Goal: Task Accomplishment & Management: Use online tool/utility

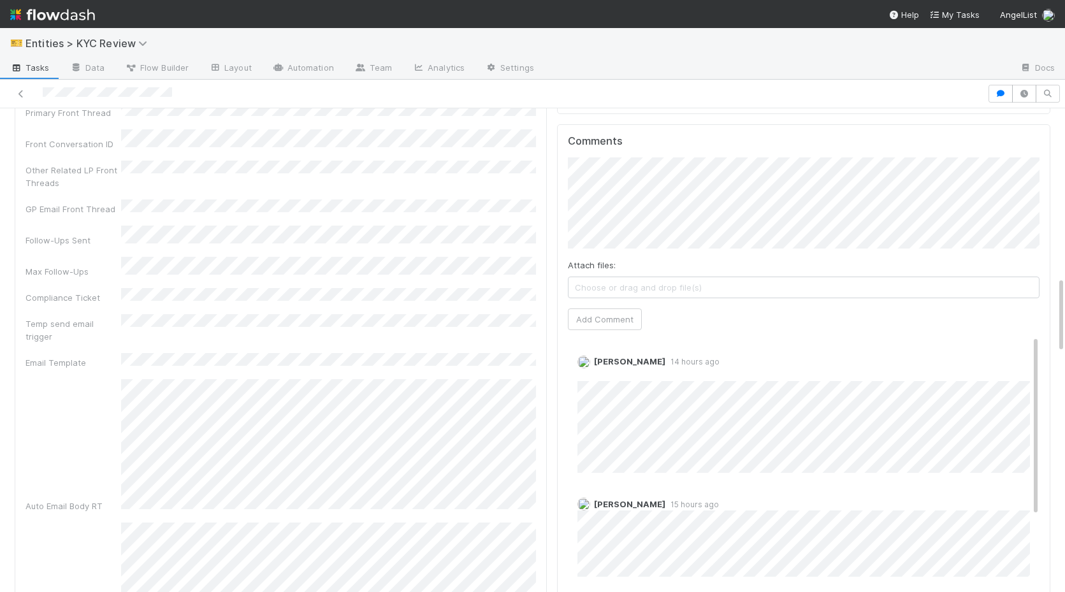
scroll to position [1063, 0]
click at [593, 305] on button "Add Comment" at bounding box center [605, 314] width 74 height 22
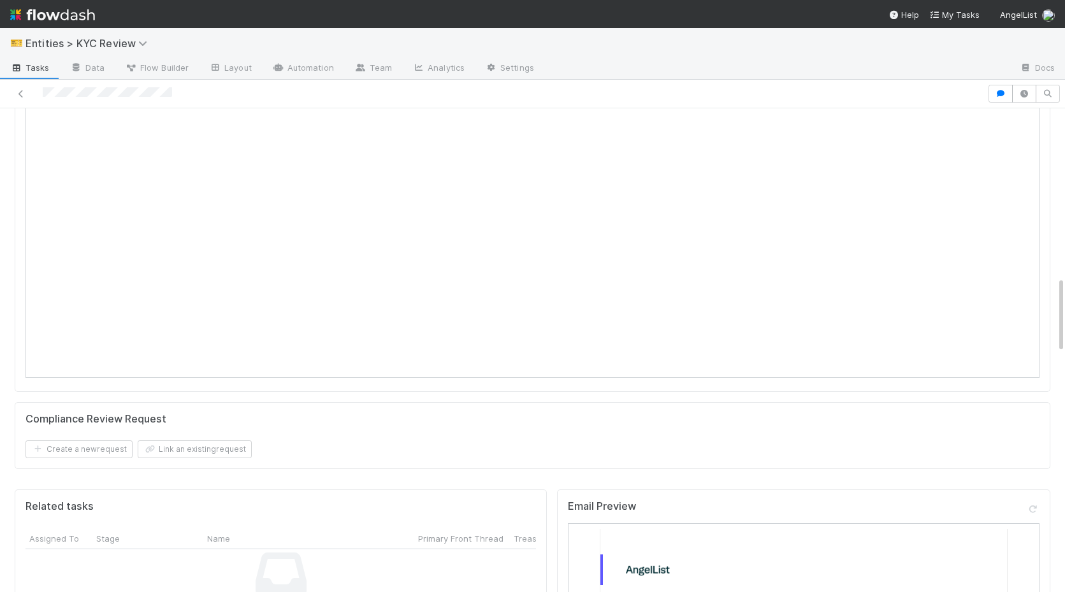
scroll to position [0, 0]
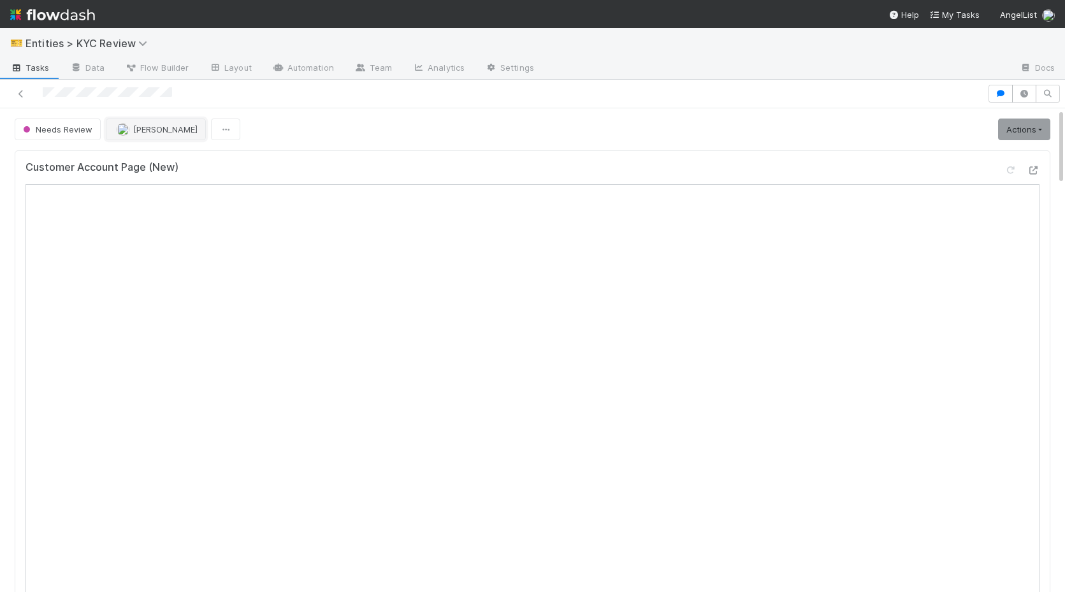
click at [128, 127] on span "[PERSON_NAME]" at bounding box center [157, 129] width 81 height 10
click at [131, 156] on span "Madison Stomberg you" at bounding box center [165, 161] width 83 height 10
click at [76, 132] on span "Needs Review" at bounding box center [56, 129] width 72 height 10
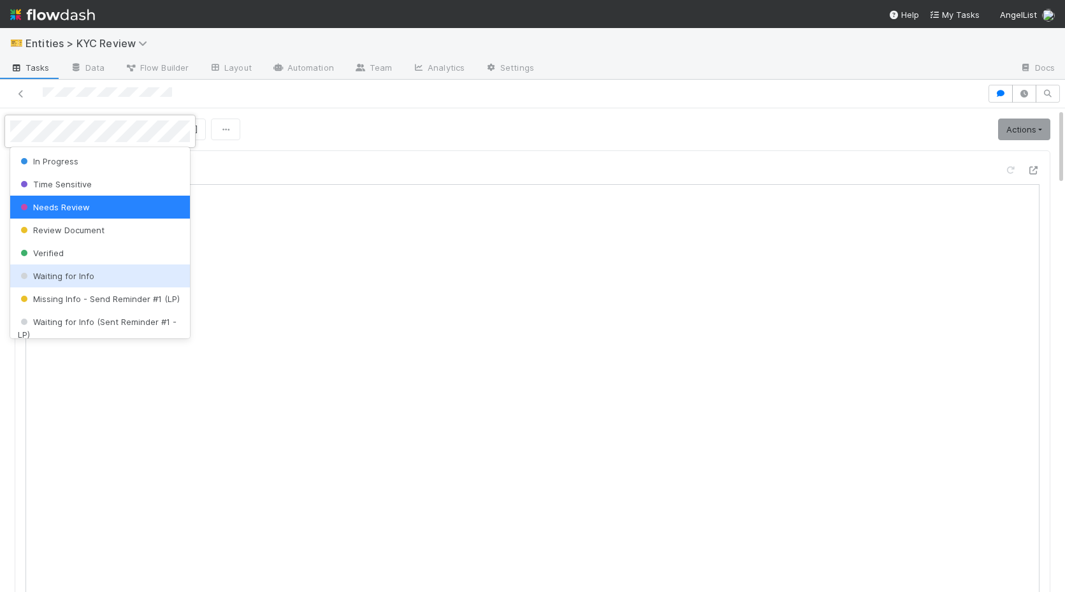
click at [92, 271] on div "Waiting for Info" at bounding box center [100, 275] width 180 height 23
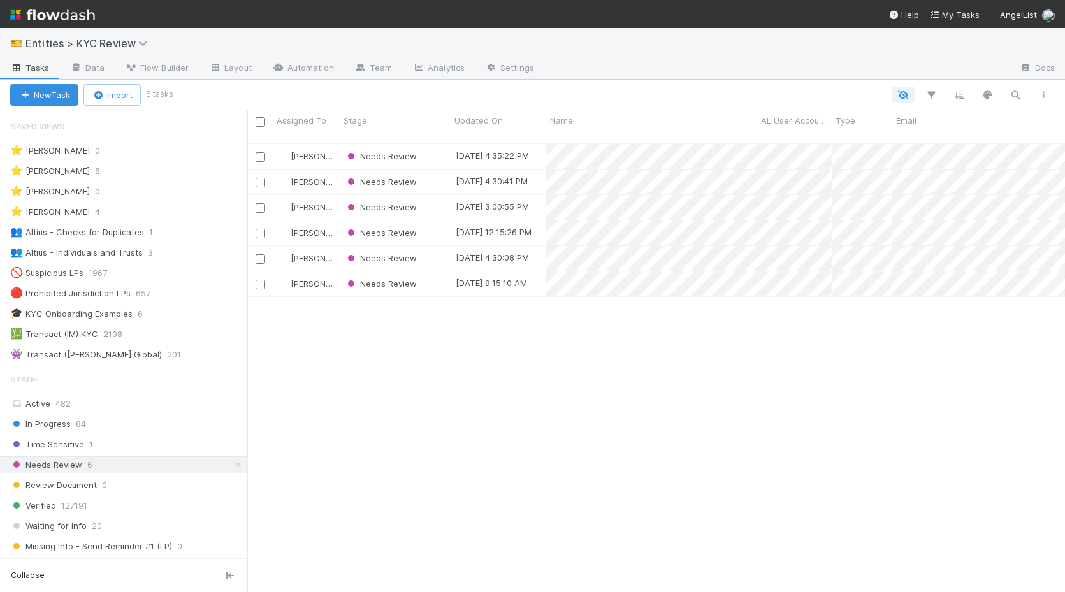
scroll to position [459, 818]
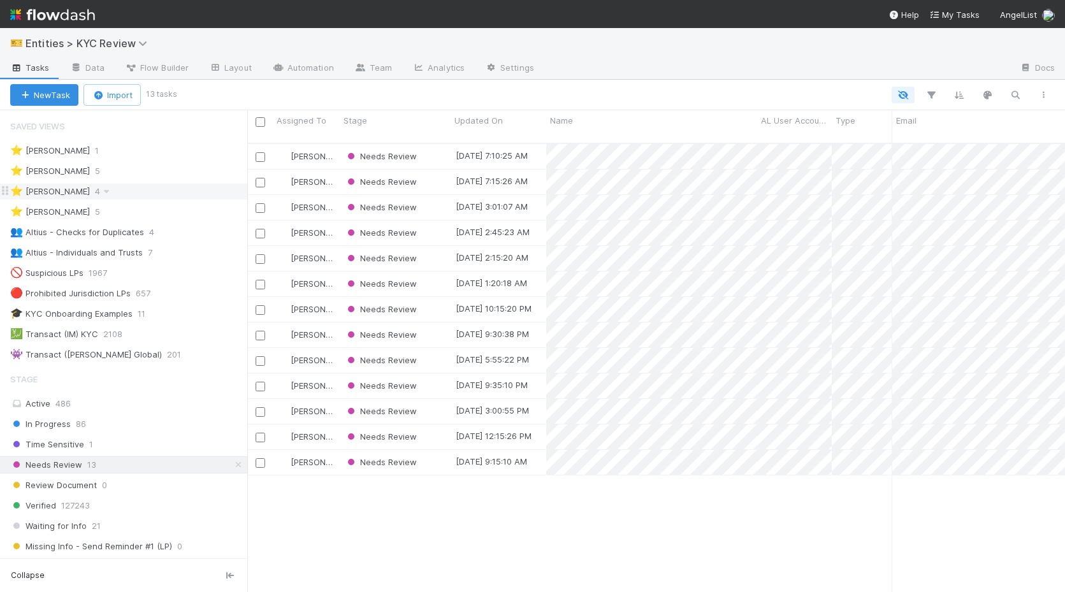
click at [190, 184] on div "⭐ [PERSON_NAME] 4" at bounding box center [128, 192] width 237 height 16
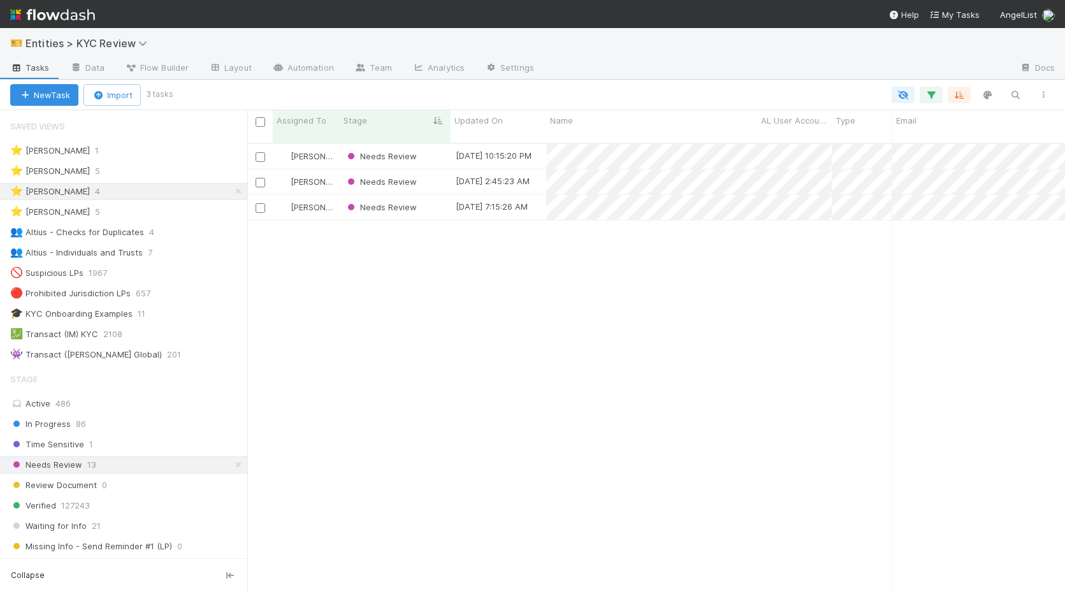
scroll to position [0, 1]
click at [111, 405] on div "Active 486" at bounding box center [127, 404] width 234 height 16
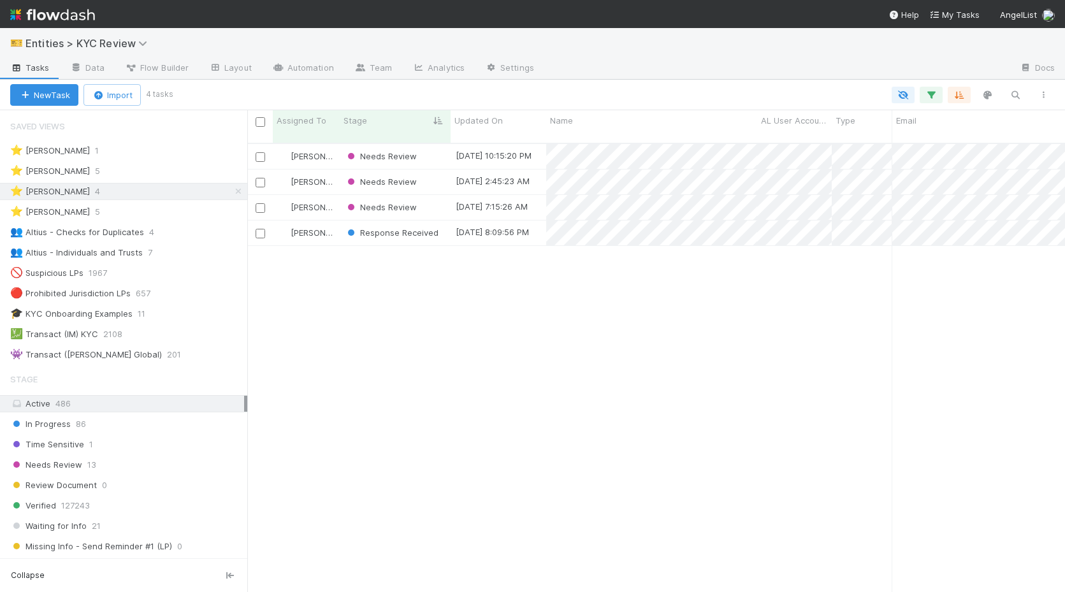
scroll to position [459, 818]
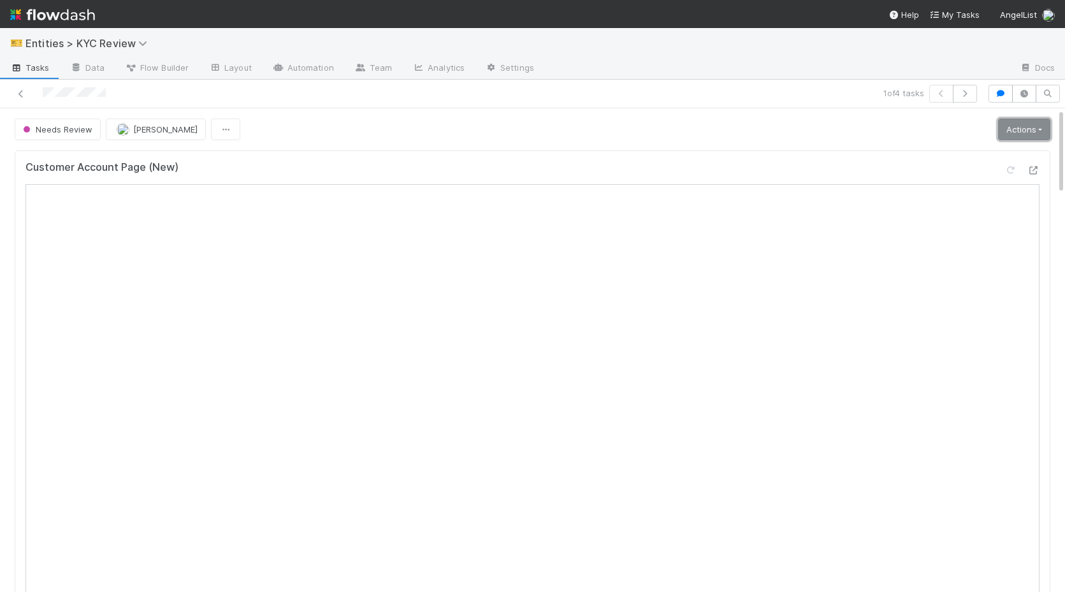
click at [1023, 136] on link "Actions" at bounding box center [1024, 130] width 52 height 22
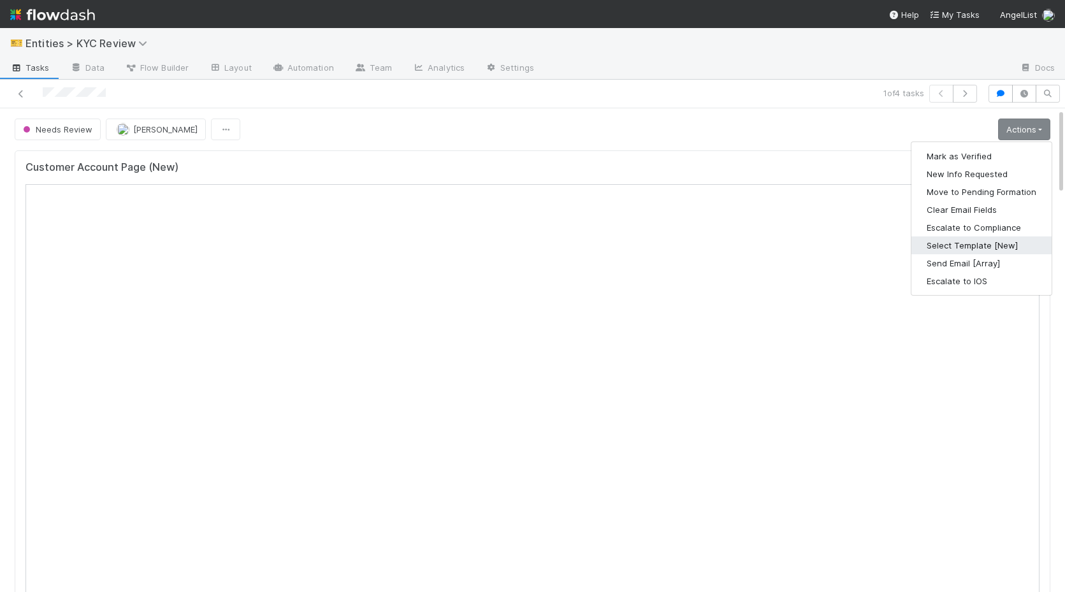
click at [983, 249] on button "Select Template [New]" at bounding box center [981, 245] width 140 height 18
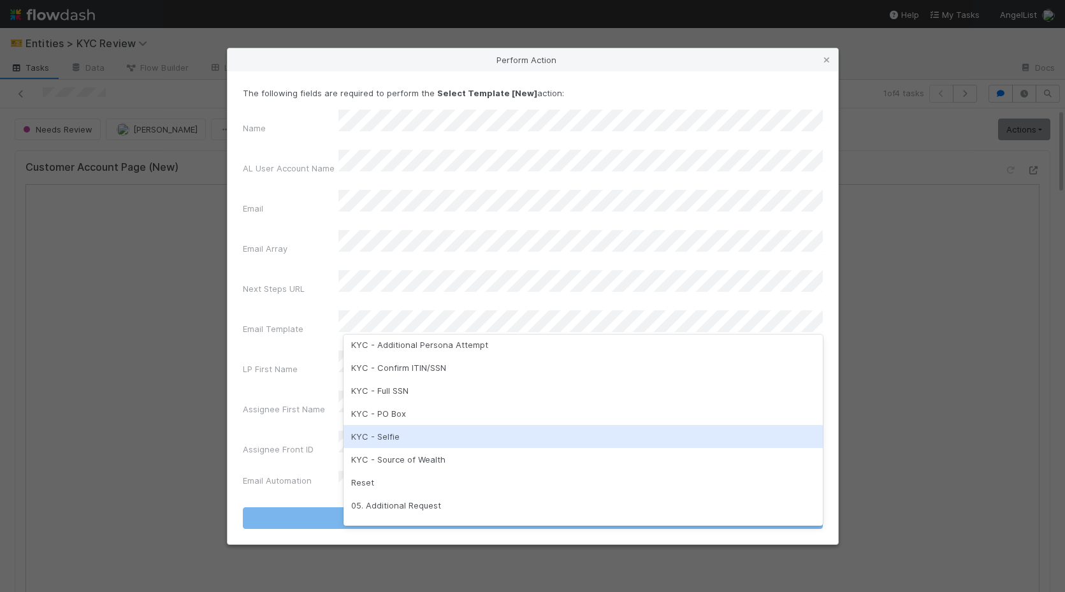
scroll to position [299, 0]
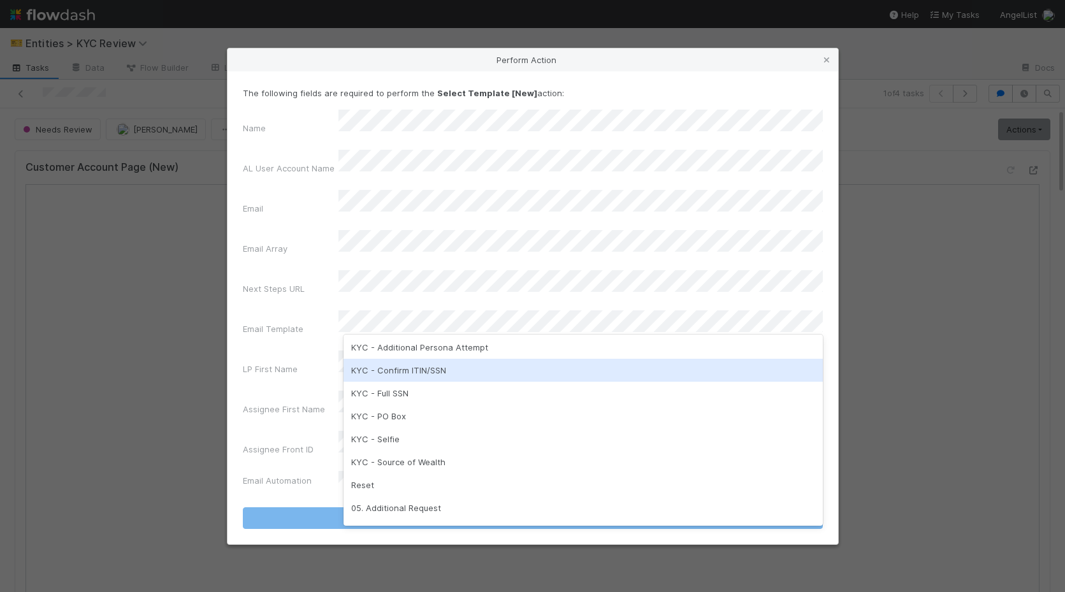
click at [410, 380] on div "KYC - Confirm ITIN/SSN" at bounding box center [582, 370] width 479 height 23
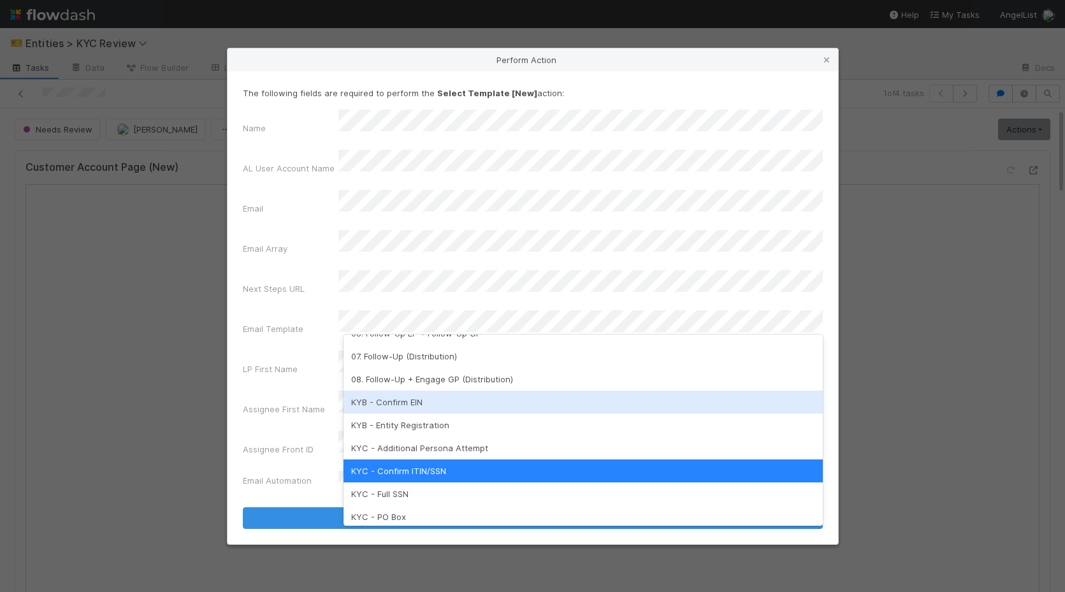
scroll to position [197, 0]
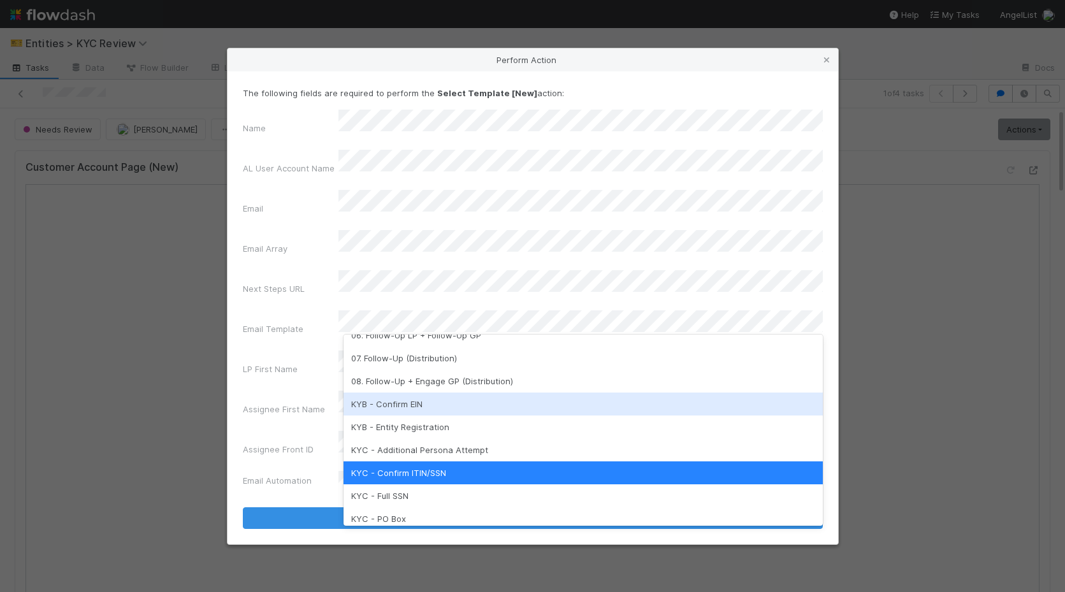
click at [424, 405] on div "KYB - Confirm EIN" at bounding box center [582, 404] width 479 height 23
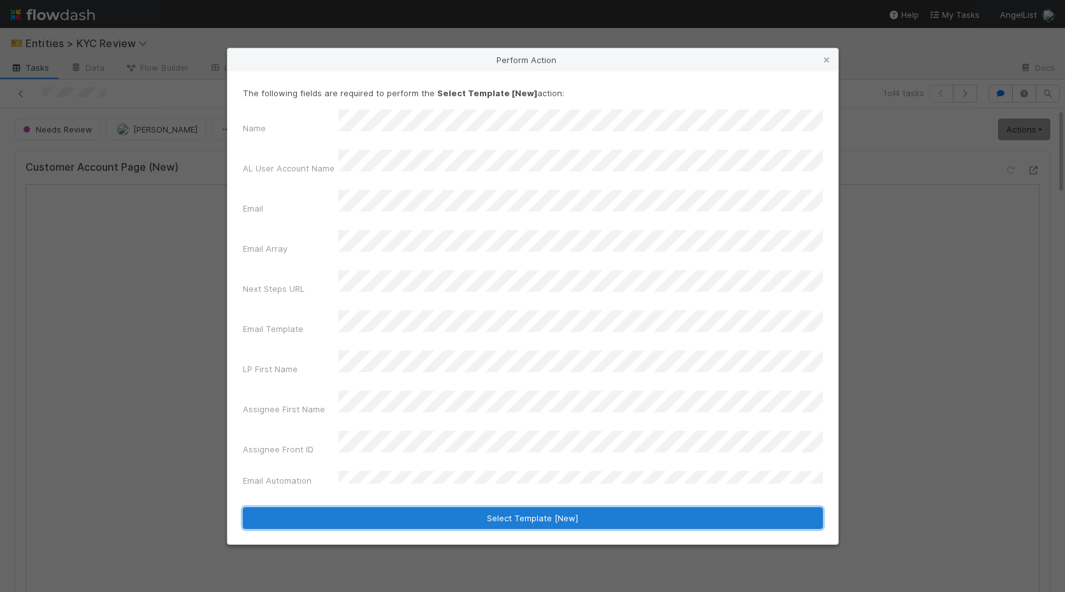
click at [468, 507] on button "Select Template [New]" at bounding box center [533, 518] width 580 height 22
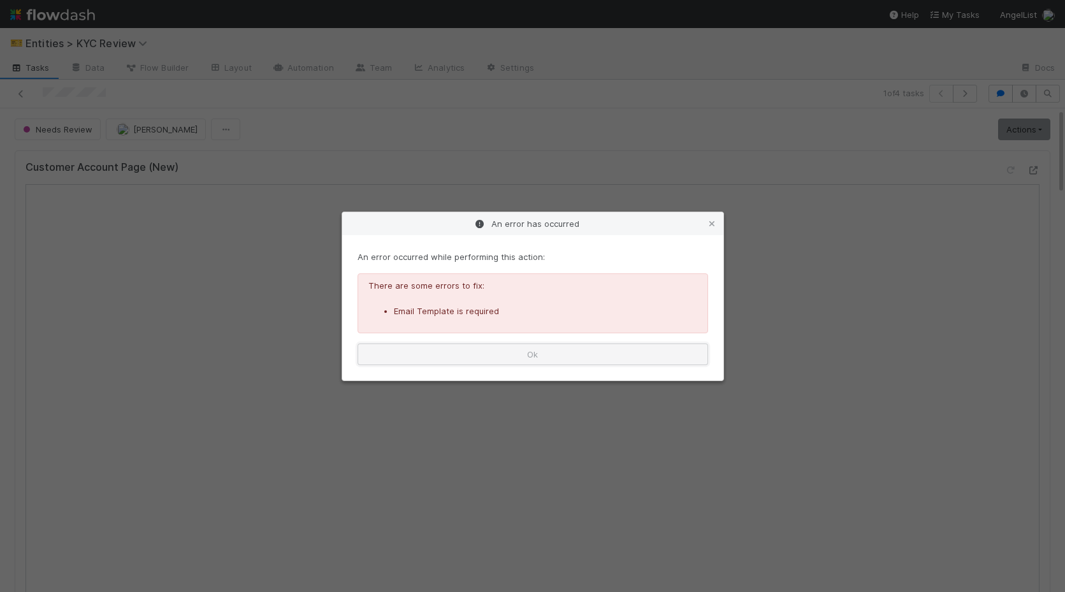
click at [438, 357] on button "Ok" at bounding box center [532, 354] width 350 height 22
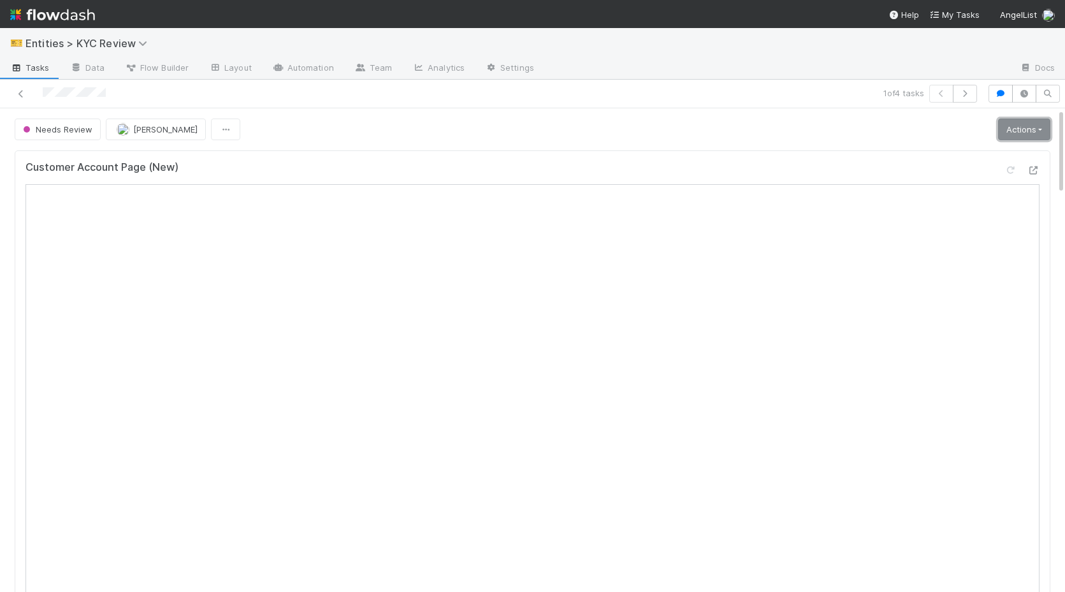
click at [1024, 131] on link "Actions" at bounding box center [1024, 130] width 52 height 22
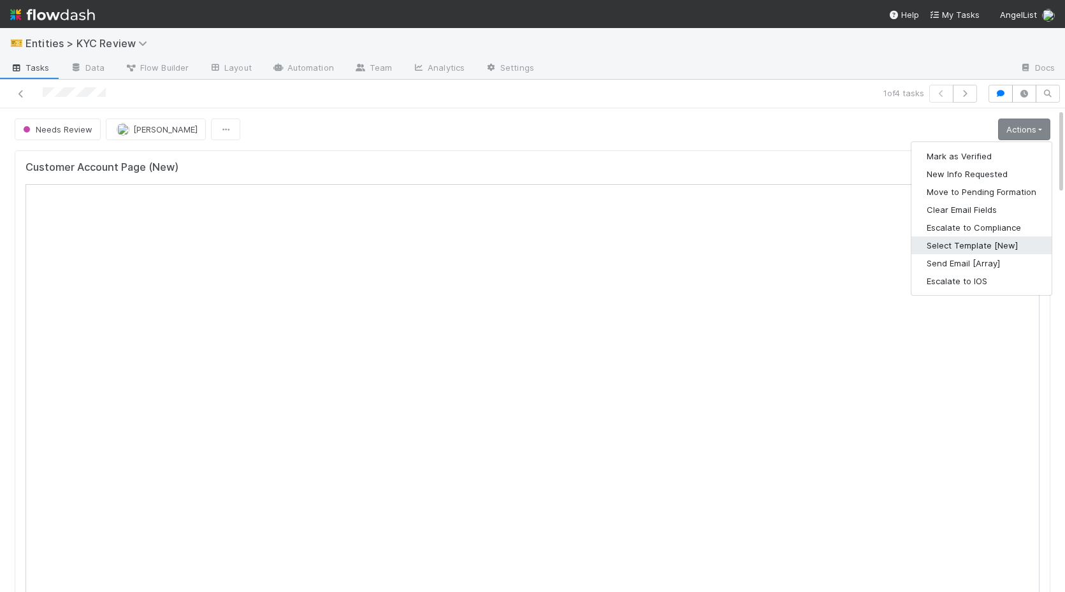
click at [970, 249] on button "Select Template [New]" at bounding box center [981, 245] width 140 height 18
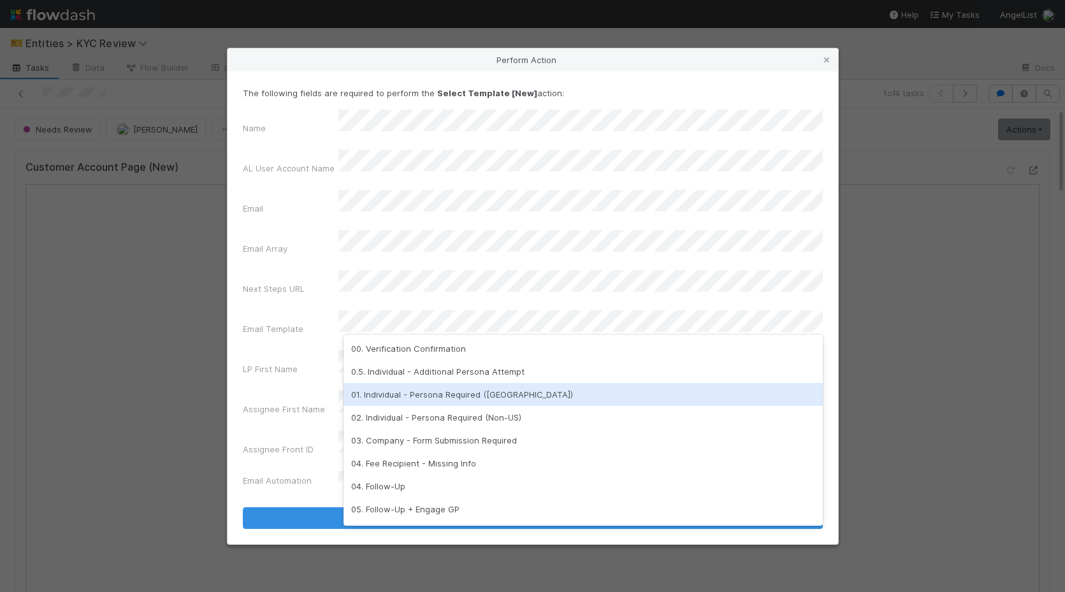
click at [401, 399] on div "01. Individual - Persona Required (US)" at bounding box center [582, 394] width 479 height 23
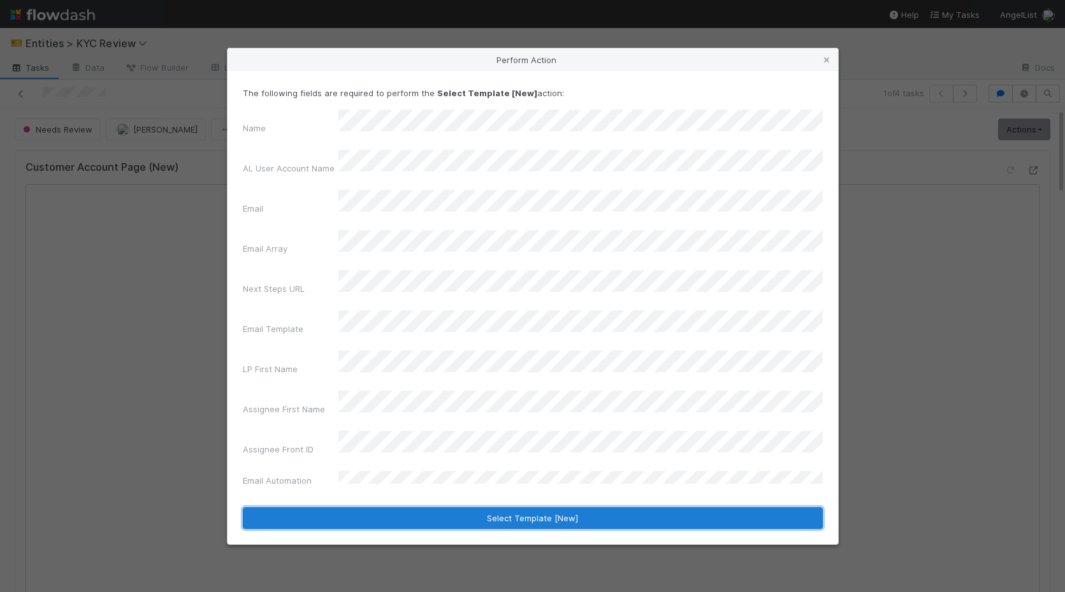
click at [431, 507] on button "Select Template [New]" at bounding box center [533, 518] width 580 height 22
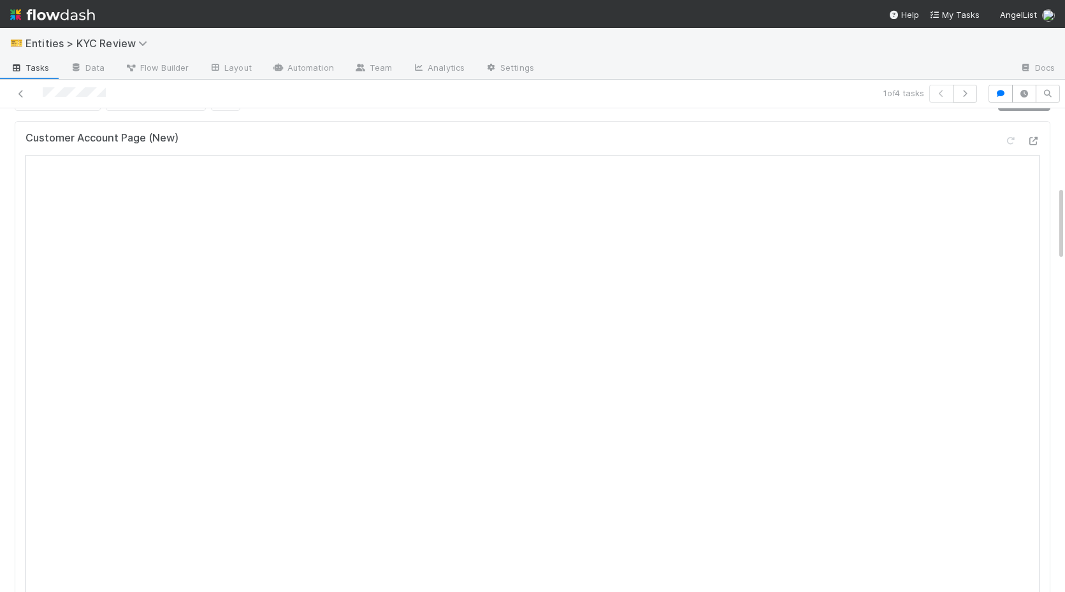
scroll to position [0, 0]
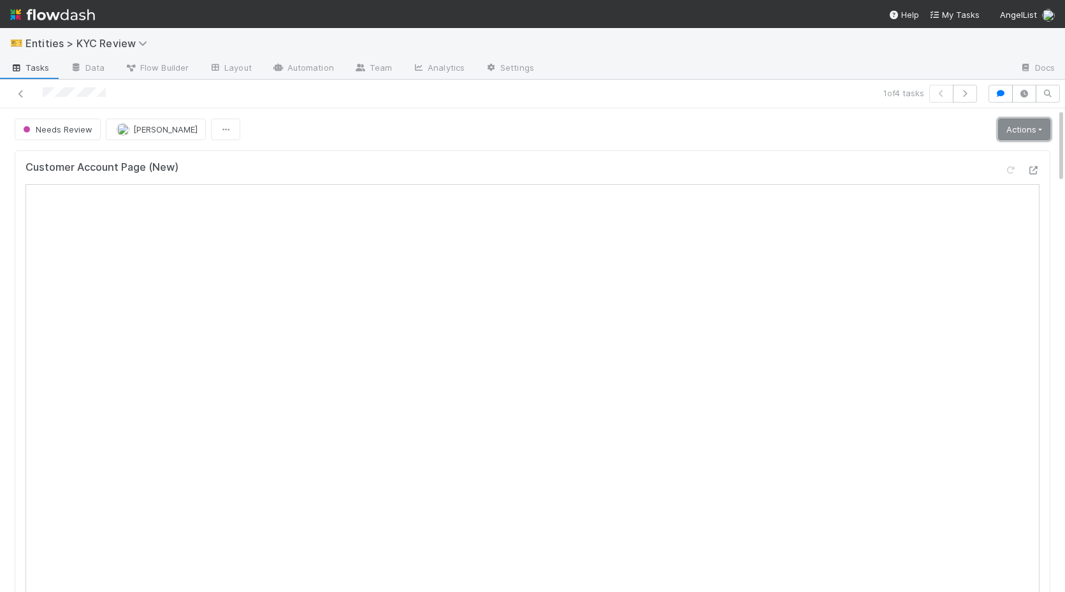
click at [1018, 131] on link "Actions" at bounding box center [1024, 130] width 52 height 22
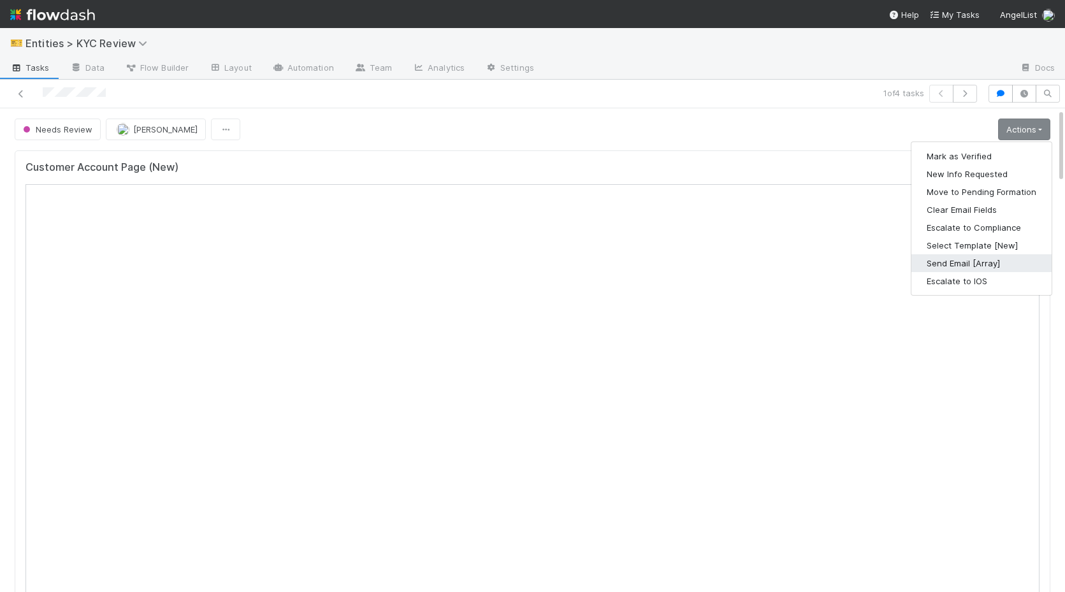
click at [977, 265] on button "Send Email [Array]" at bounding box center [981, 263] width 140 height 18
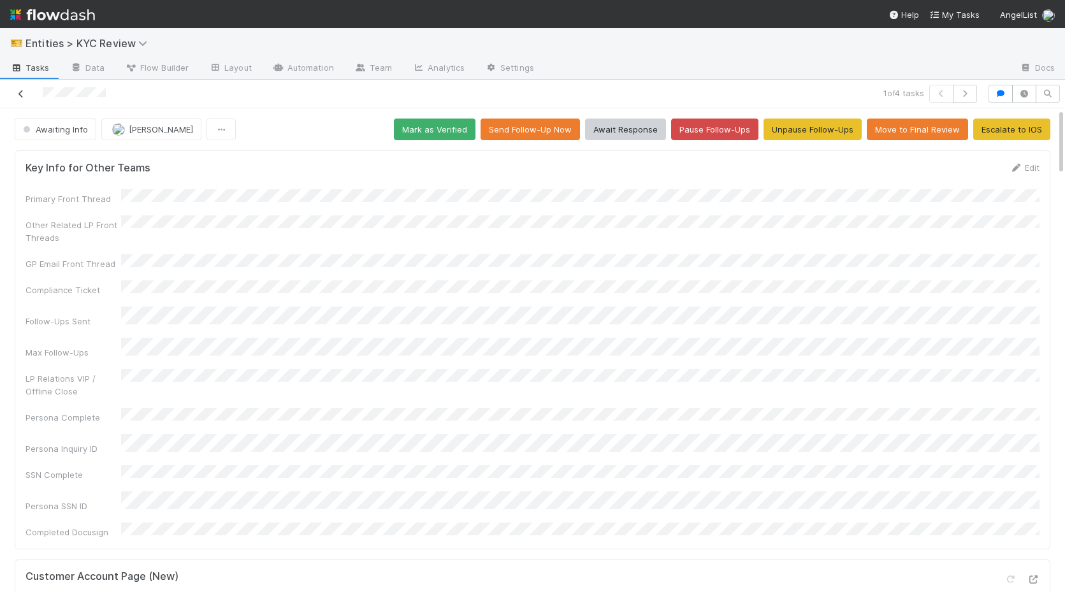
click at [22, 90] on icon at bounding box center [21, 94] width 13 height 8
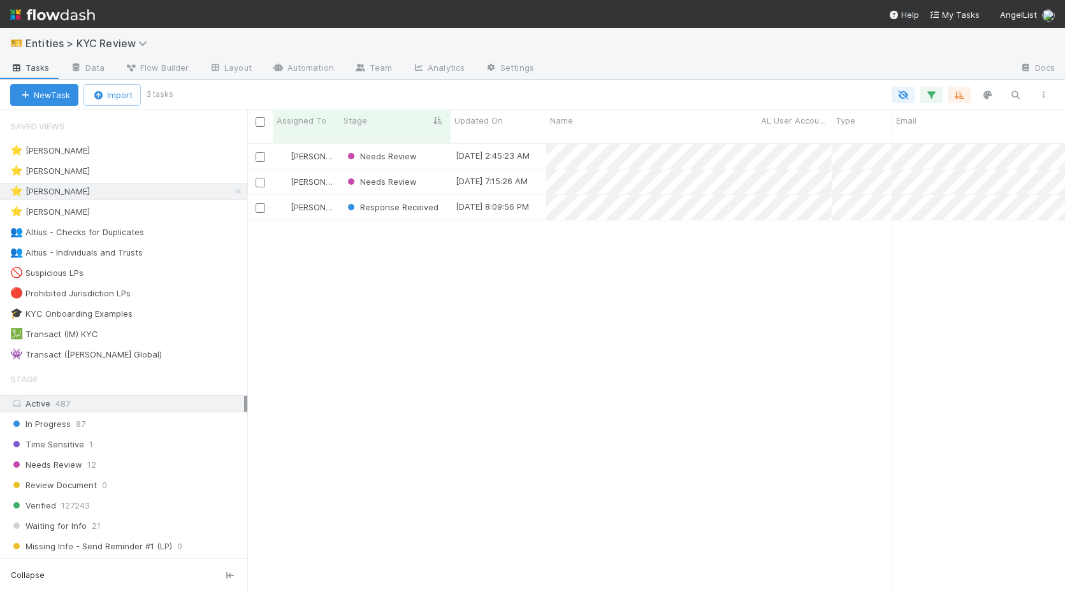
scroll to position [459, 818]
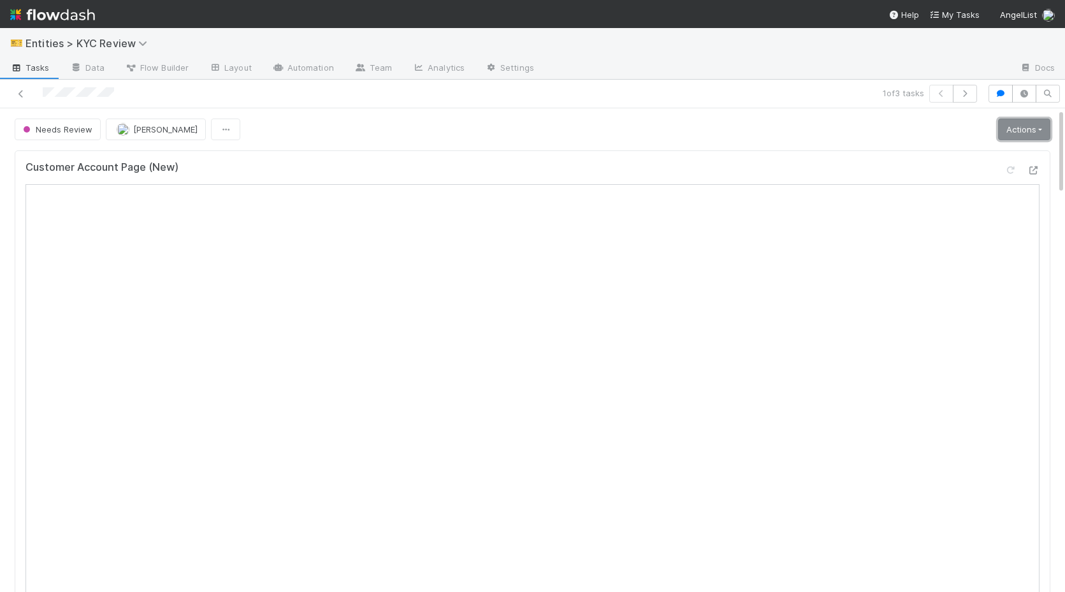
click at [1016, 125] on link "Actions" at bounding box center [1024, 130] width 52 height 22
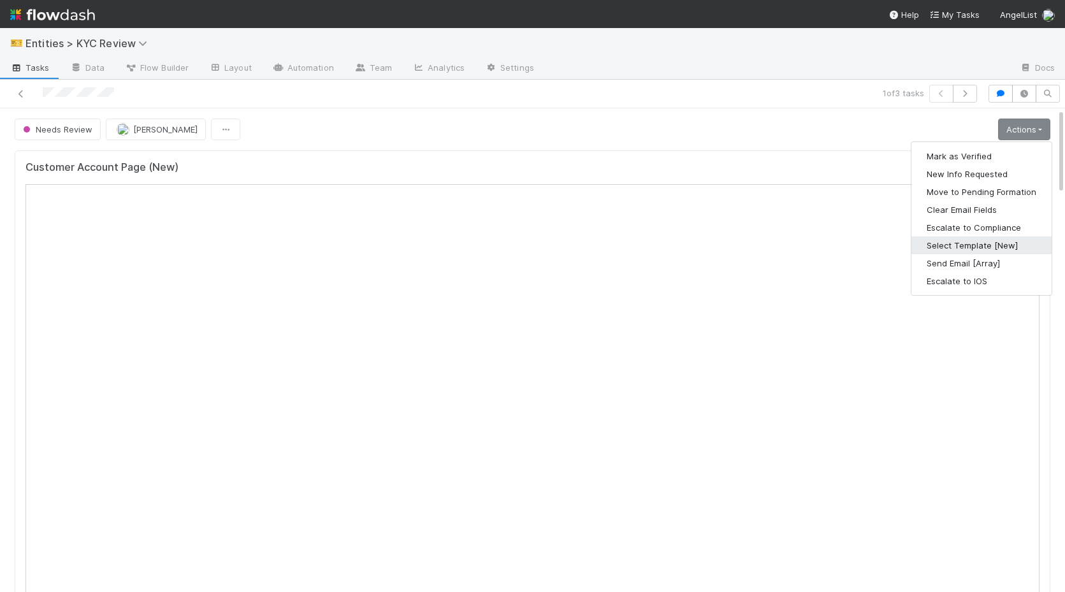
click at [975, 244] on button "Select Template [New]" at bounding box center [981, 245] width 140 height 18
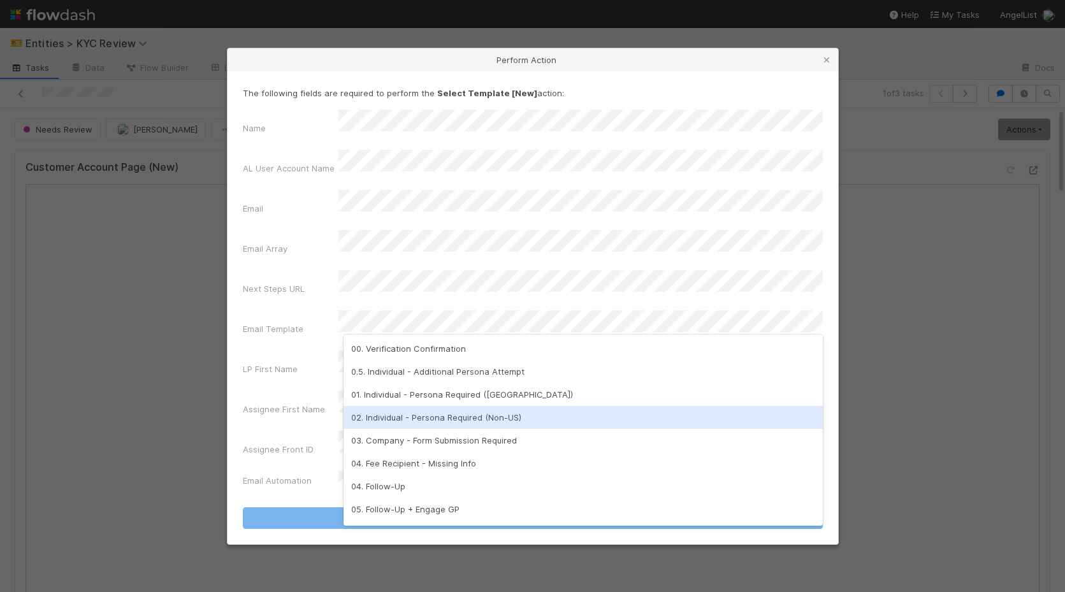
click at [500, 412] on div "02. Individual - Persona Required (Non-US)" at bounding box center [582, 417] width 479 height 23
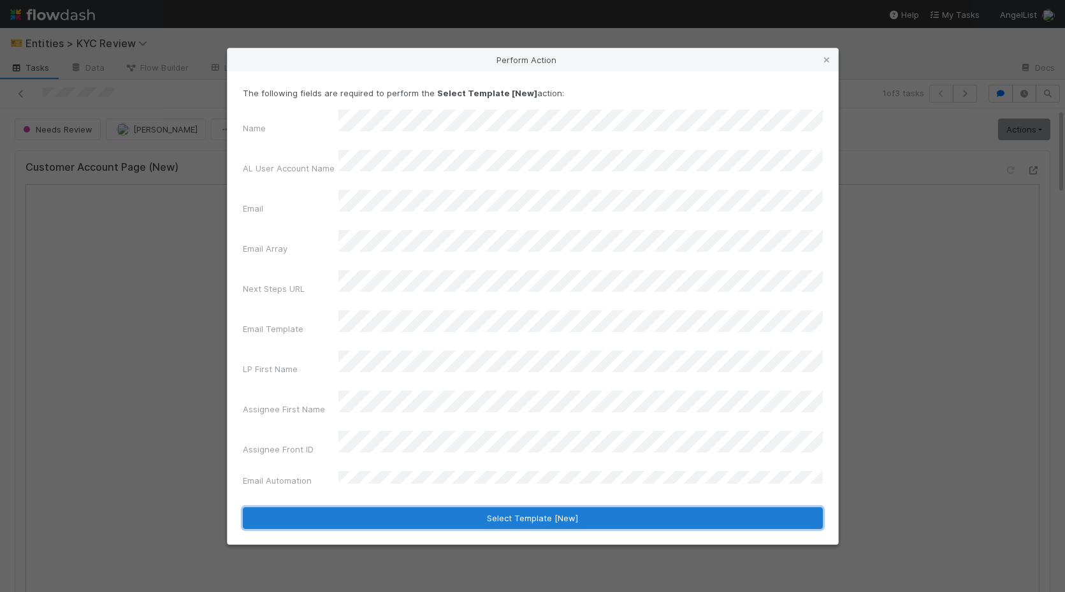
click at [493, 507] on button "Select Template [New]" at bounding box center [533, 518] width 580 height 22
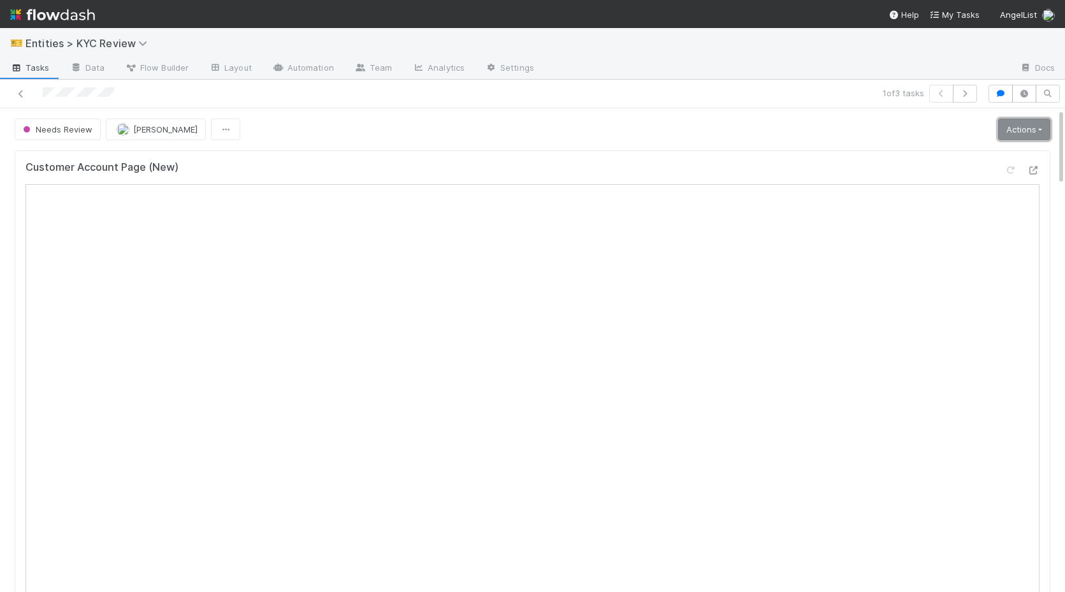
click at [1041, 129] on link "Actions" at bounding box center [1024, 130] width 52 height 22
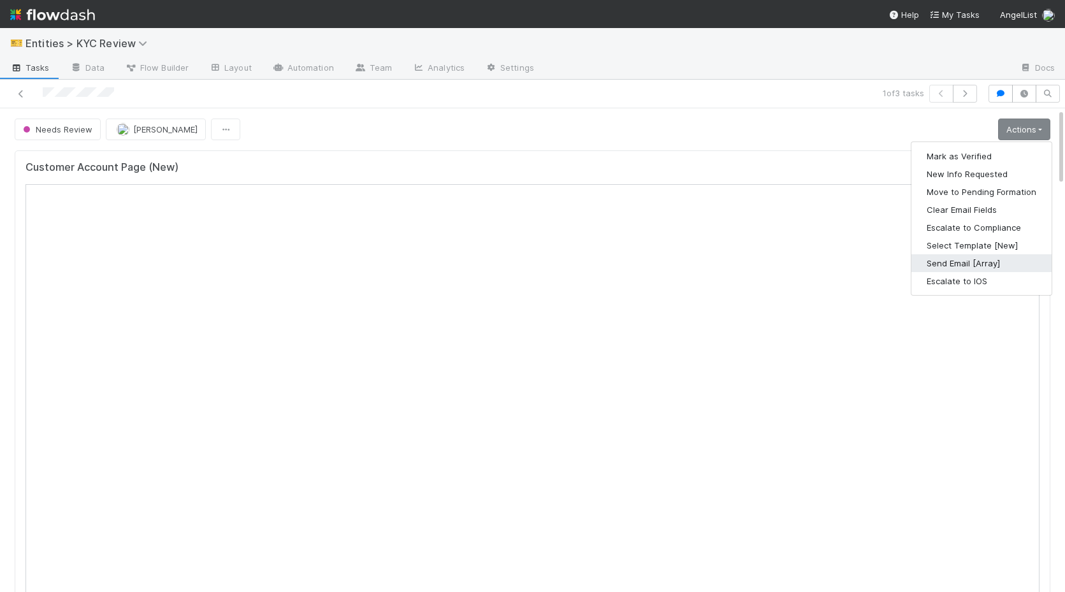
click at [938, 263] on button "Send Email [Array]" at bounding box center [981, 263] width 140 height 18
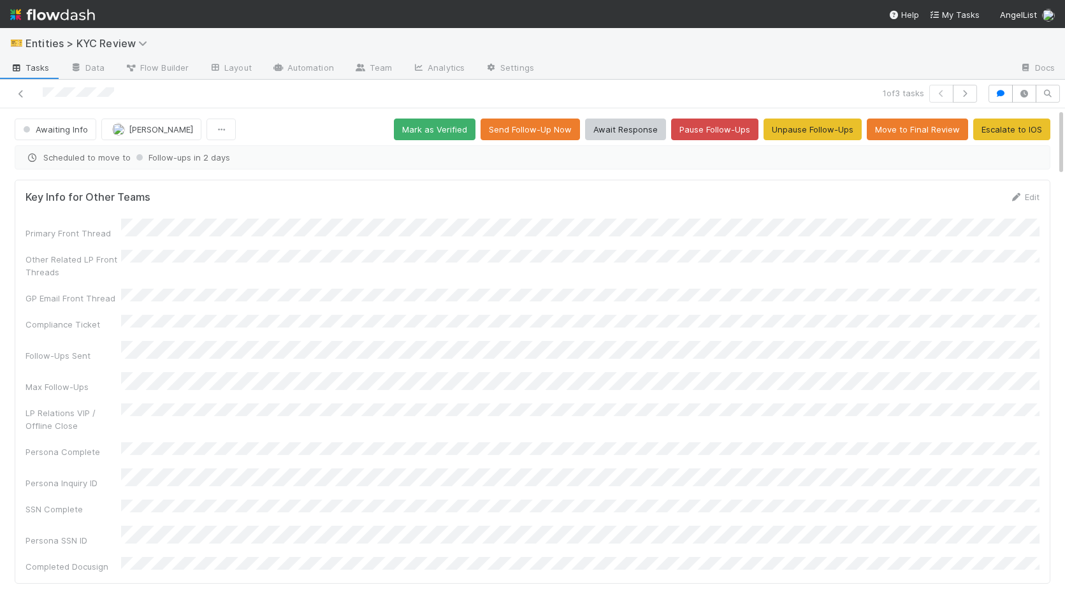
click at [17, 103] on div "1 of 3 tasks" at bounding box center [532, 94] width 1065 height 29
click at [18, 97] on icon at bounding box center [21, 94] width 13 height 8
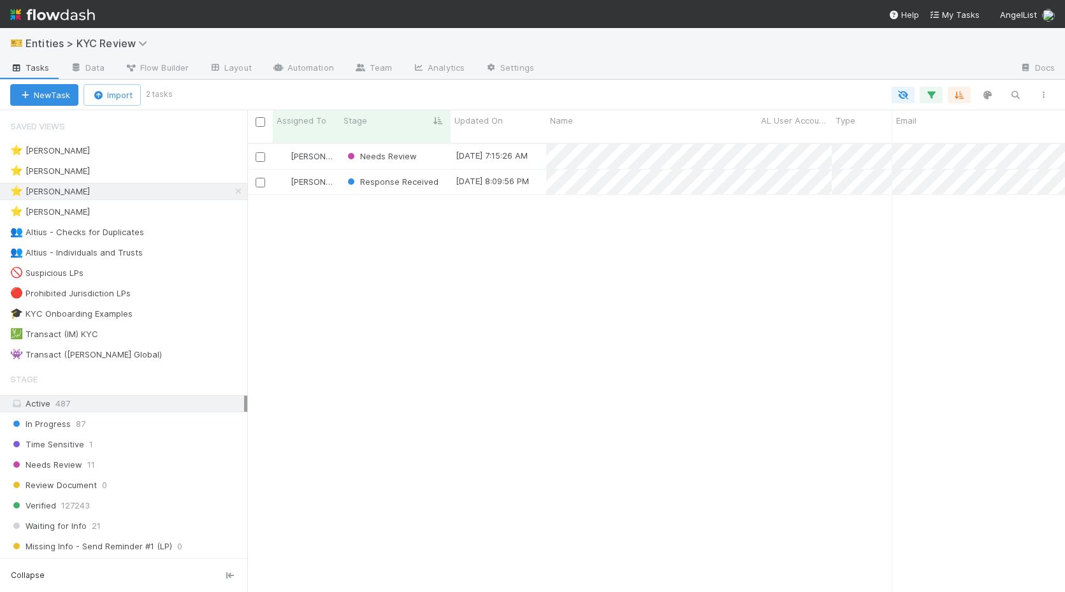
scroll to position [459, 818]
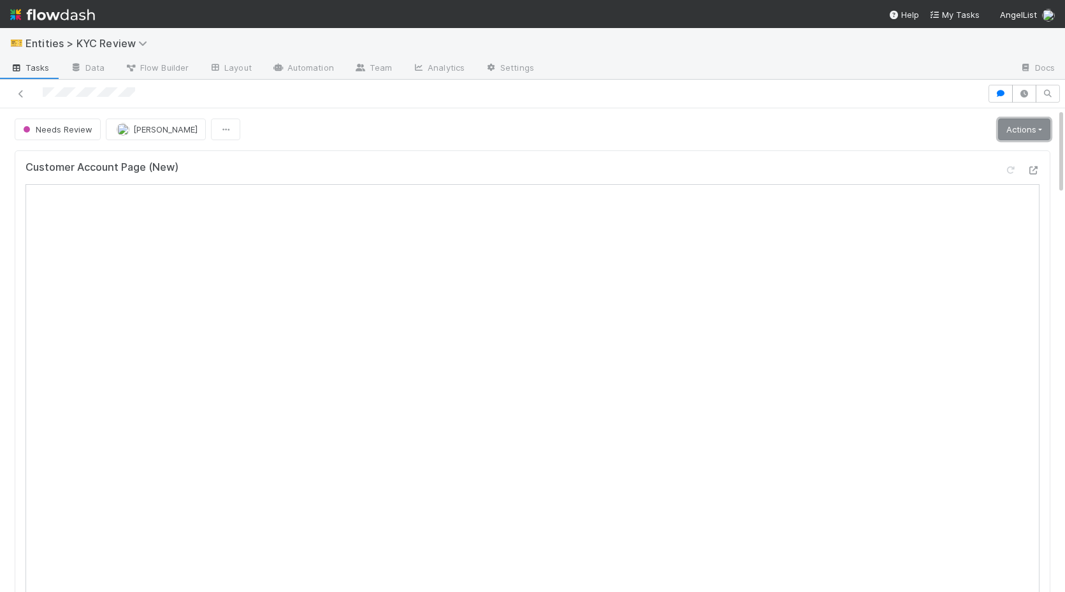
click at [1031, 131] on link "Actions" at bounding box center [1024, 130] width 52 height 22
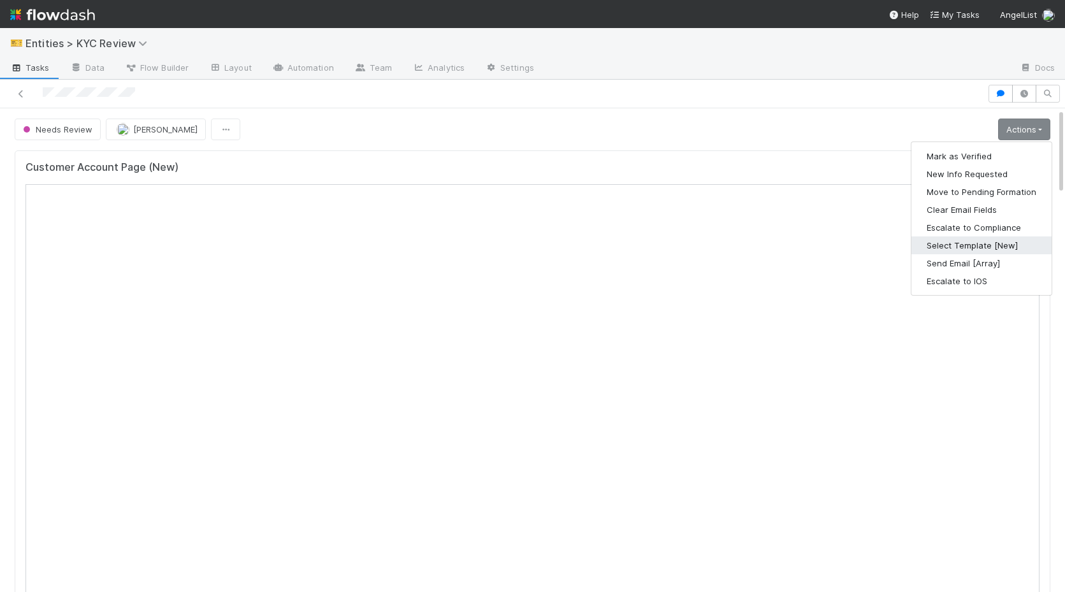
click at [965, 240] on button "Select Template [New]" at bounding box center [981, 245] width 140 height 18
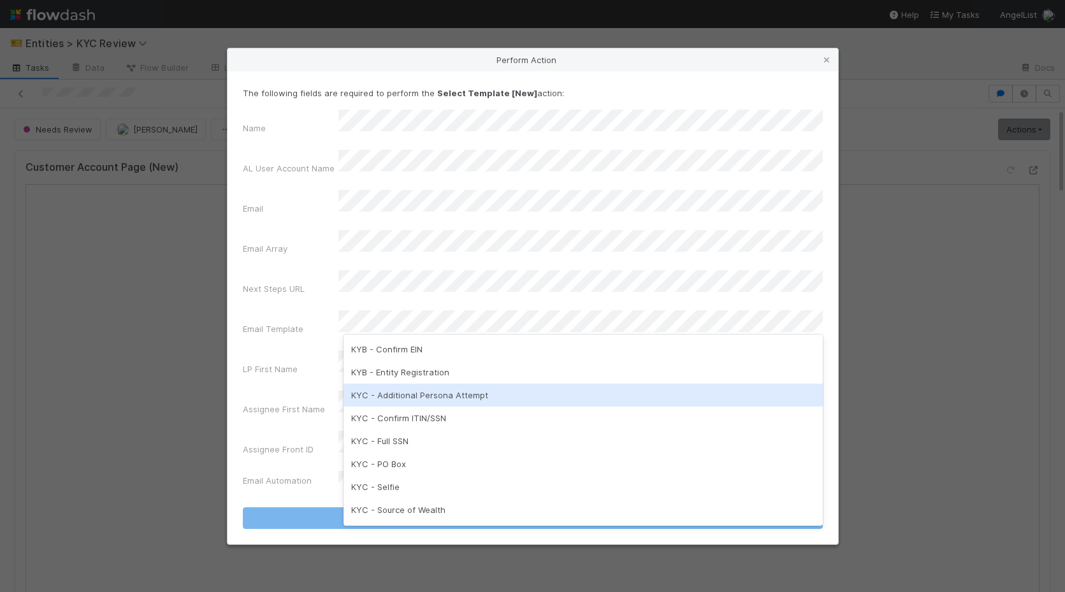
scroll to position [248, 0]
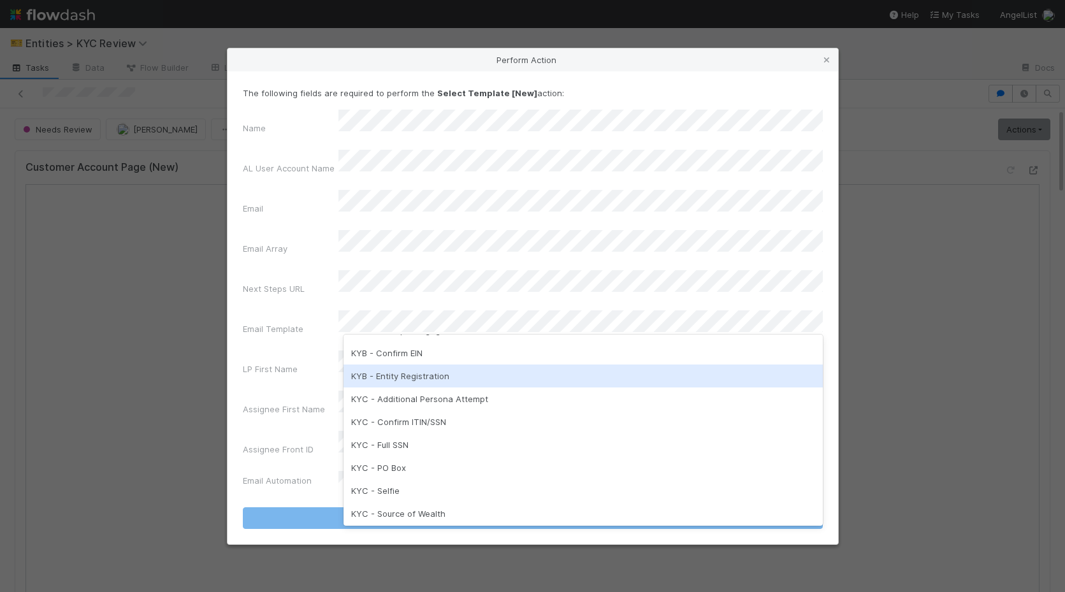
click at [416, 375] on div "KYB - Entity Registration" at bounding box center [582, 375] width 479 height 23
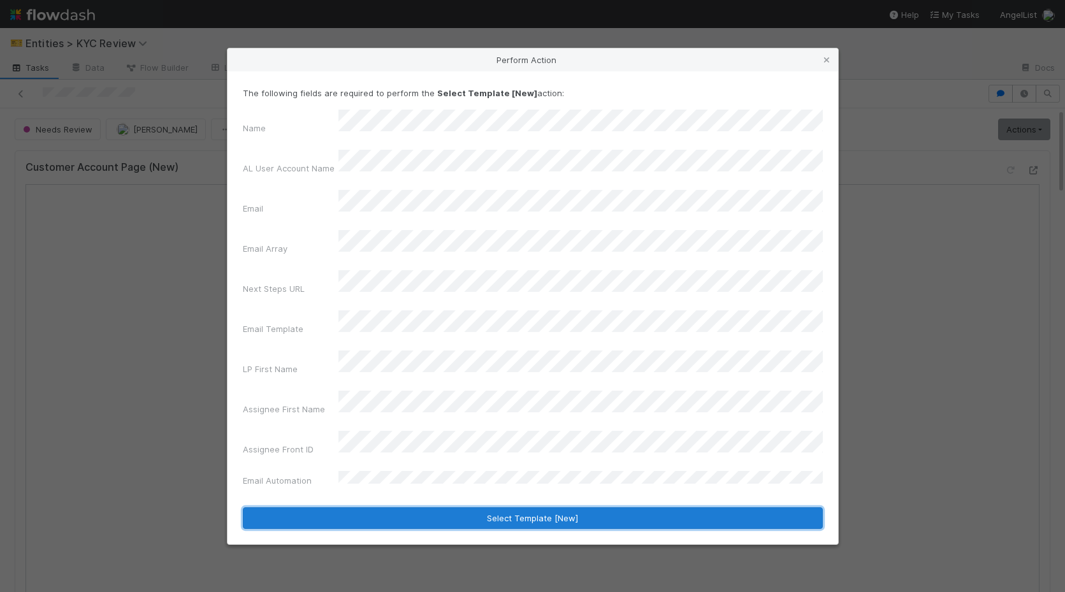
click at [498, 507] on button "Select Template [New]" at bounding box center [533, 518] width 580 height 22
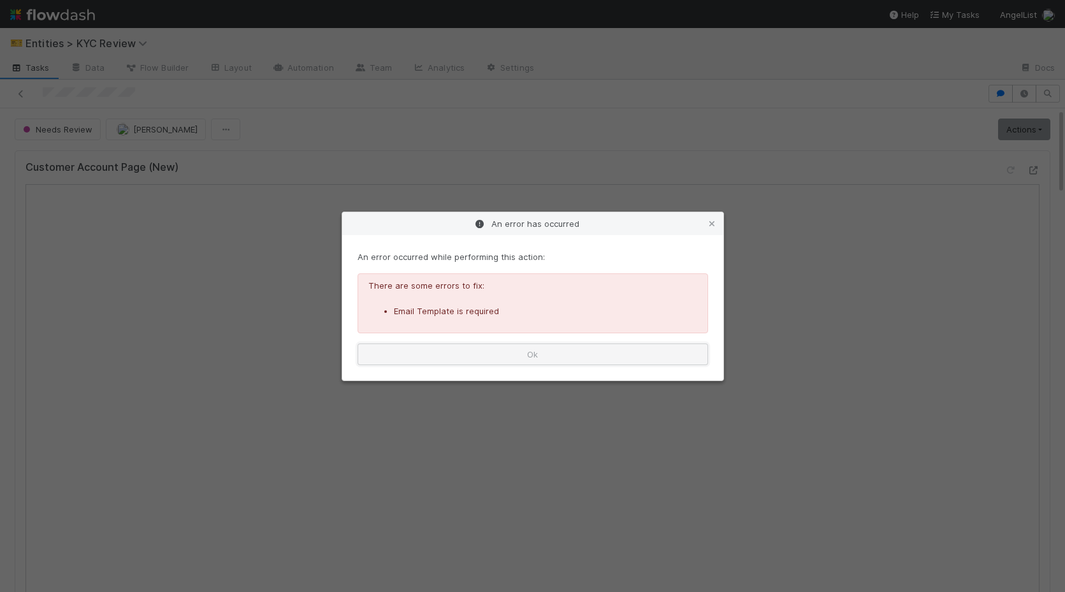
click at [618, 343] on button "Ok" at bounding box center [532, 354] width 350 height 22
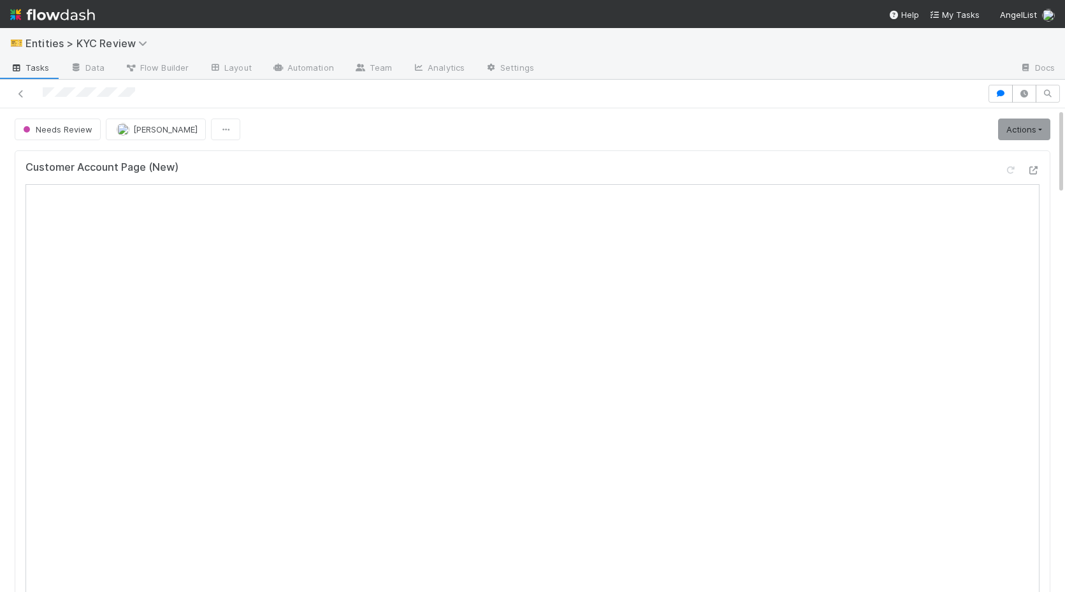
click at [1023, 152] on div "Customer Account Page (New)" at bounding box center [532, 429] width 1035 height 558
click at [1023, 138] on link "Actions" at bounding box center [1024, 130] width 52 height 22
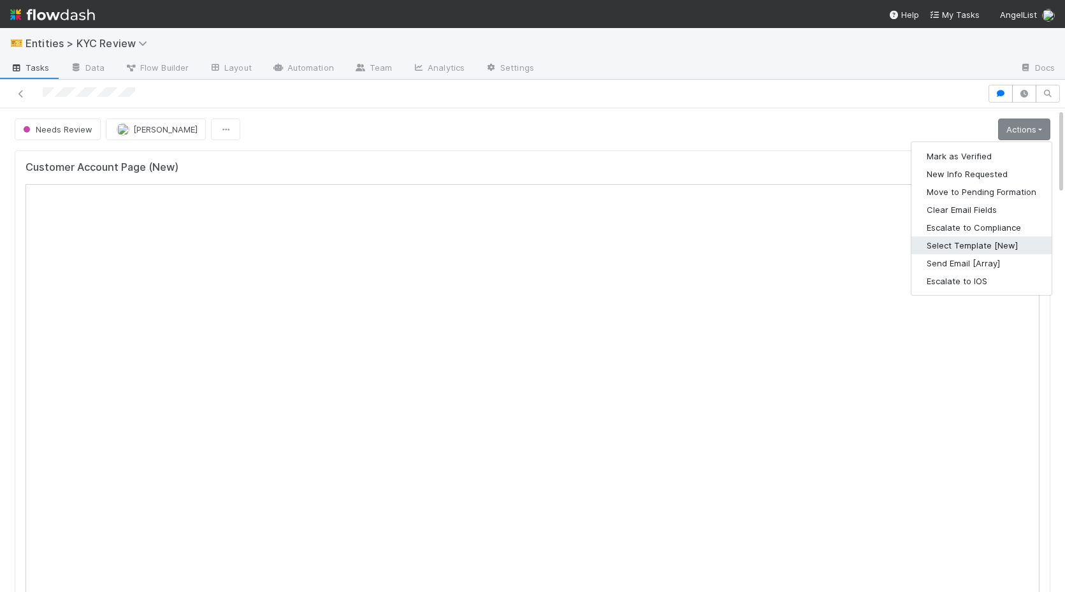
click at [978, 245] on button "Select Template [New]" at bounding box center [981, 245] width 140 height 18
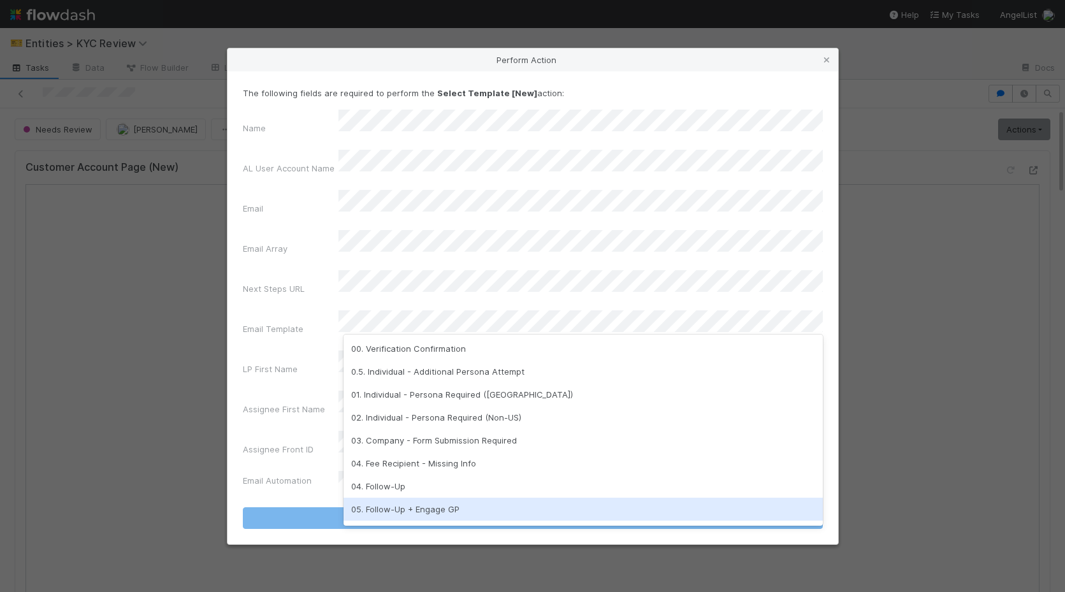
scroll to position [319, 0]
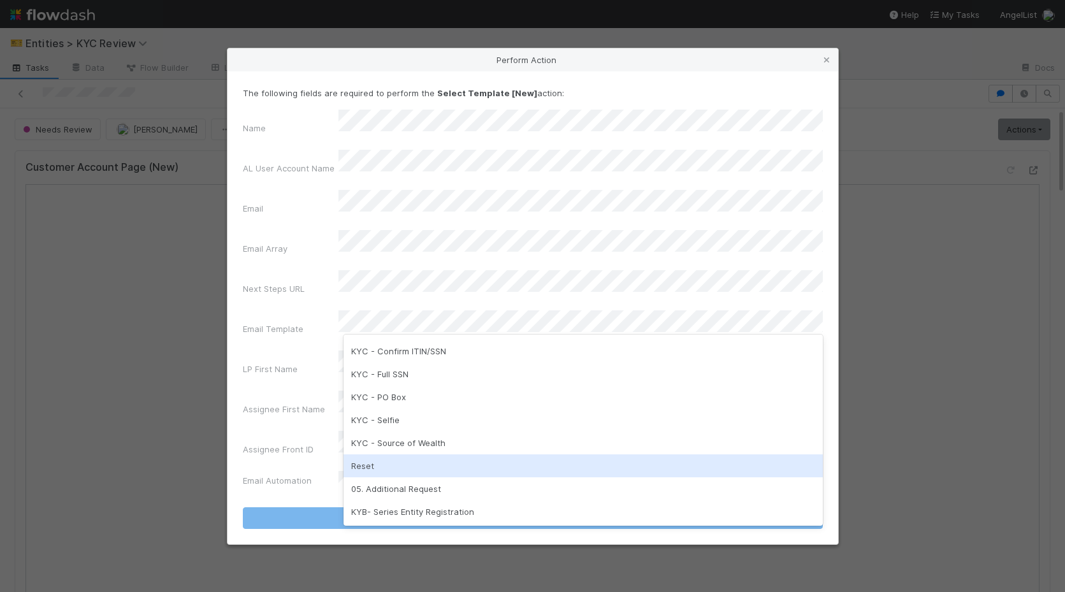
click at [454, 468] on div "Reset" at bounding box center [582, 465] width 479 height 23
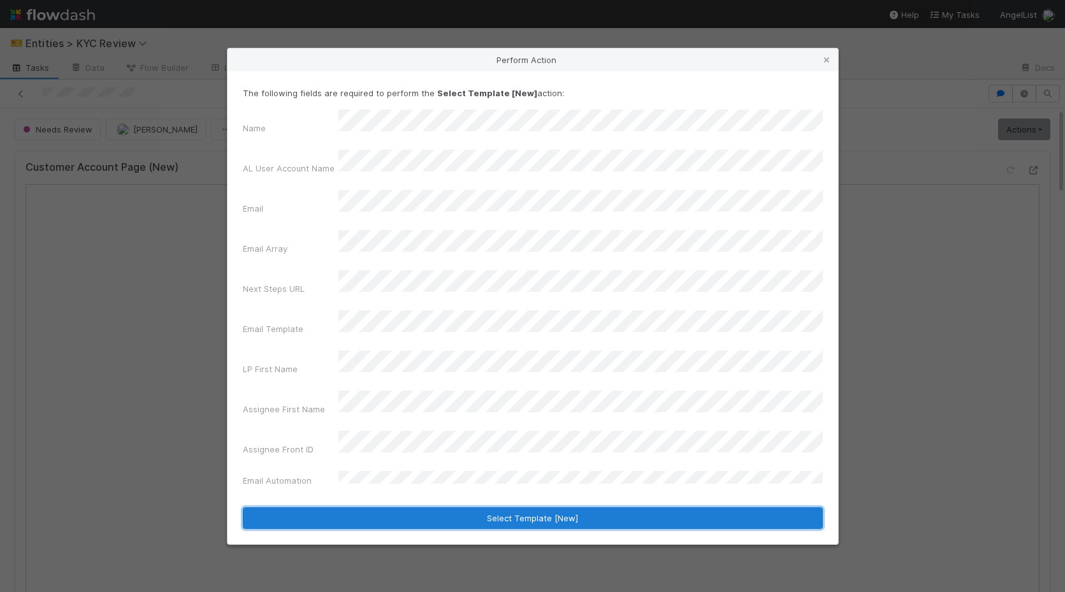
click at [496, 507] on button "Select Template [New]" at bounding box center [533, 518] width 580 height 22
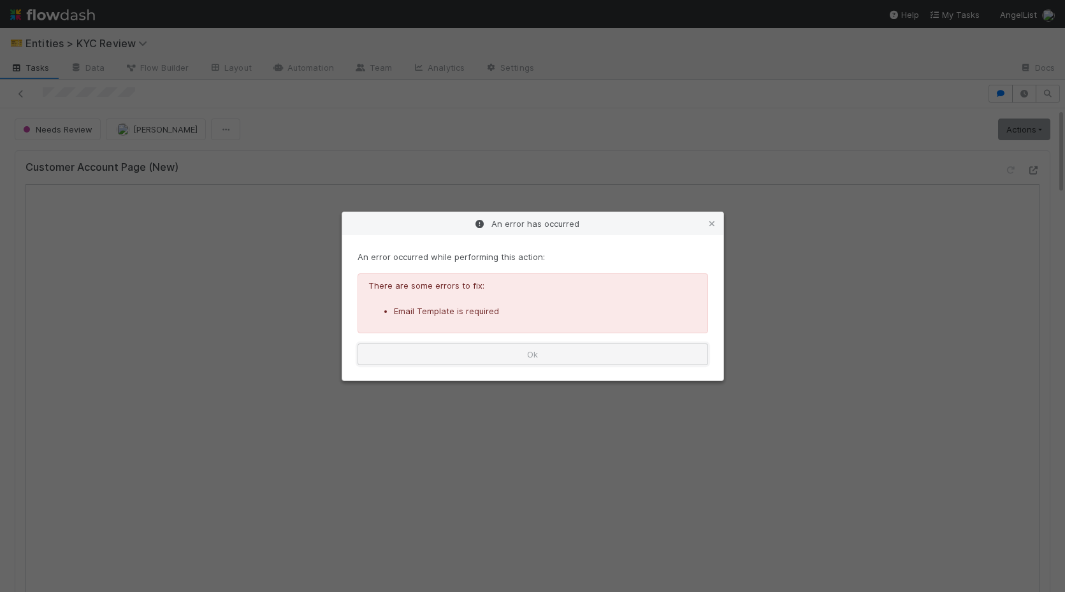
click at [637, 359] on button "Ok" at bounding box center [532, 354] width 350 height 22
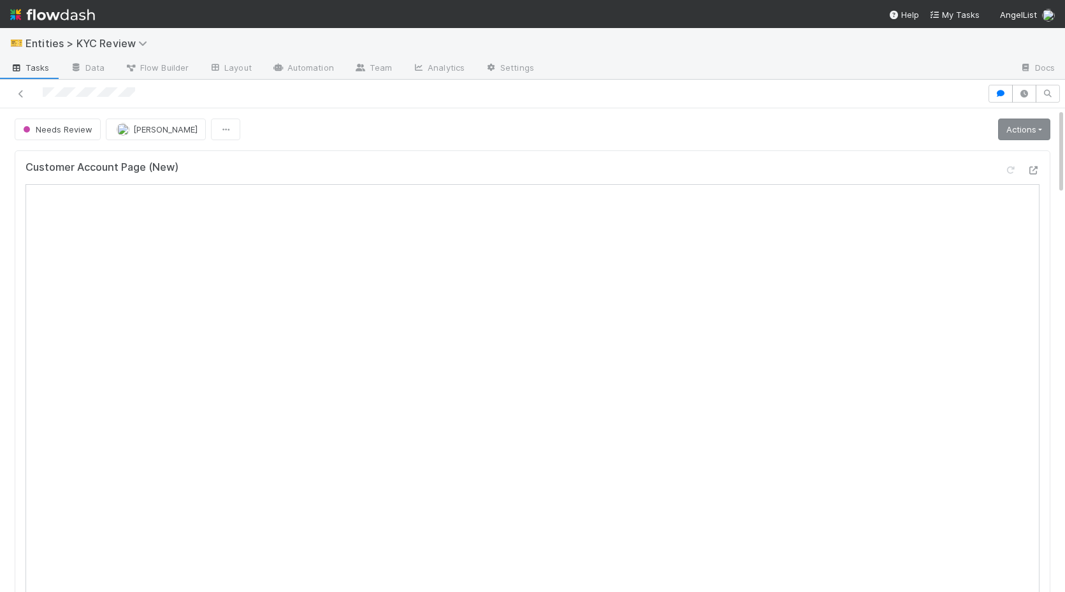
click at [1003, 134] on link "Actions" at bounding box center [1024, 130] width 52 height 22
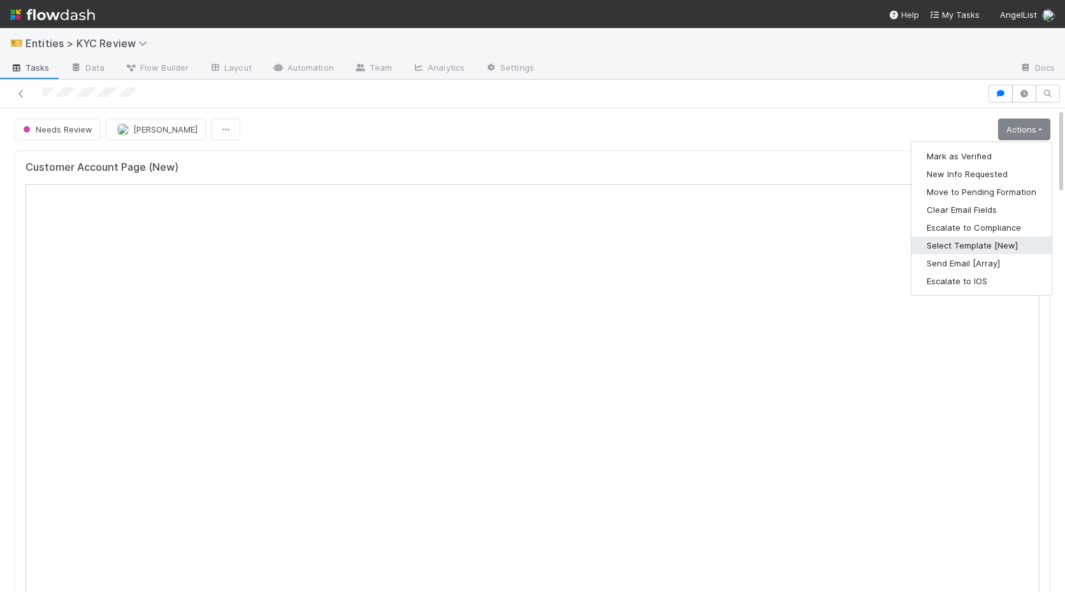
click at [953, 247] on button "Select Template [New]" at bounding box center [981, 245] width 140 height 18
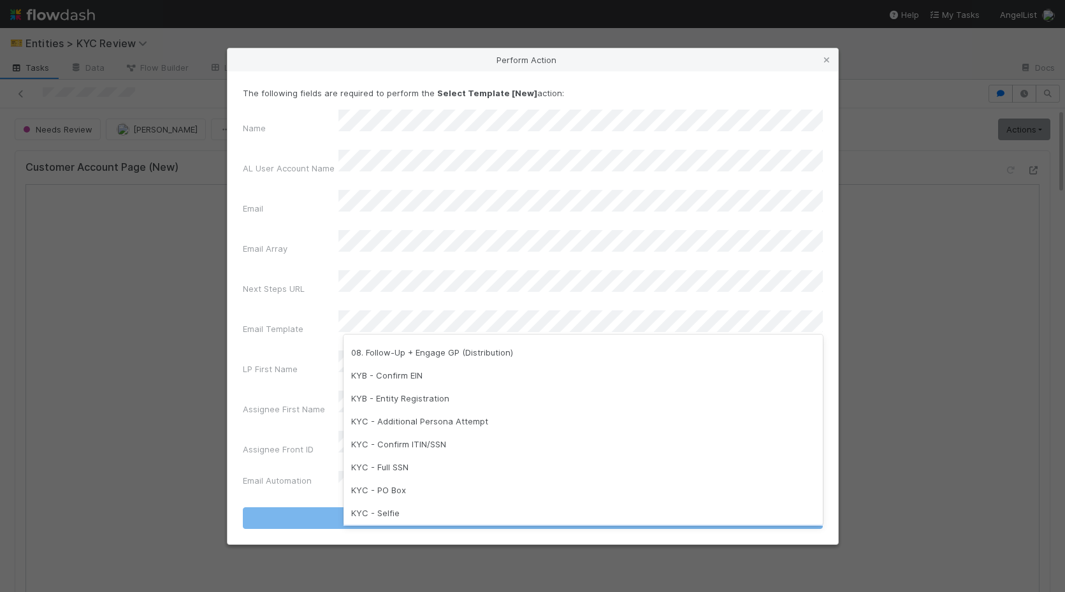
scroll to position [219, 0]
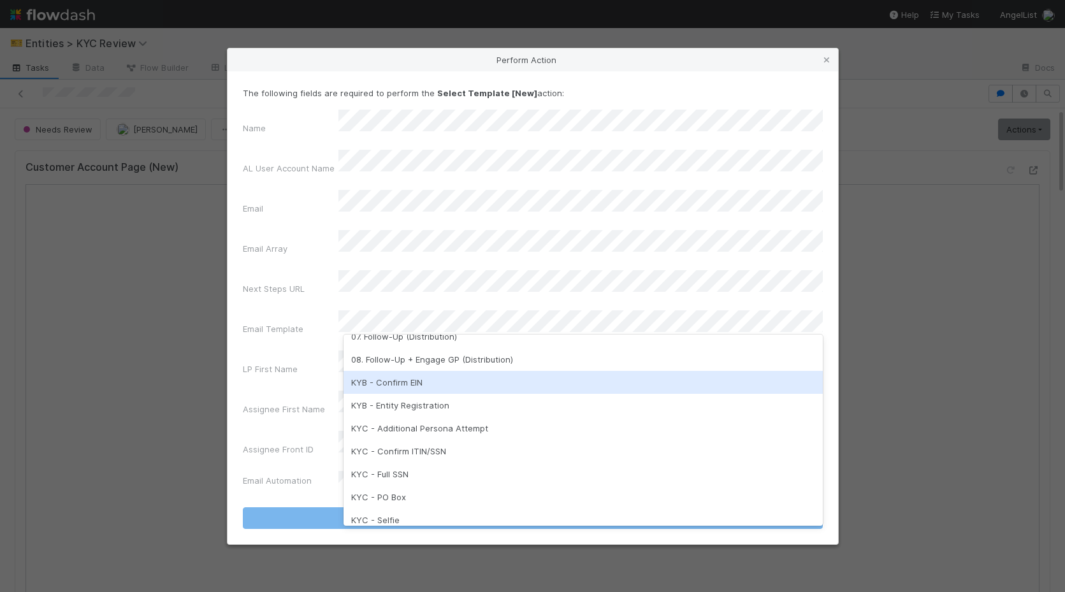
click at [429, 377] on div "KYB - Confirm EIN" at bounding box center [582, 382] width 479 height 23
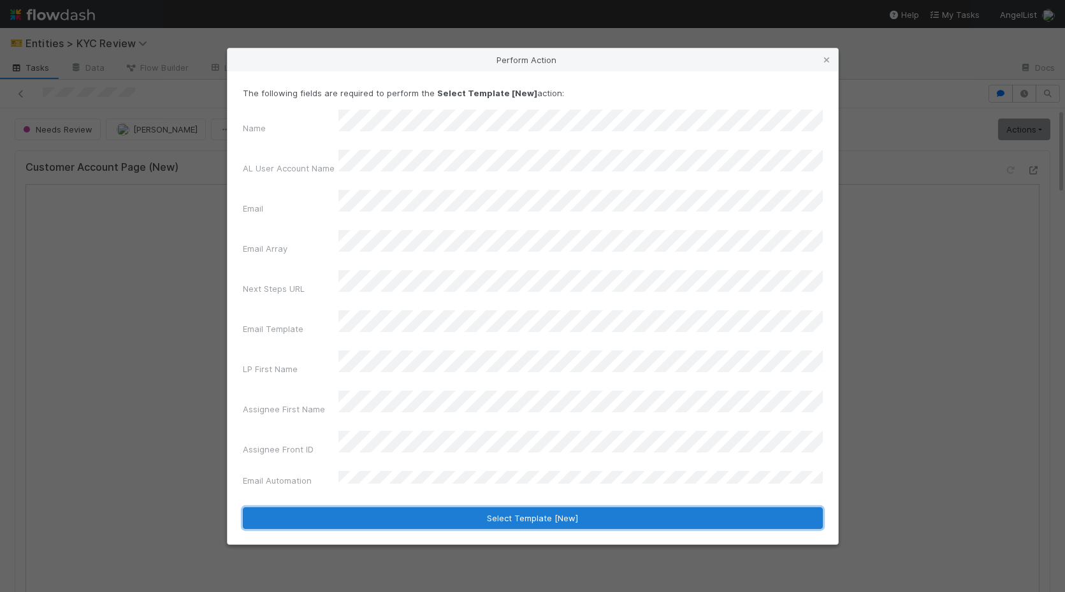
click at [463, 507] on button "Select Template [New]" at bounding box center [533, 518] width 580 height 22
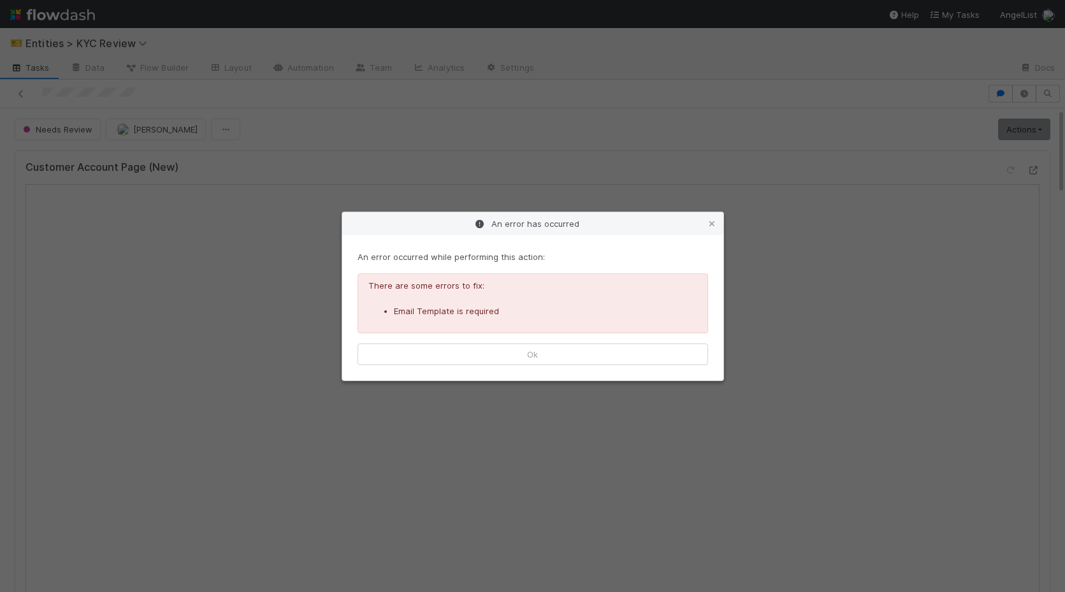
click at [442, 368] on div "An error occurred while performing this action: There are some errors to fix: E…" at bounding box center [532, 307] width 381 height 145
click at [446, 358] on button "Ok" at bounding box center [532, 354] width 350 height 22
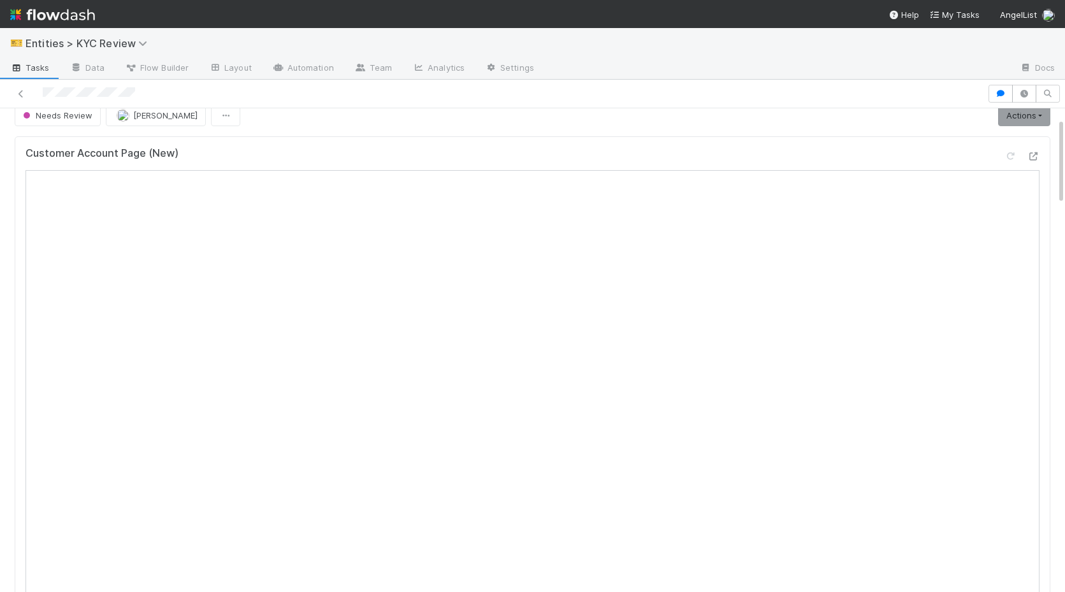
scroll to position [0, 0]
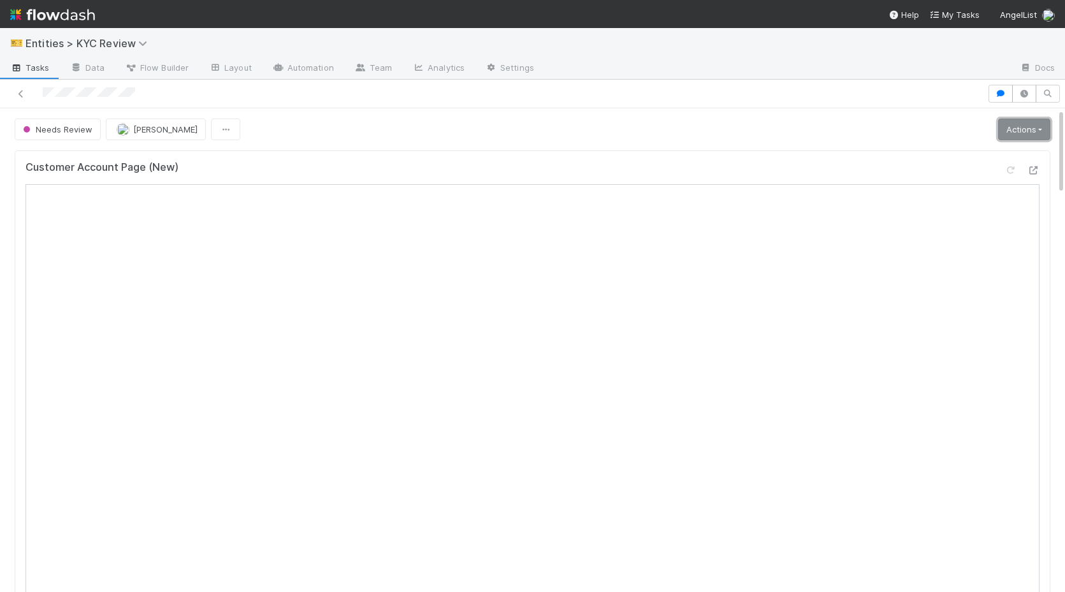
click at [1020, 136] on link "Actions" at bounding box center [1024, 130] width 52 height 22
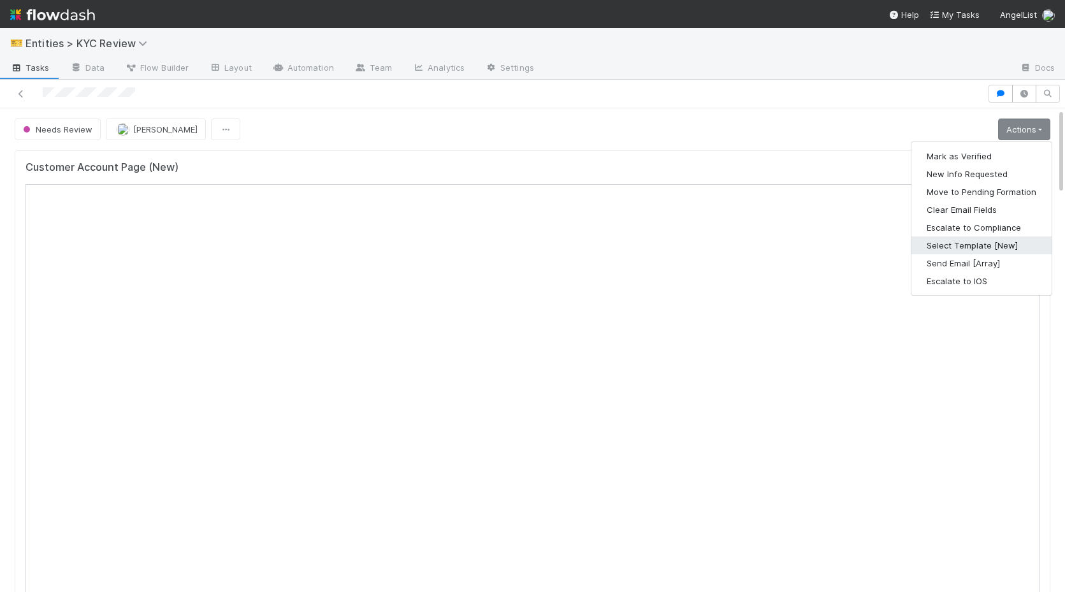
click at [963, 248] on button "Select Template [New]" at bounding box center [981, 245] width 140 height 18
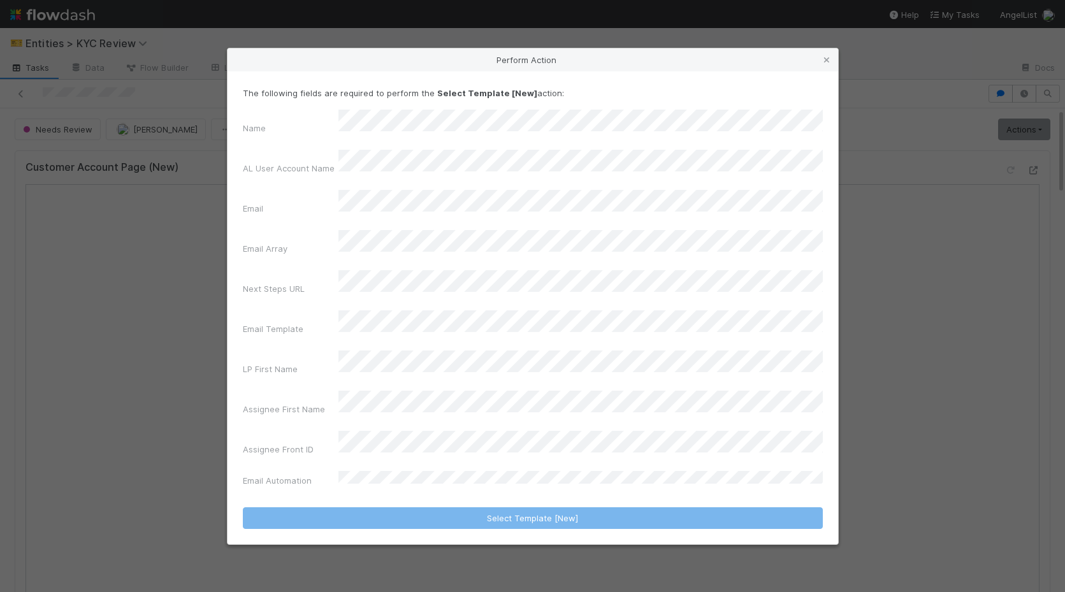
click at [479, 329] on div "Email Template" at bounding box center [533, 325] width 580 height 30
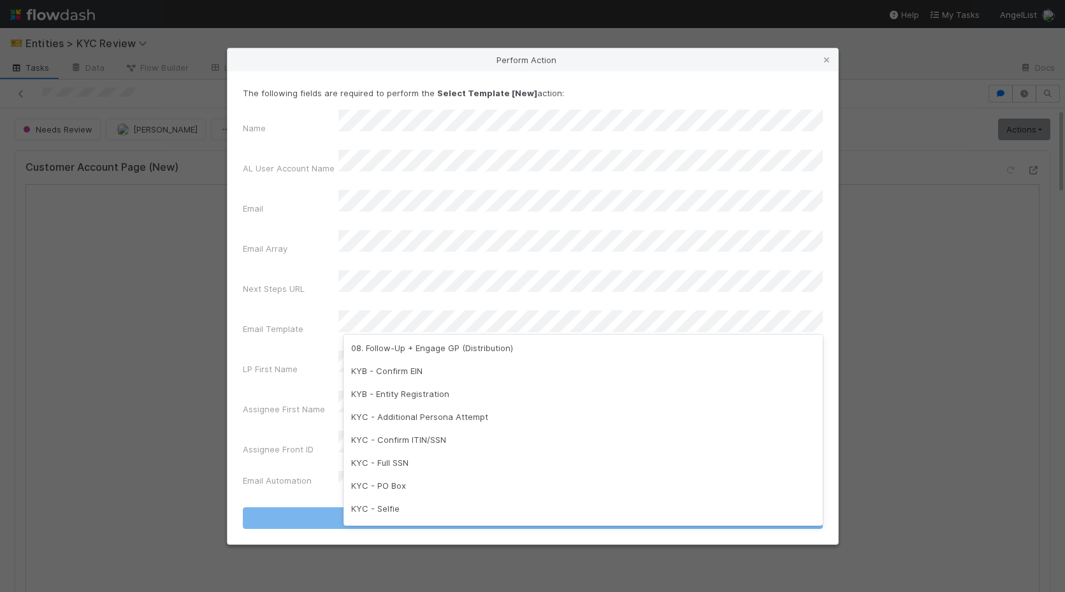
scroll to position [319, 0]
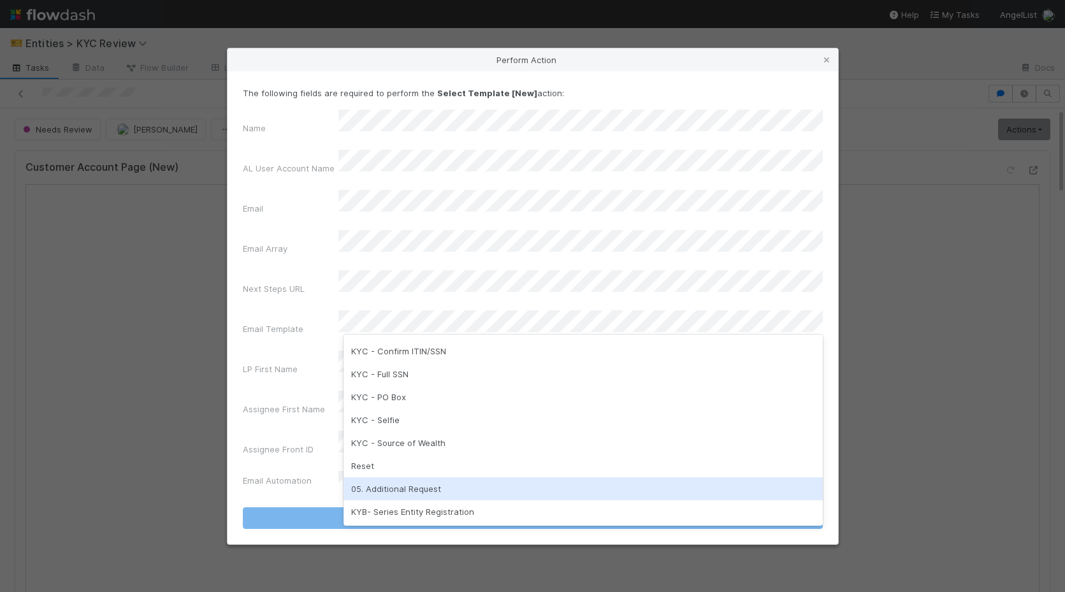
click at [475, 492] on div "05. Additional Request" at bounding box center [582, 488] width 479 height 23
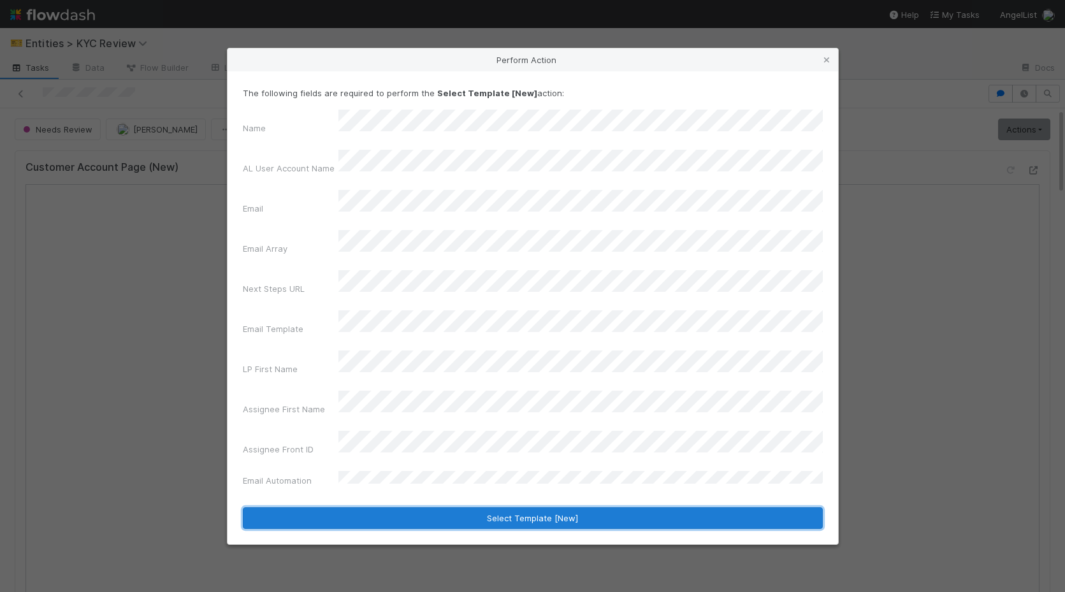
click at [497, 507] on button "Select Template [New]" at bounding box center [533, 518] width 580 height 22
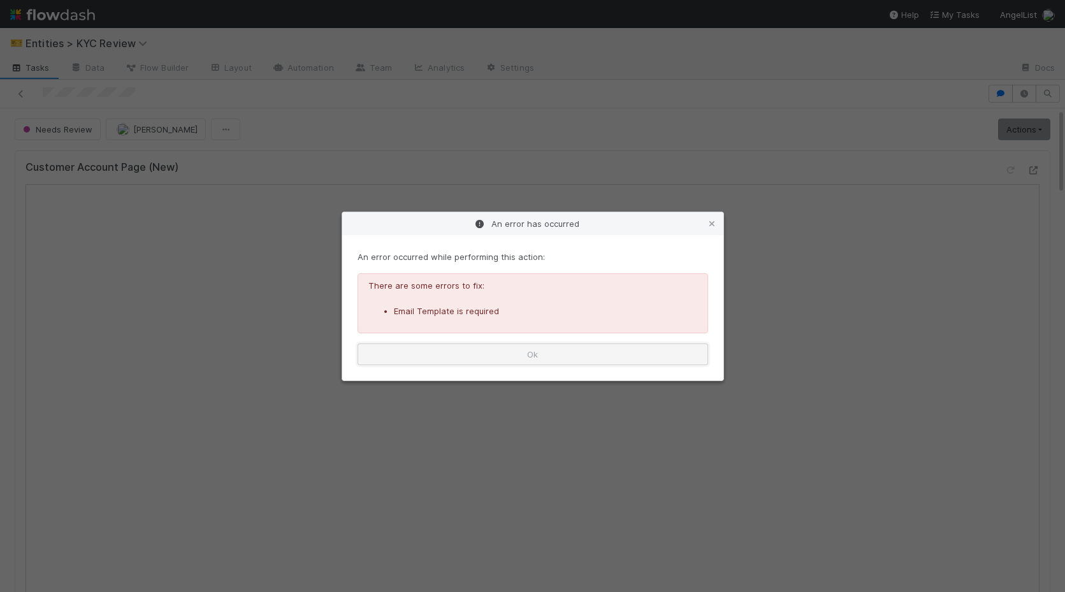
click at [664, 359] on button "Ok" at bounding box center [532, 354] width 350 height 22
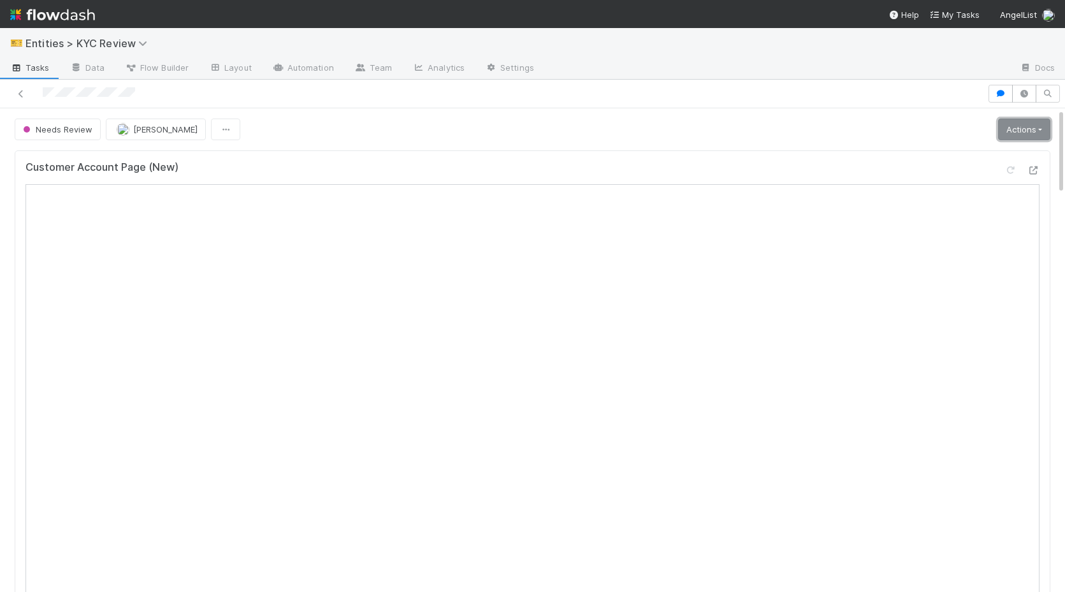
click at [1030, 138] on link "Actions" at bounding box center [1024, 130] width 52 height 22
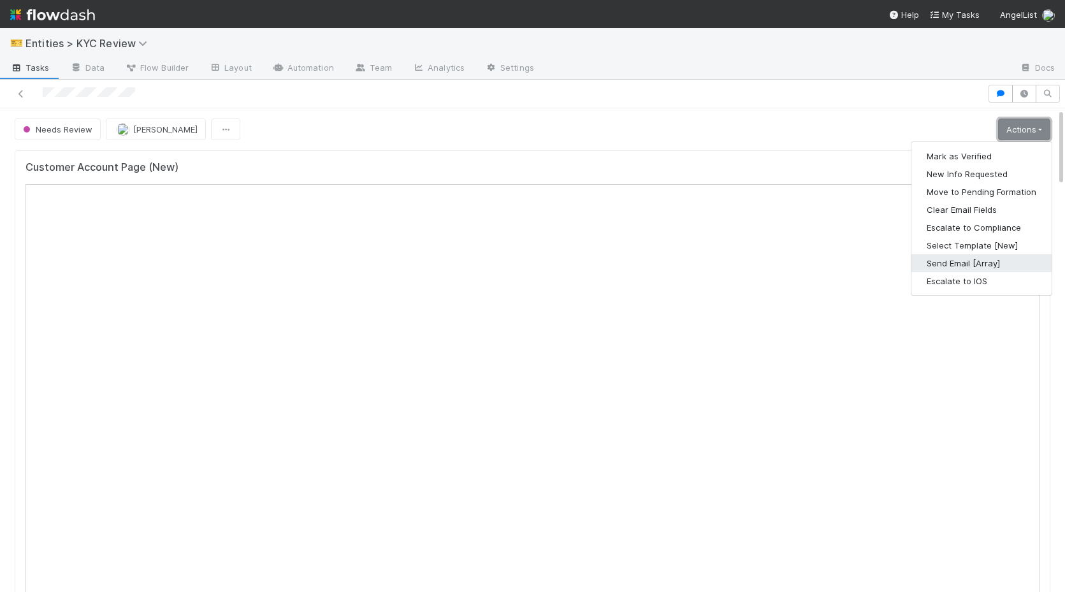
scroll to position [0, 0]
click at [949, 247] on button "Select Template [New]" at bounding box center [981, 245] width 140 height 18
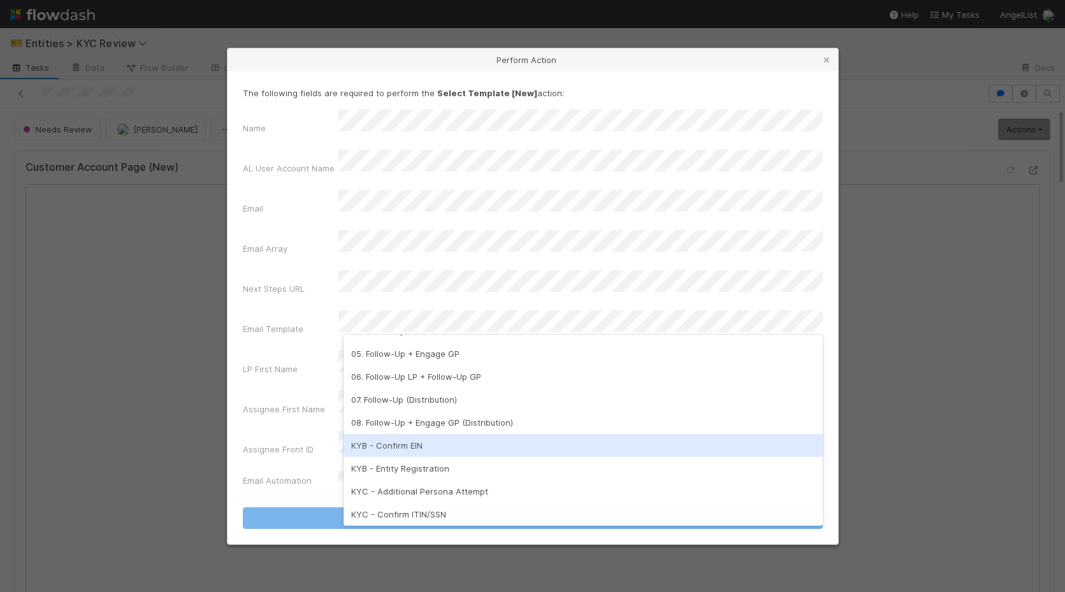
scroll to position [265, 0]
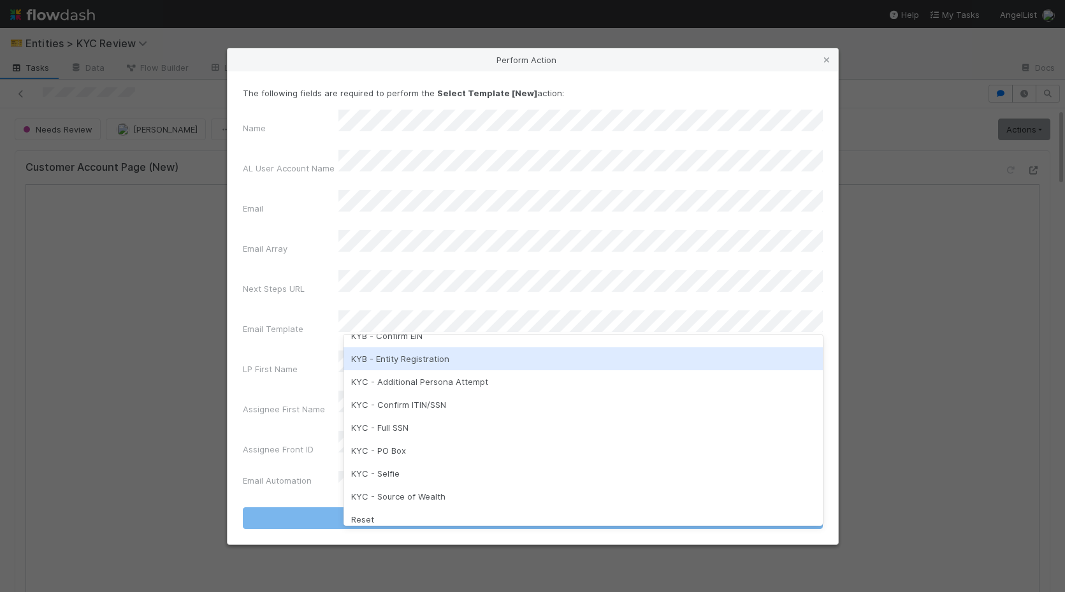
click at [409, 364] on div "KYB - Entity Registration" at bounding box center [582, 358] width 479 height 23
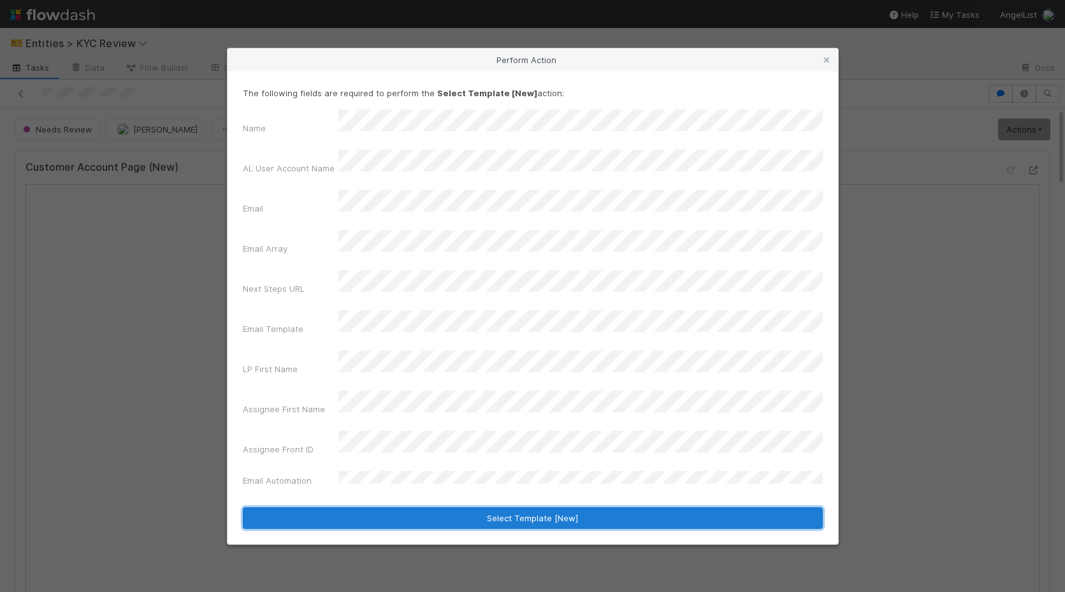
click at [438, 507] on button "Select Template [New]" at bounding box center [533, 518] width 580 height 22
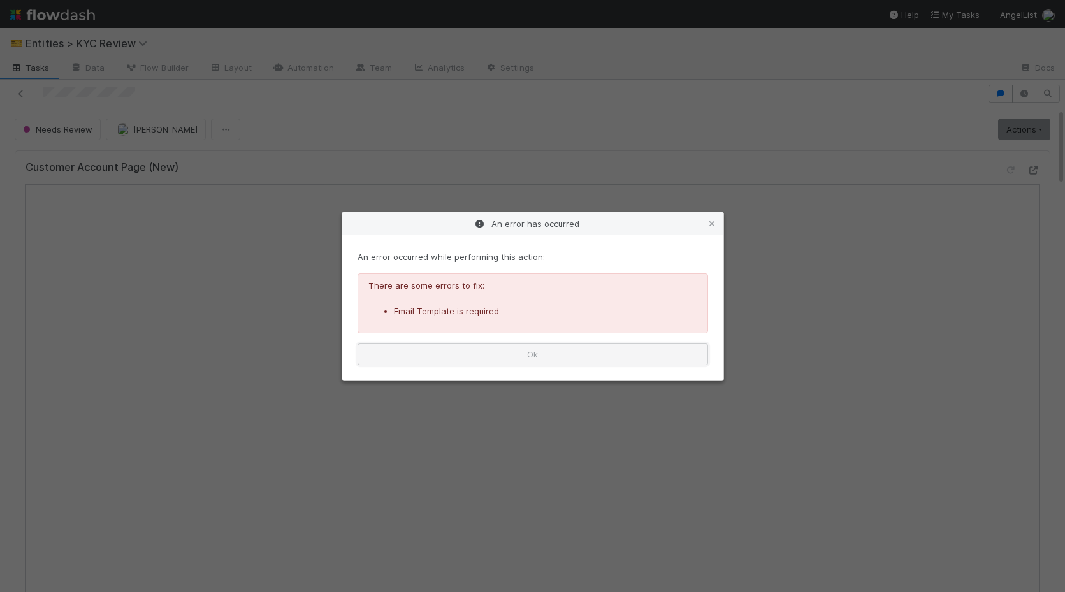
click at [456, 362] on button "Ok" at bounding box center [532, 354] width 350 height 22
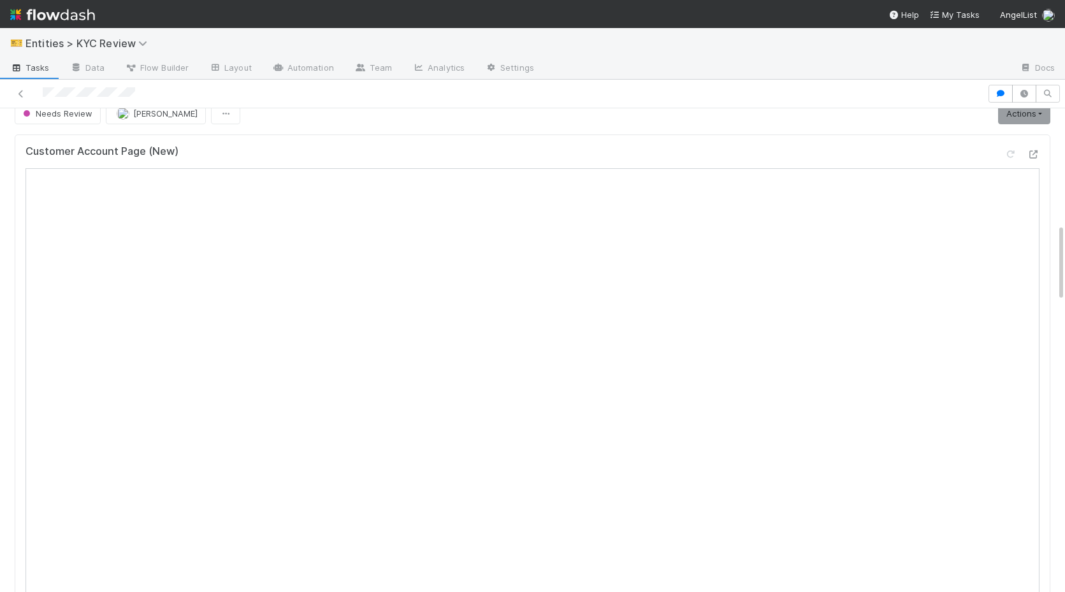
scroll to position [0, 0]
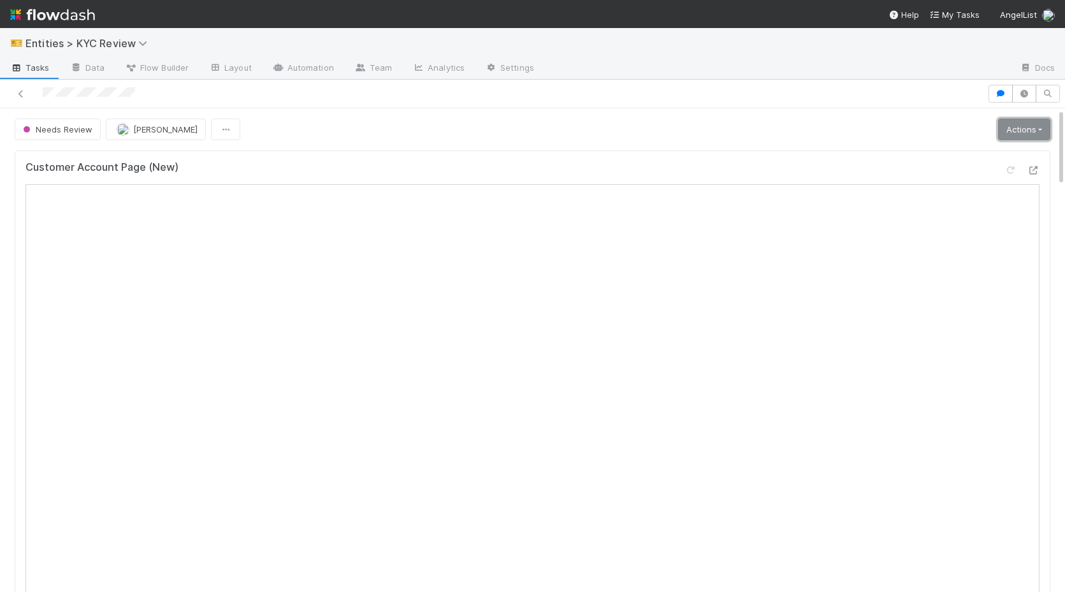
click at [1012, 125] on link "Actions" at bounding box center [1024, 130] width 52 height 22
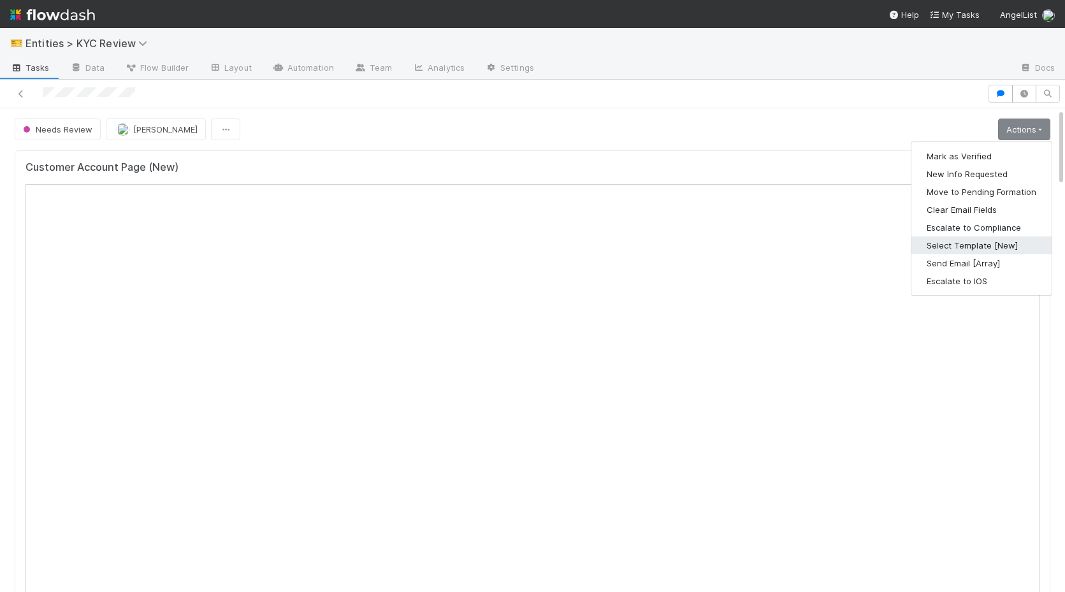
click at [958, 249] on button "Select Template [New]" at bounding box center [981, 245] width 140 height 18
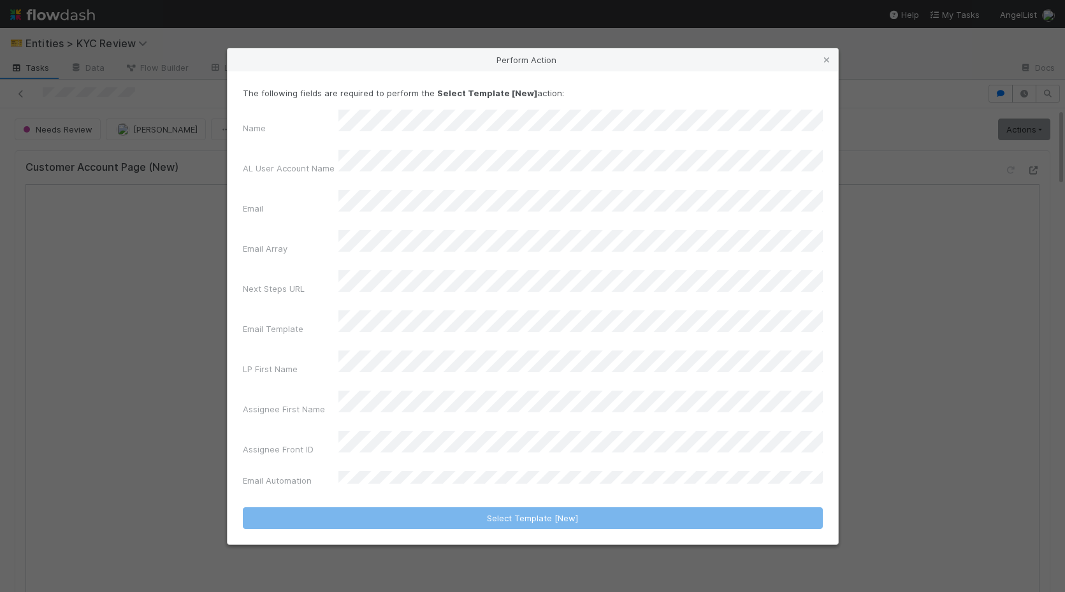
click at [533, 333] on div "Name AL User Account Name Email Email Array Next Steps URL Email Template LP Fi…" at bounding box center [533, 301] width 580 height 382
click at [535, 329] on div "Email Template" at bounding box center [533, 325] width 580 height 30
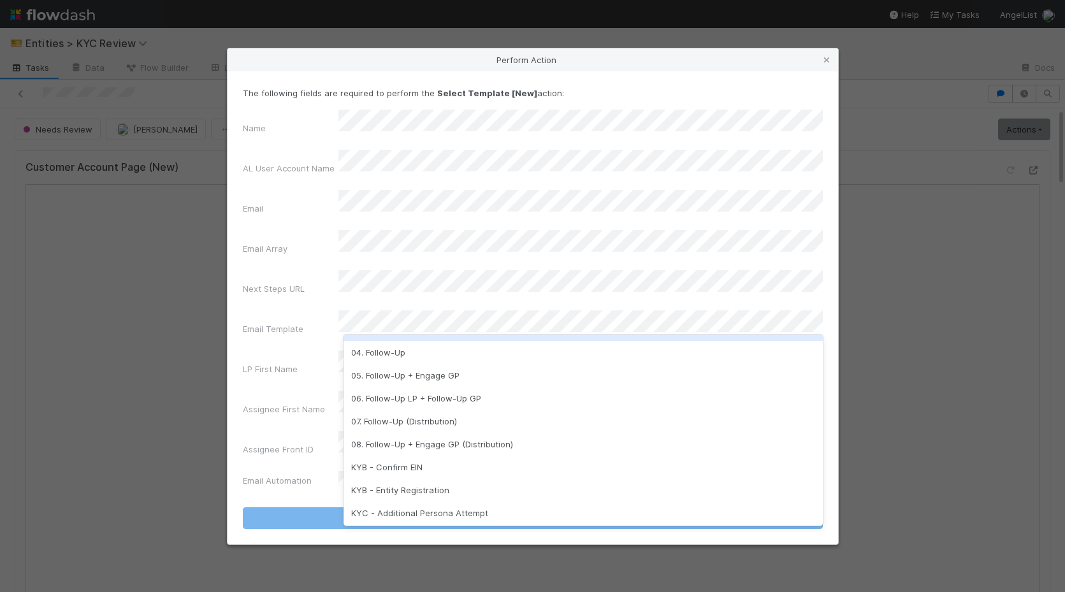
scroll to position [144, 0]
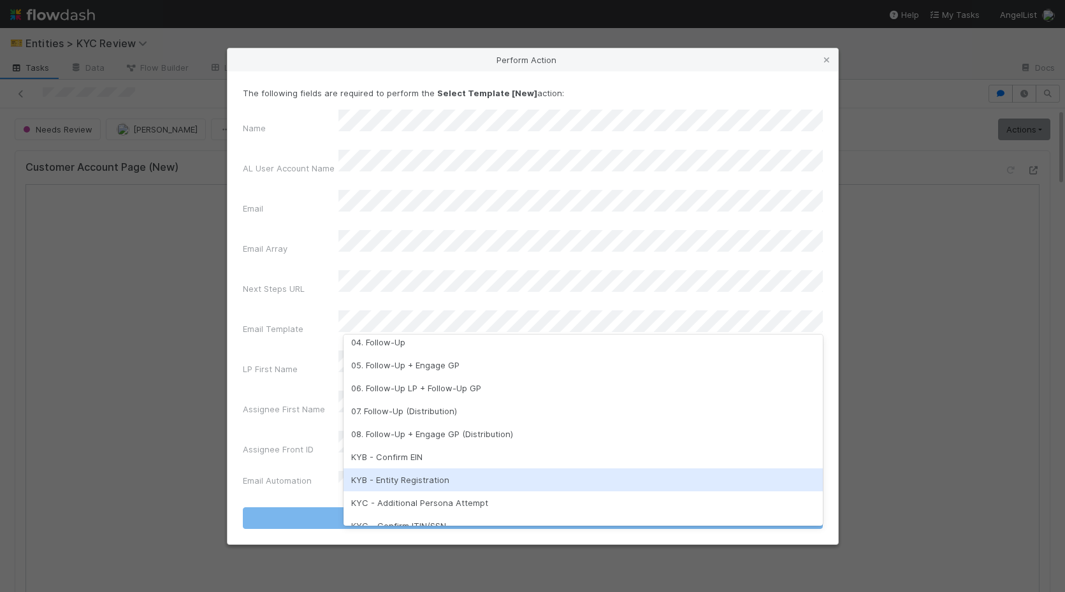
click at [493, 473] on div "KYB - Entity Registration" at bounding box center [582, 479] width 479 height 23
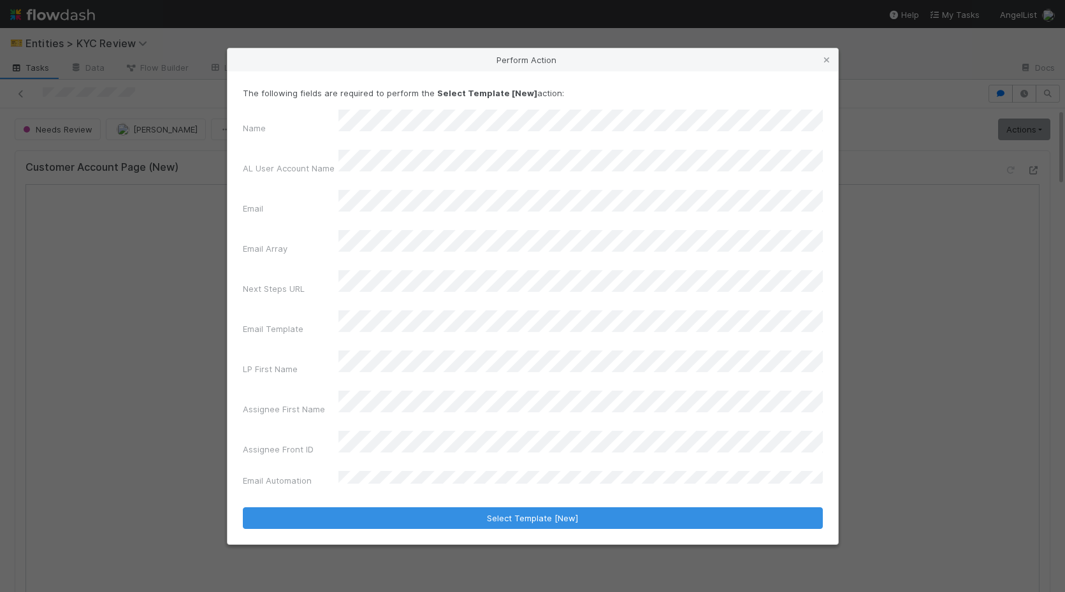
click at [523, 471] on form "The following fields are required to perform the Select Template [New] action: …" at bounding box center [533, 308] width 580 height 442
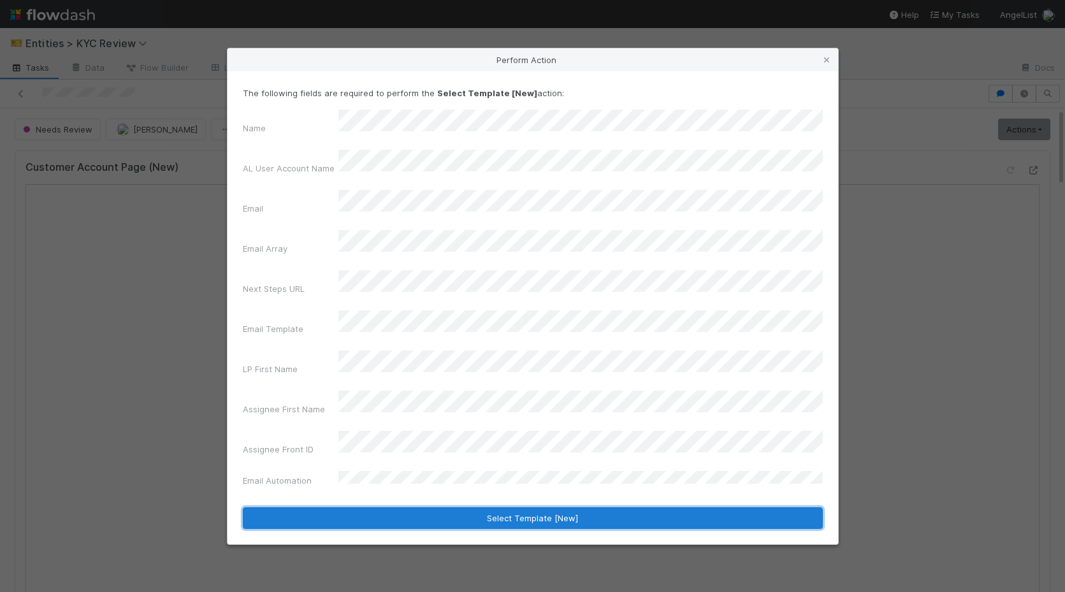
click at [536, 507] on button "Select Template [New]" at bounding box center [533, 518] width 580 height 22
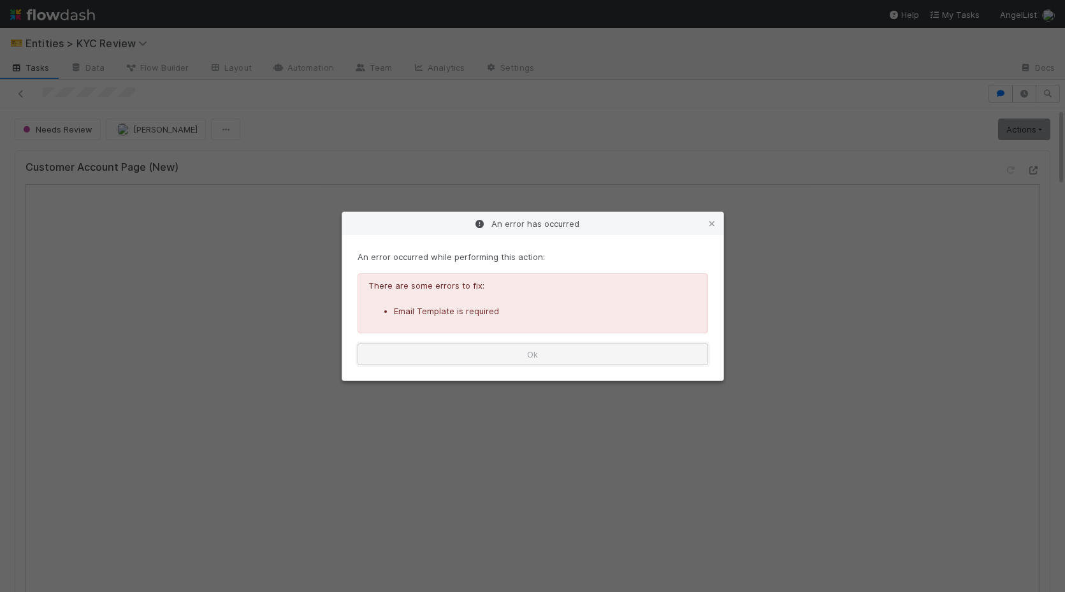
click at [537, 349] on button "Ok" at bounding box center [532, 354] width 350 height 22
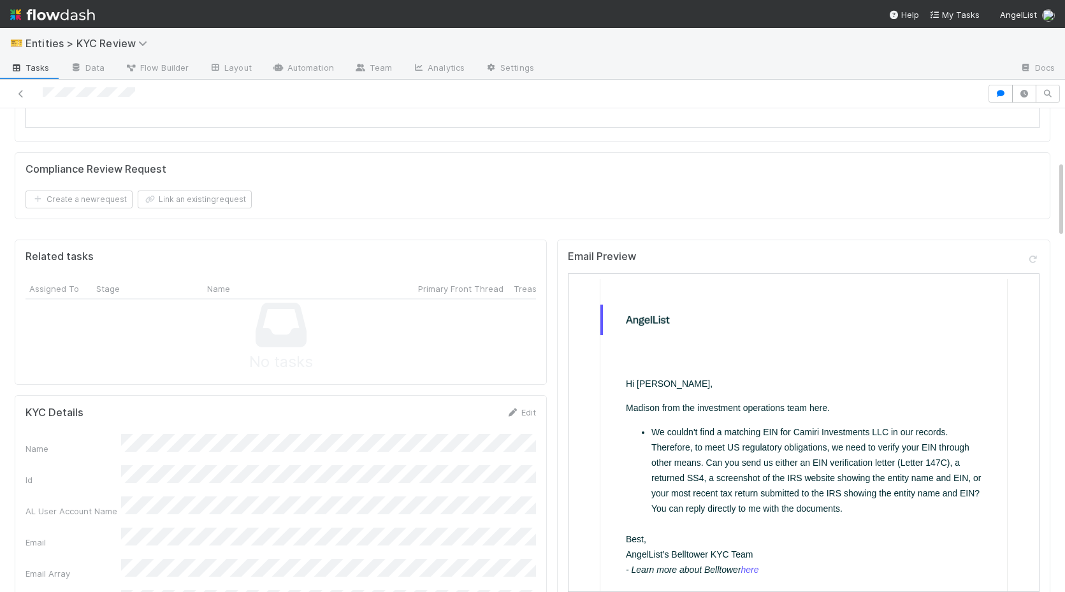
scroll to position [0, 0]
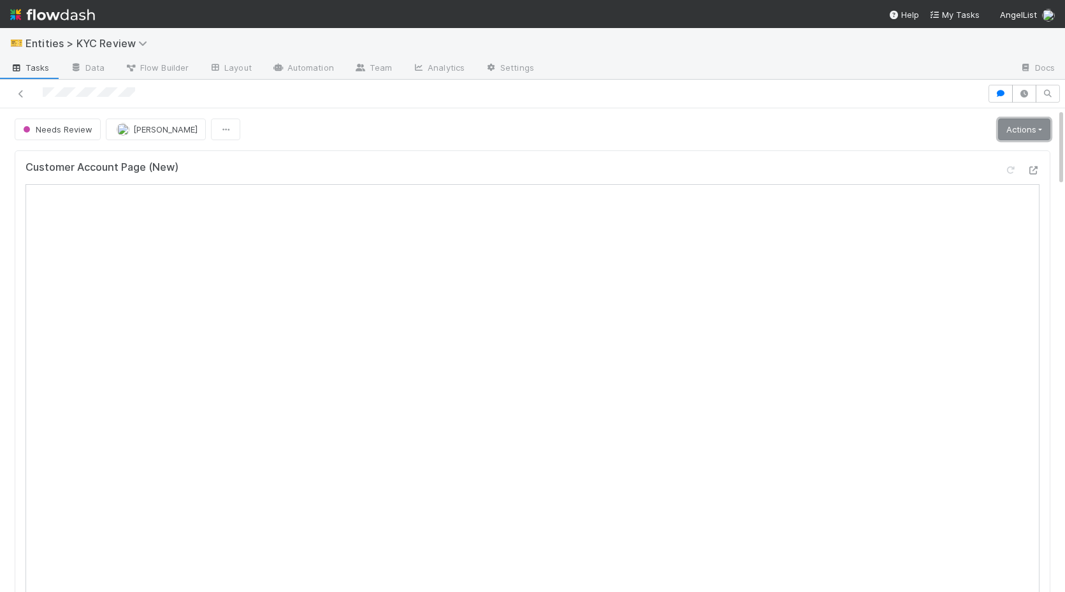
click at [1004, 124] on link "Actions" at bounding box center [1024, 130] width 52 height 22
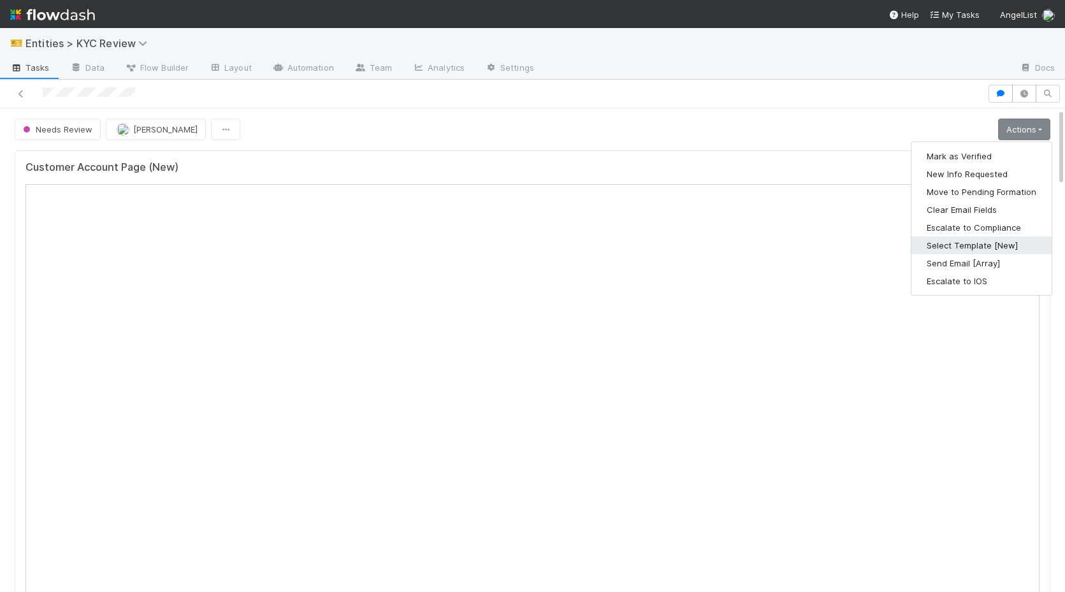
click at [963, 243] on button "Select Template [New]" at bounding box center [981, 245] width 140 height 18
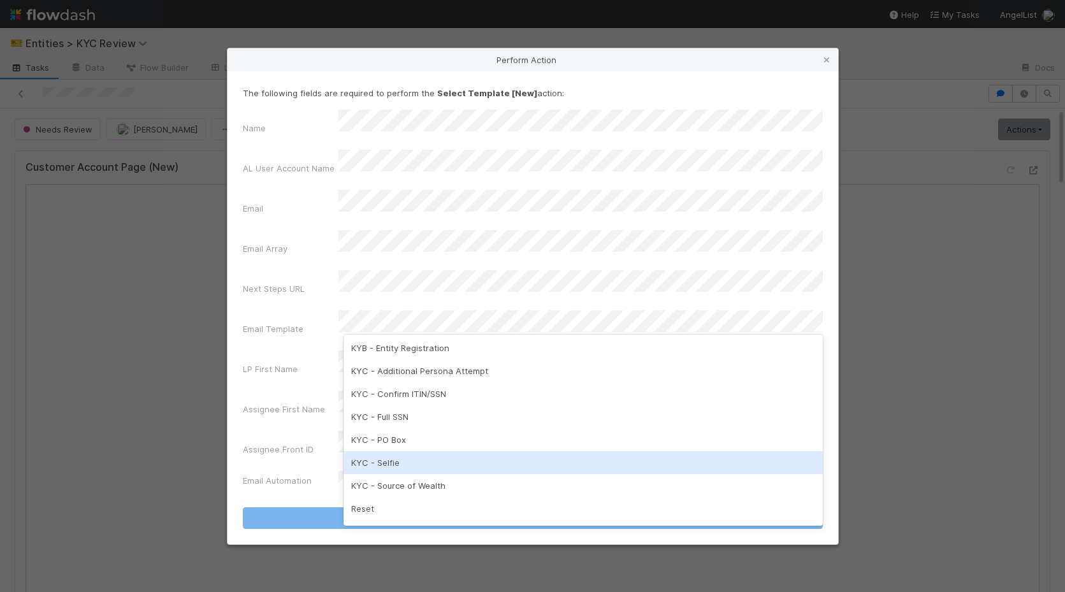
scroll to position [319, 0]
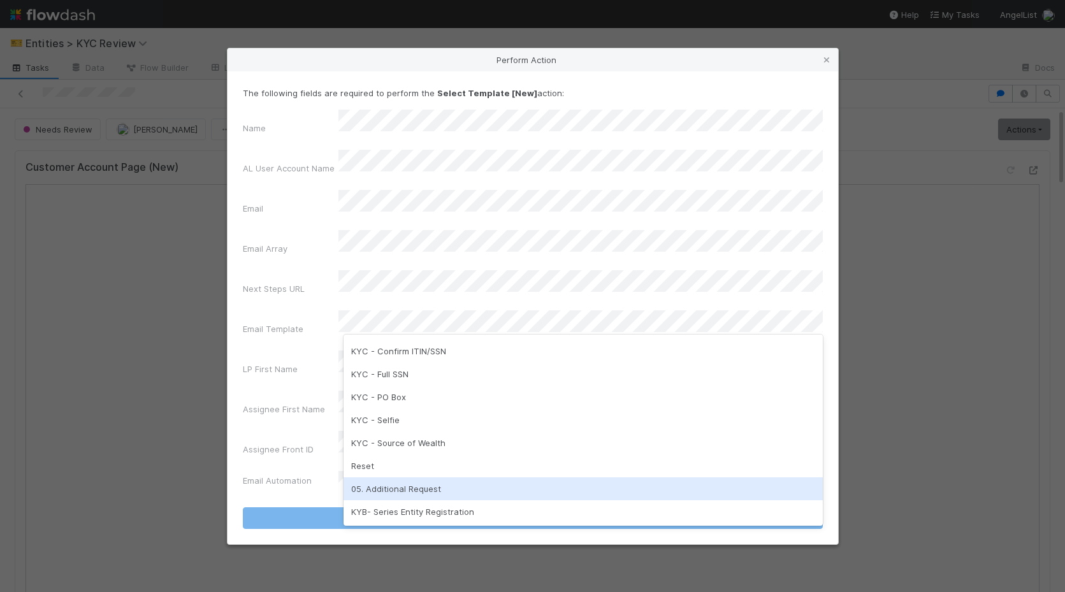
click at [458, 498] on div "05. Additional Request" at bounding box center [582, 488] width 479 height 23
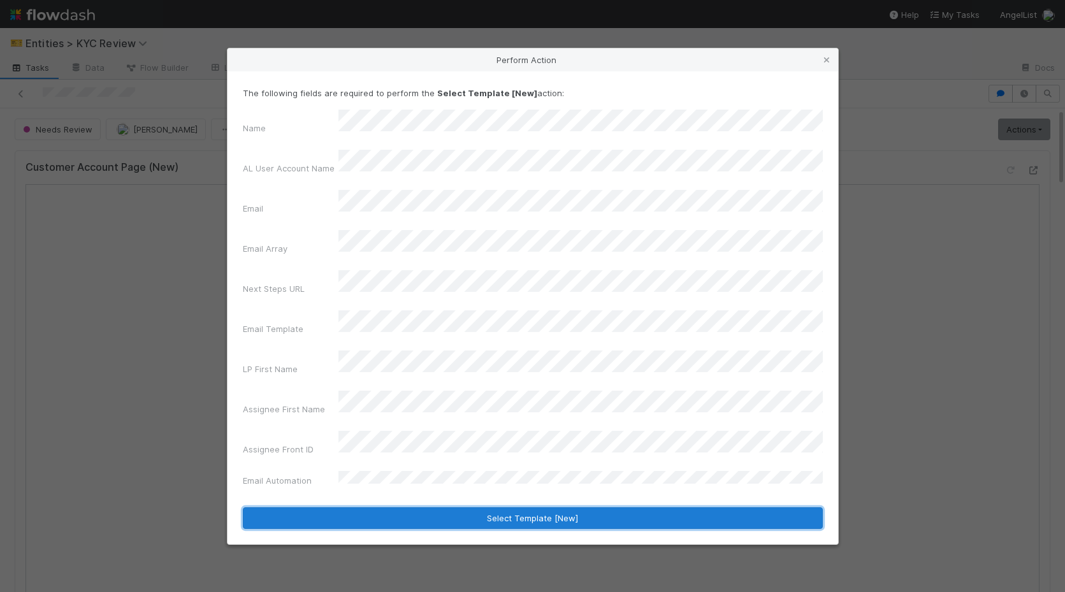
click at [470, 507] on button "Select Template [New]" at bounding box center [533, 518] width 580 height 22
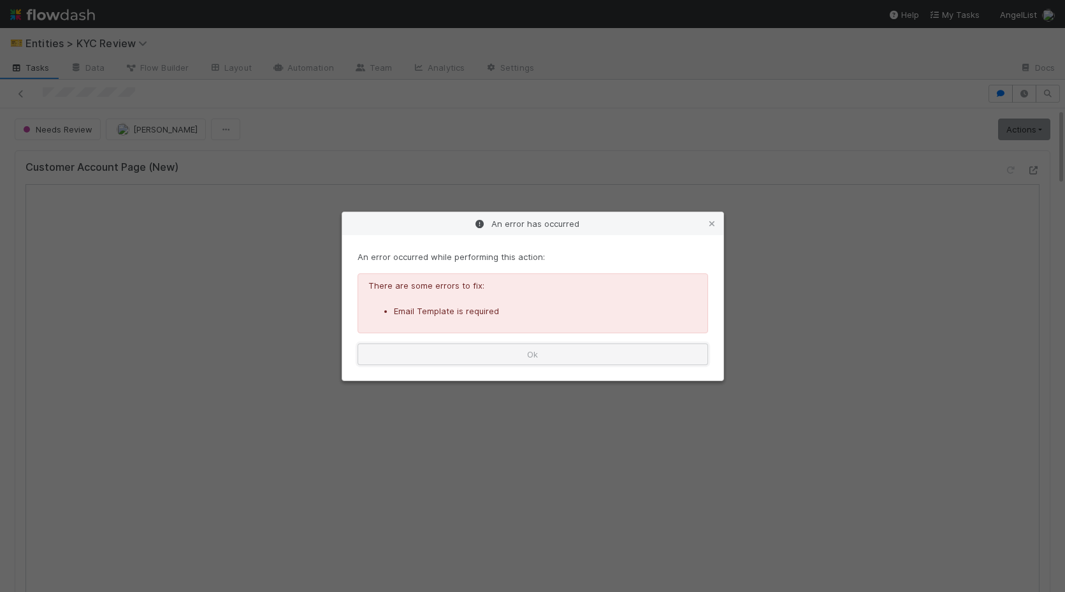
click at [527, 363] on button "Ok" at bounding box center [532, 354] width 350 height 22
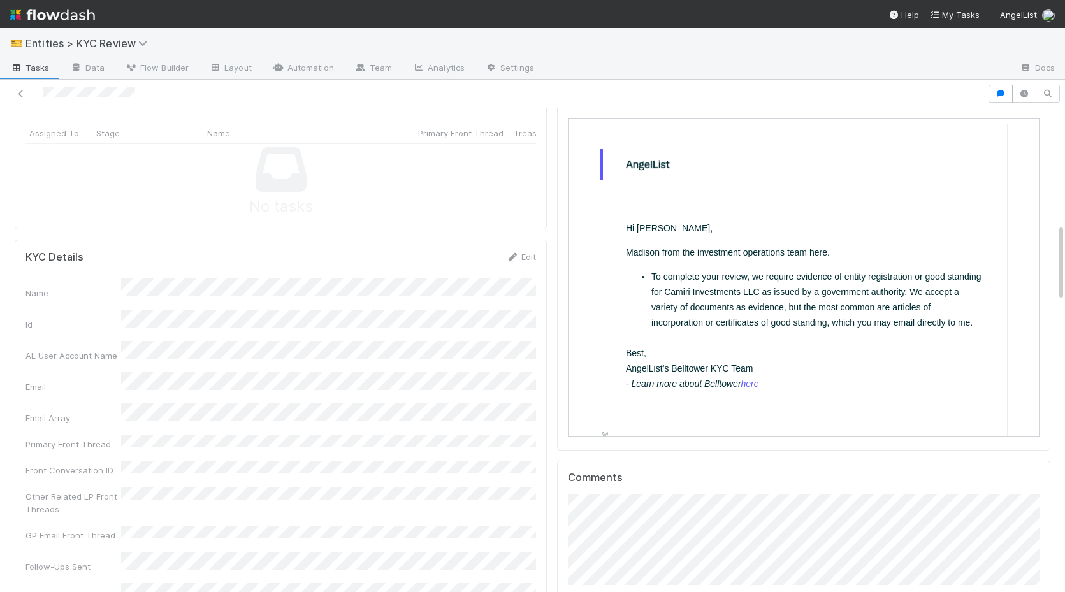
scroll to position [0, 0]
click at [526, 257] on link "Edit" at bounding box center [521, 257] width 30 height 10
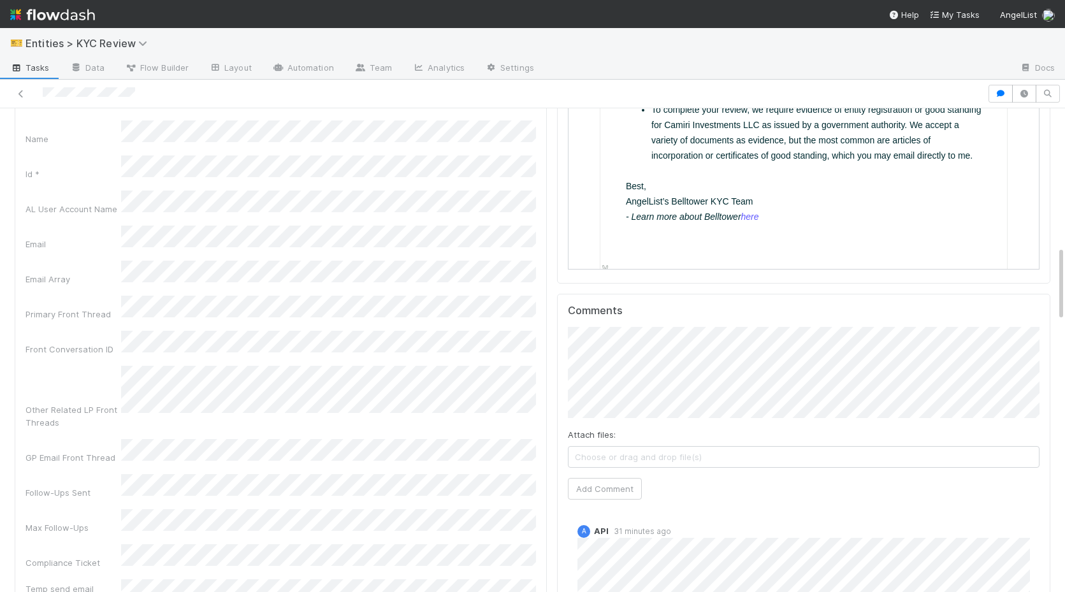
scroll to position [889, 0]
click at [117, 129] on div "Name" at bounding box center [280, 132] width 510 height 25
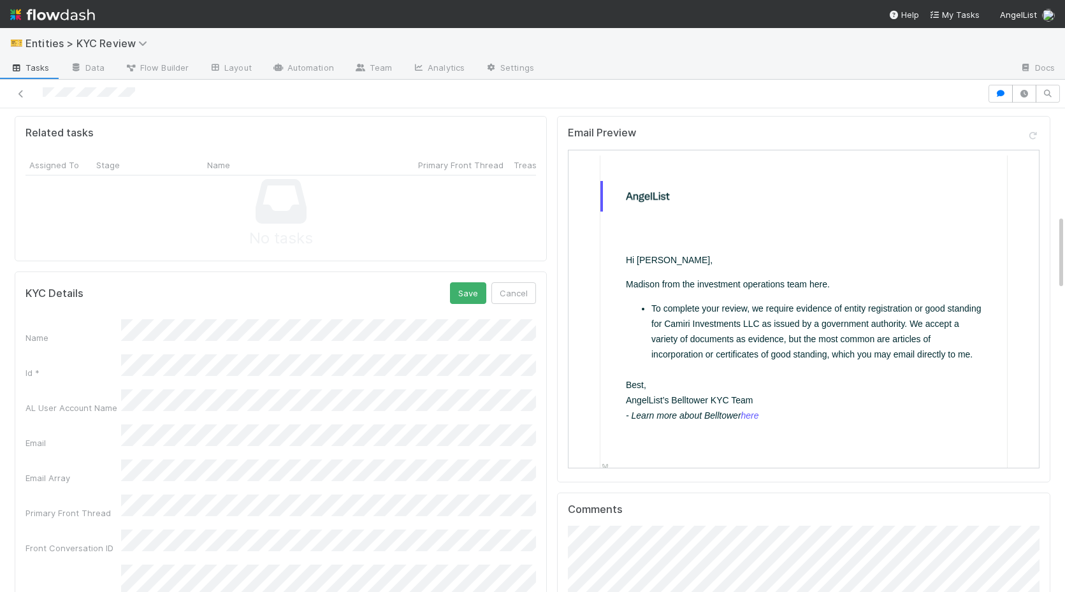
scroll to position [679, 0]
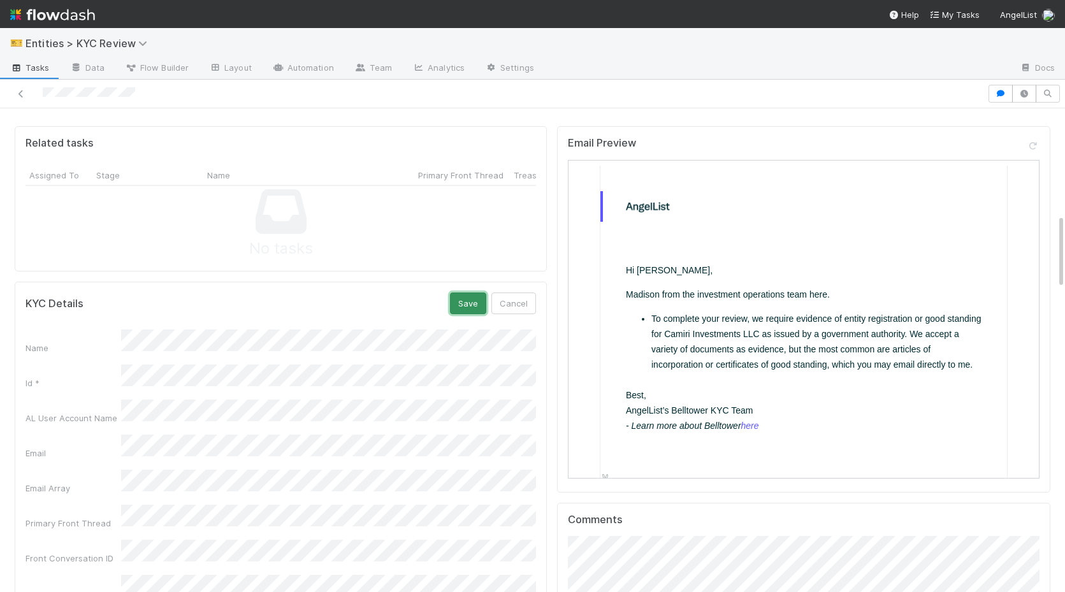
click at [469, 301] on button "Save" at bounding box center [468, 303] width 36 height 22
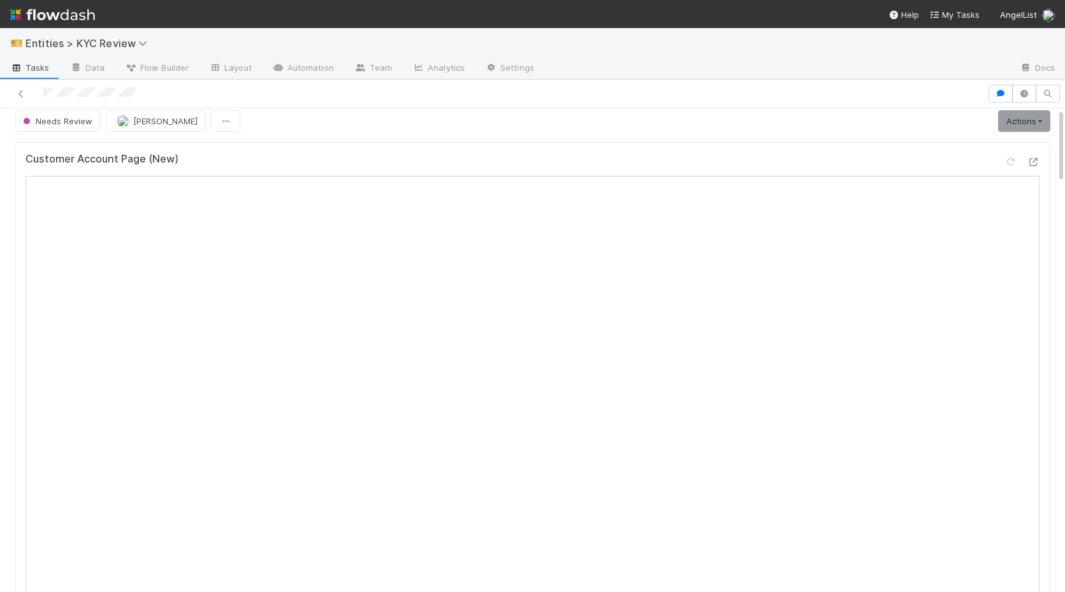
scroll to position [0, 0]
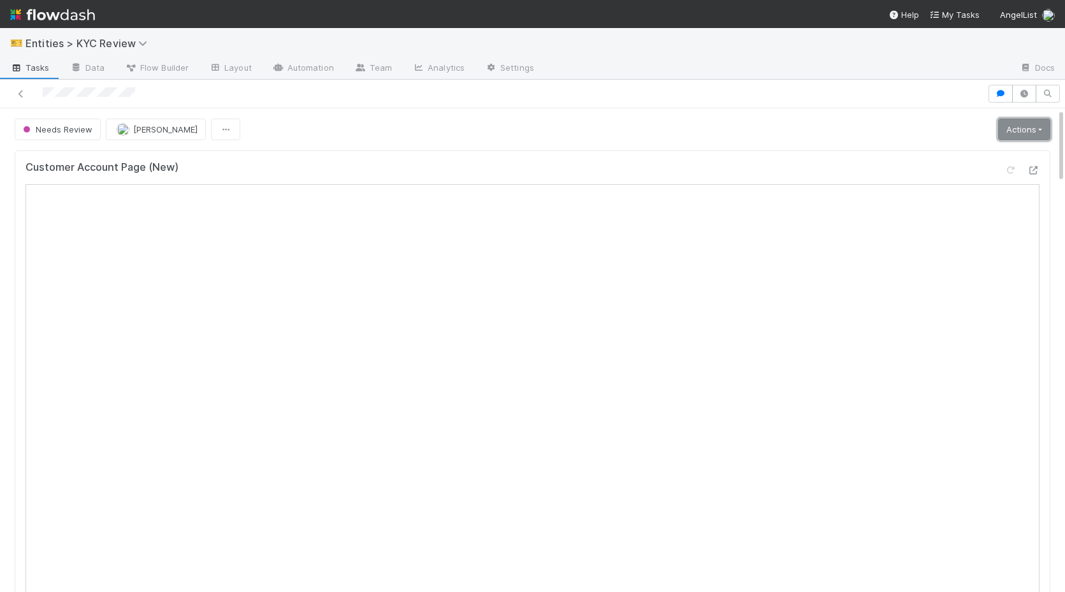
click at [1023, 135] on link "Actions" at bounding box center [1024, 130] width 52 height 22
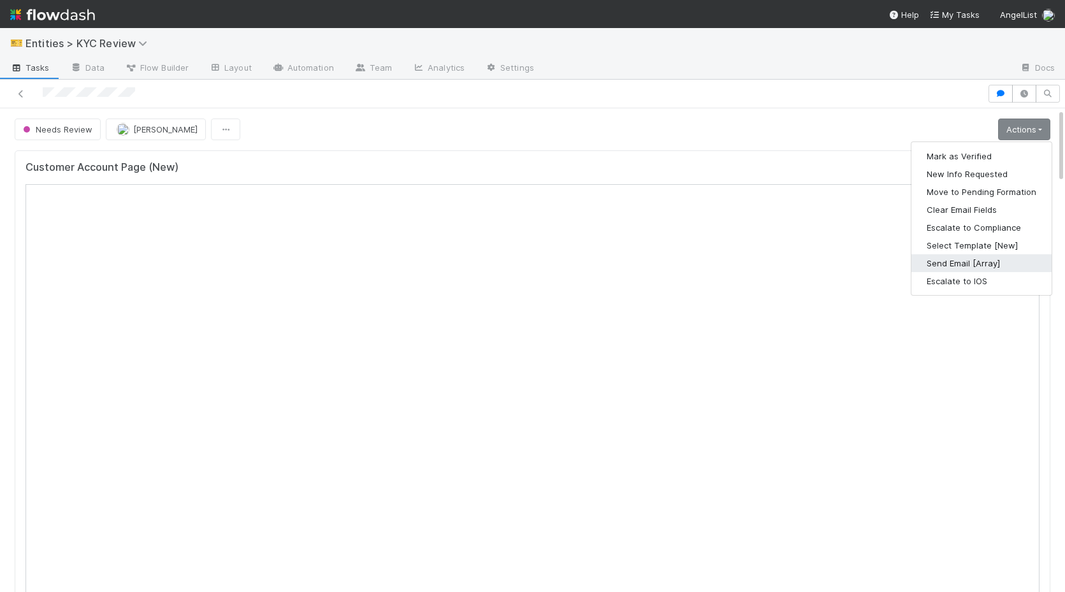
click at [964, 262] on button "Send Email [Array]" at bounding box center [981, 263] width 140 height 18
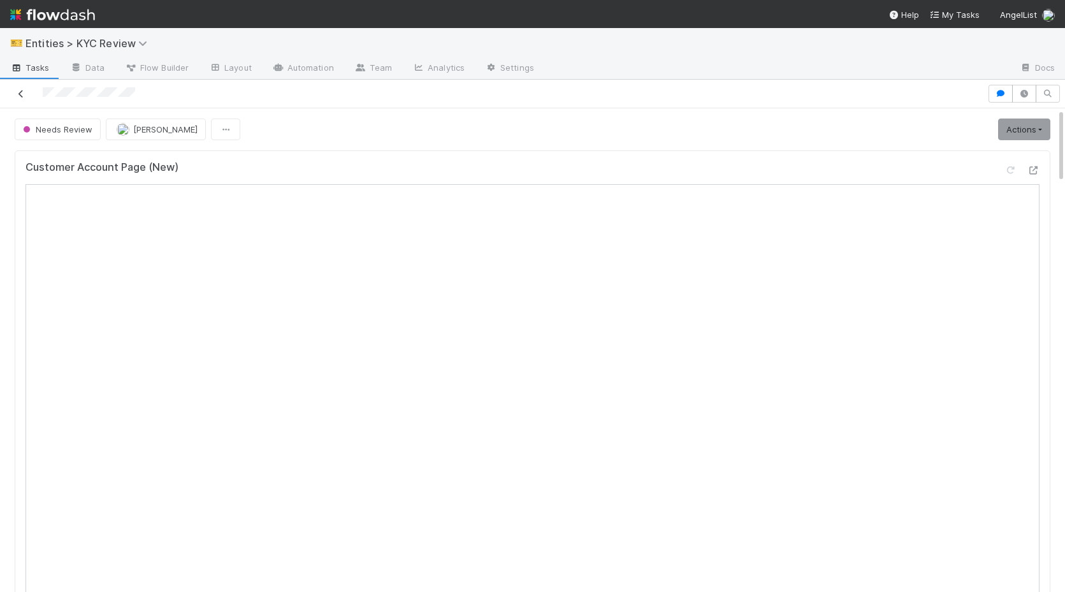
click at [17, 91] on icon at bounding box center [21, 94] width 13 height 8
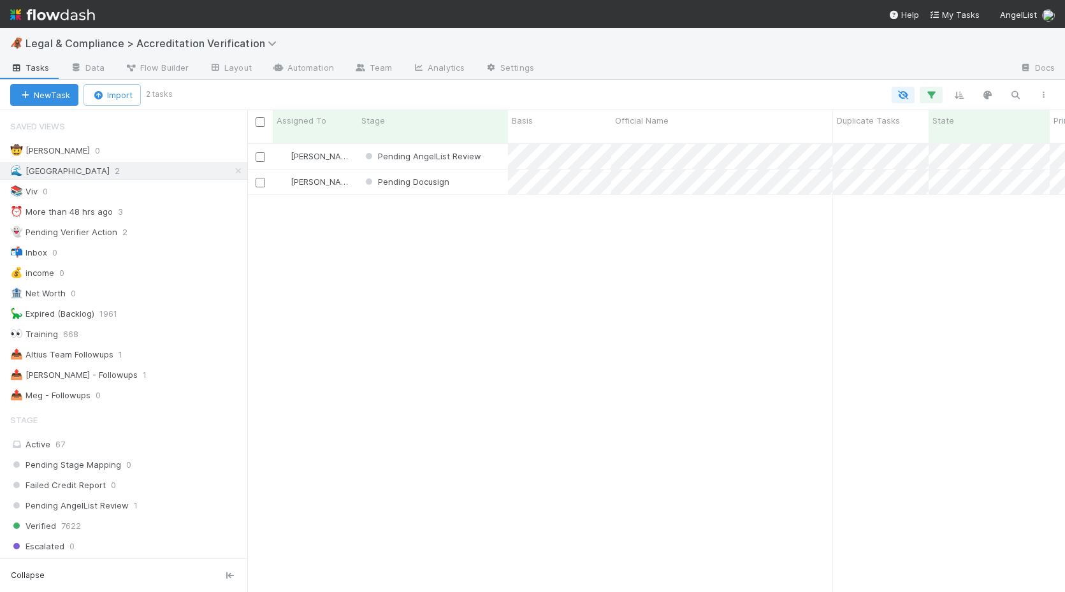
scroll to position [0, 1]
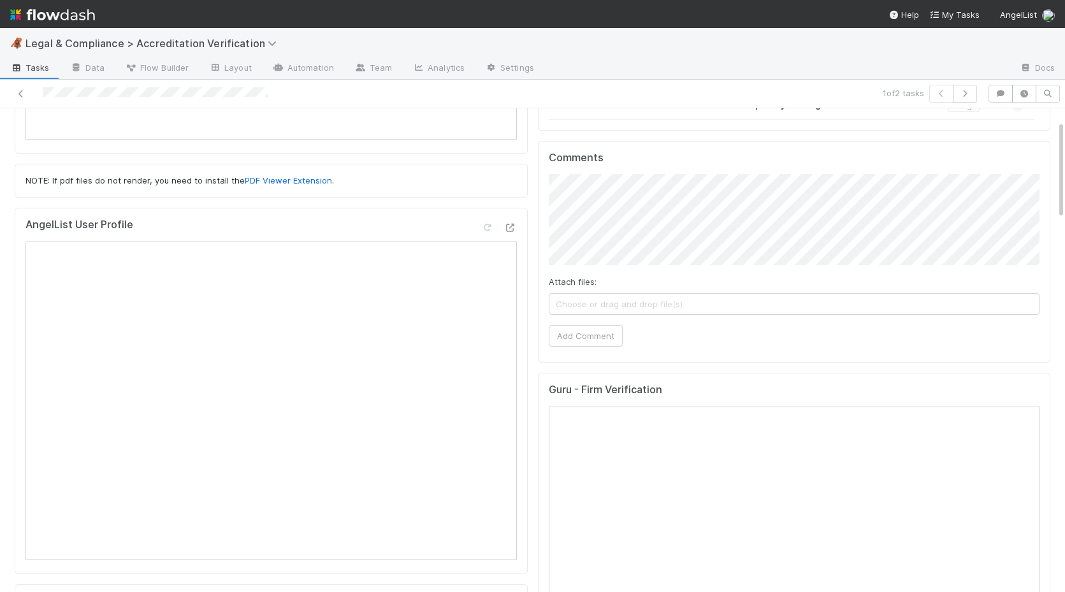
scroll to position [450, 0]
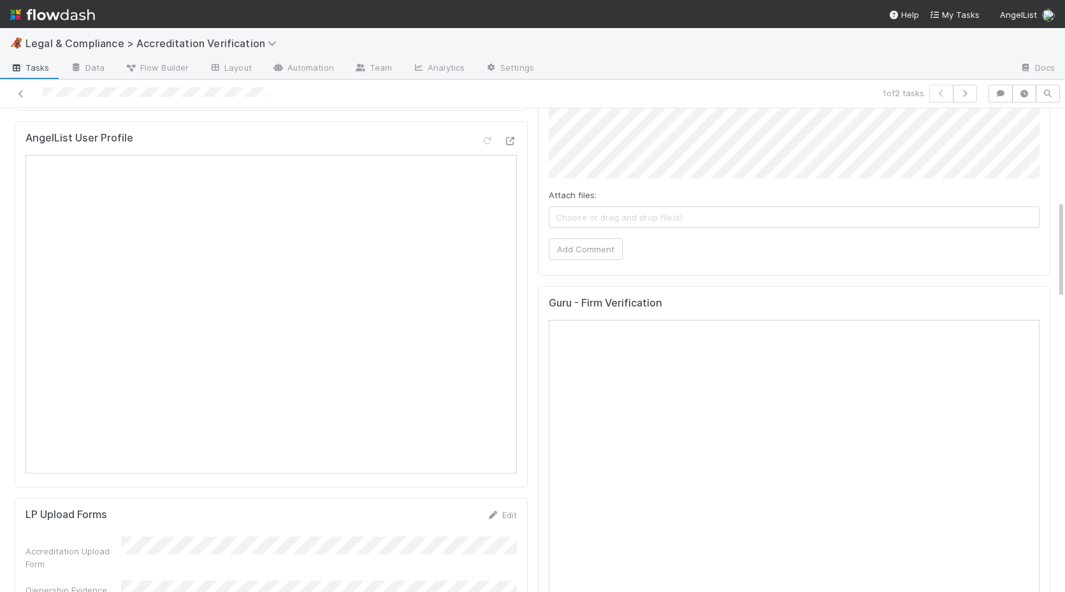
click at [507, 129] on div "AngelList User Profile" at bounding box center [271, 304] width 513 height 366
click at [506, 132] on div "AngelList User Profile" at bounding box center [271, 304] width 513 height 366
click at [505, 141] on icon at bounding box center [510, 141] width 13 height 8
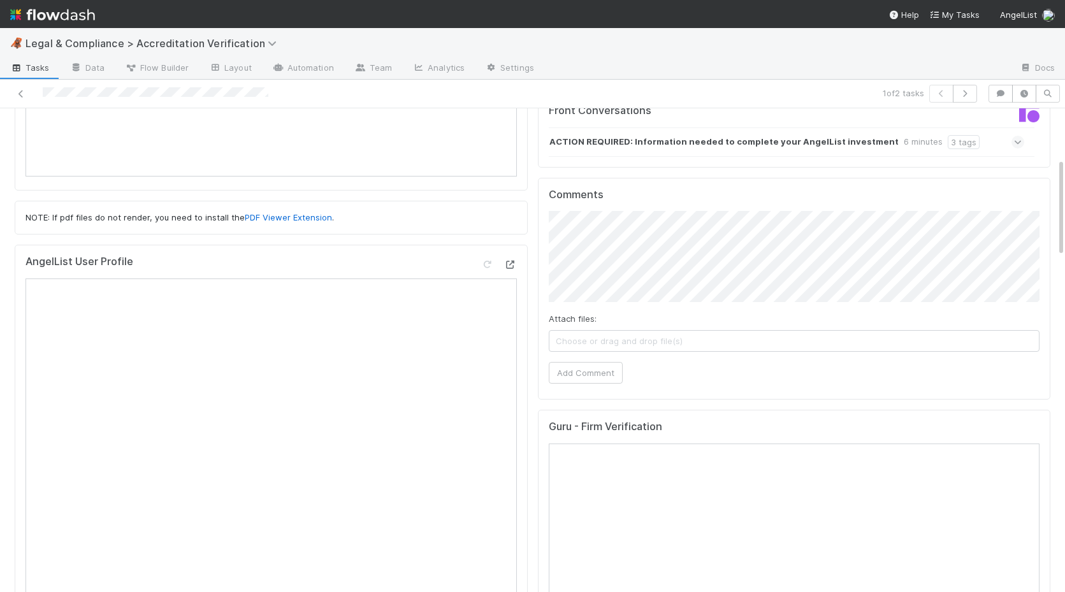
scroll to position [0, 0]
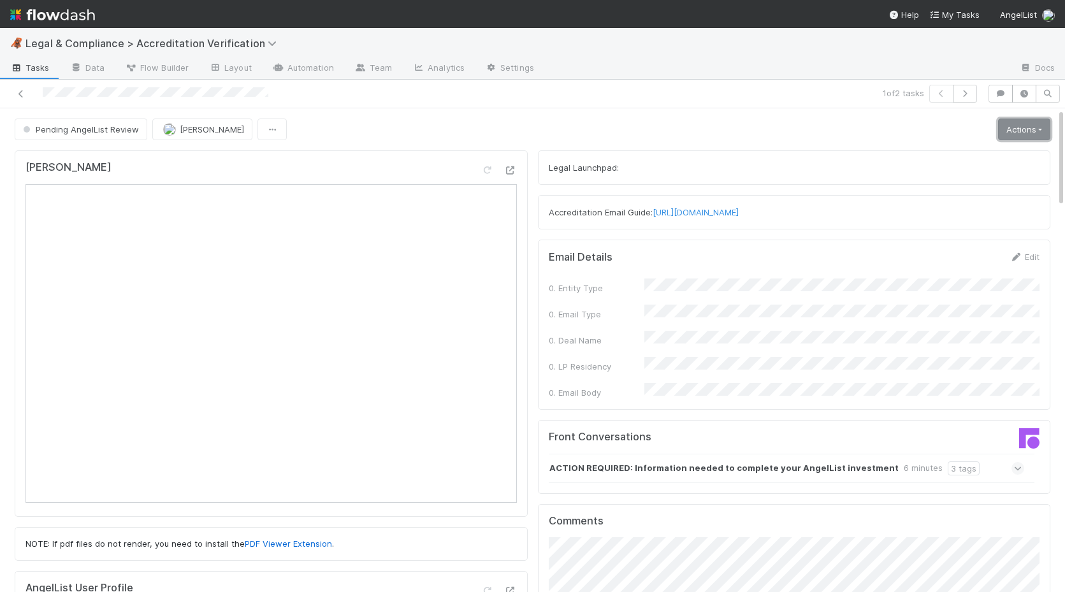
click at [1009, 131] on link "Actions" at bounding box center [1024, 130] width 52 height 22
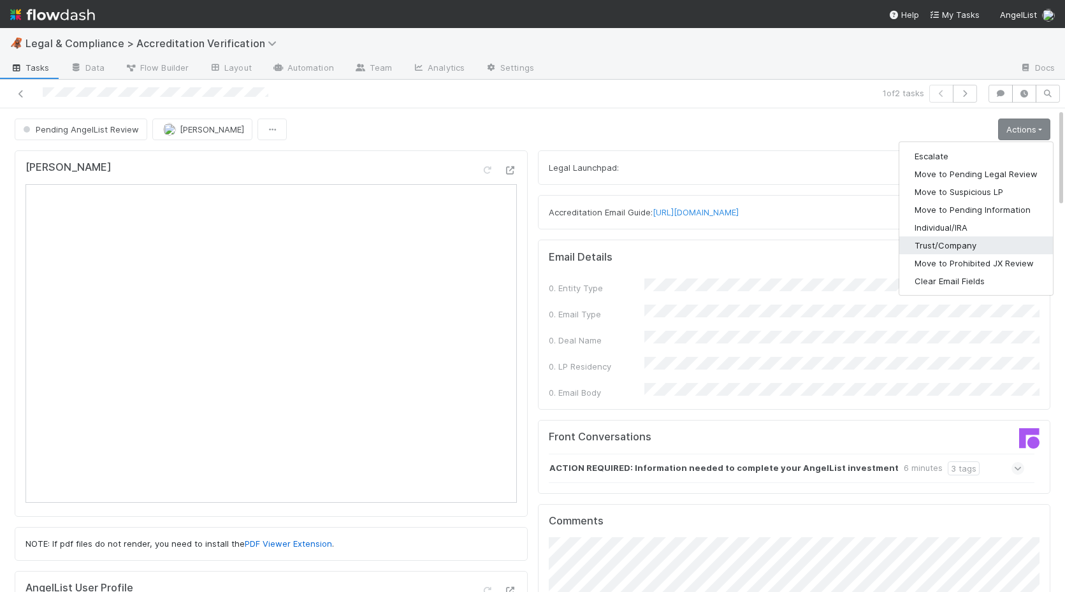
click at [963, 245] on button "Trust/Company" at bounding box center [976, 245] width 154 height 18
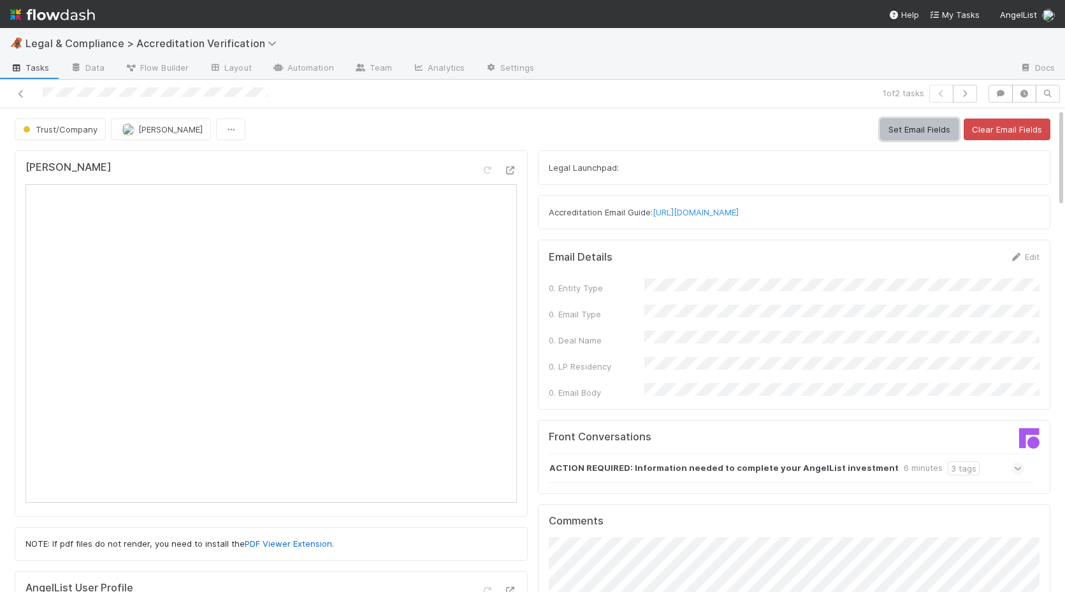
click at [916, 129] on button "Set Email Fields" at bounding box center [919, 130] width 78 height 22
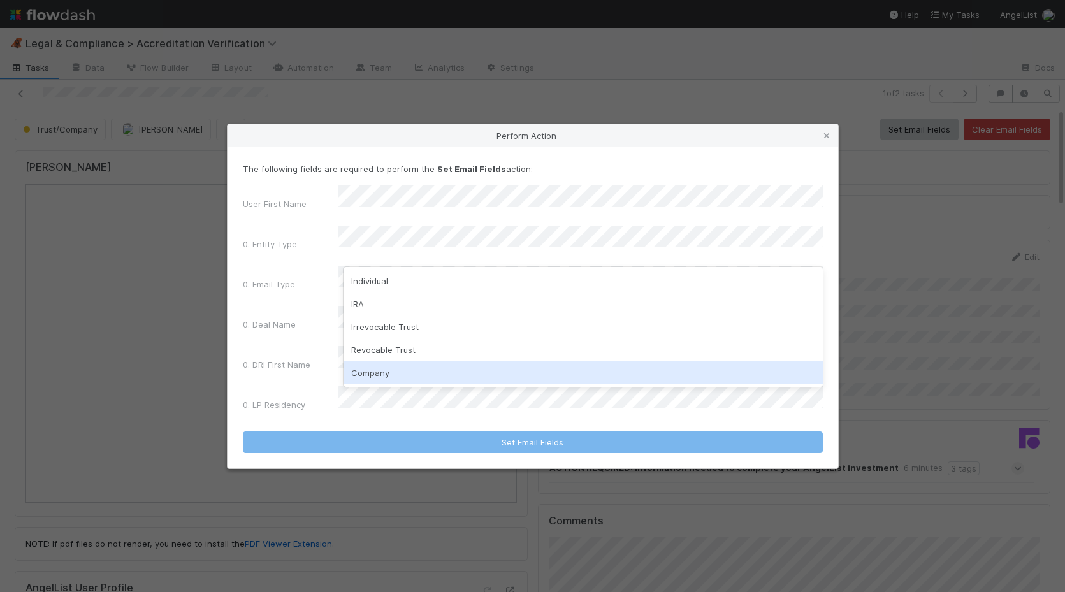
click at [431, 375] on div "Company" at bounding box center [582, 372] width 479 height 23
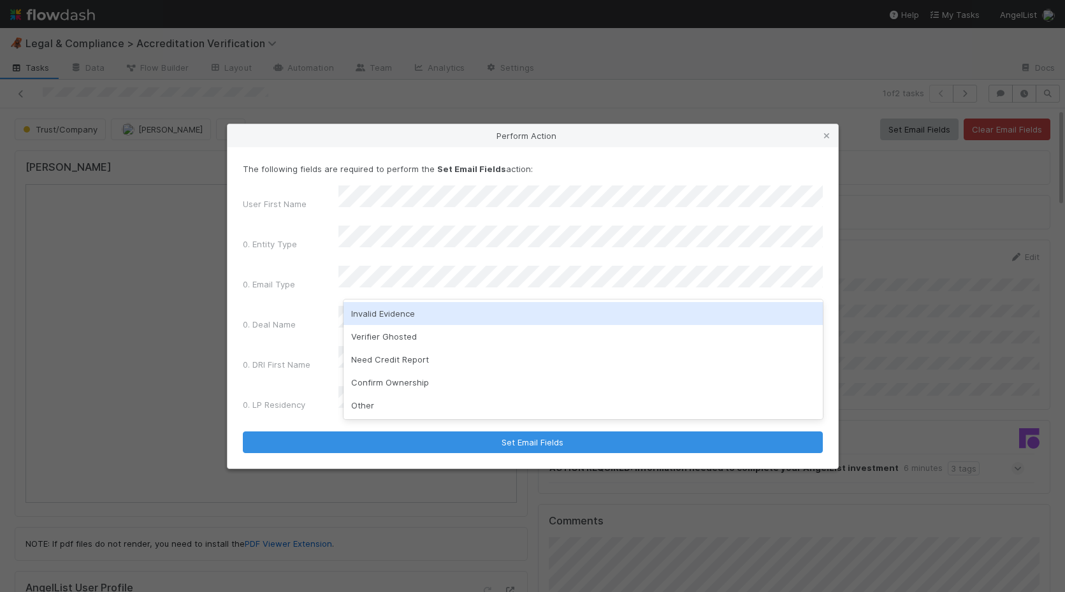
click at [403, 319] on div "Invalid Evidence" at bounding box center [582, 313] width 479 height 23
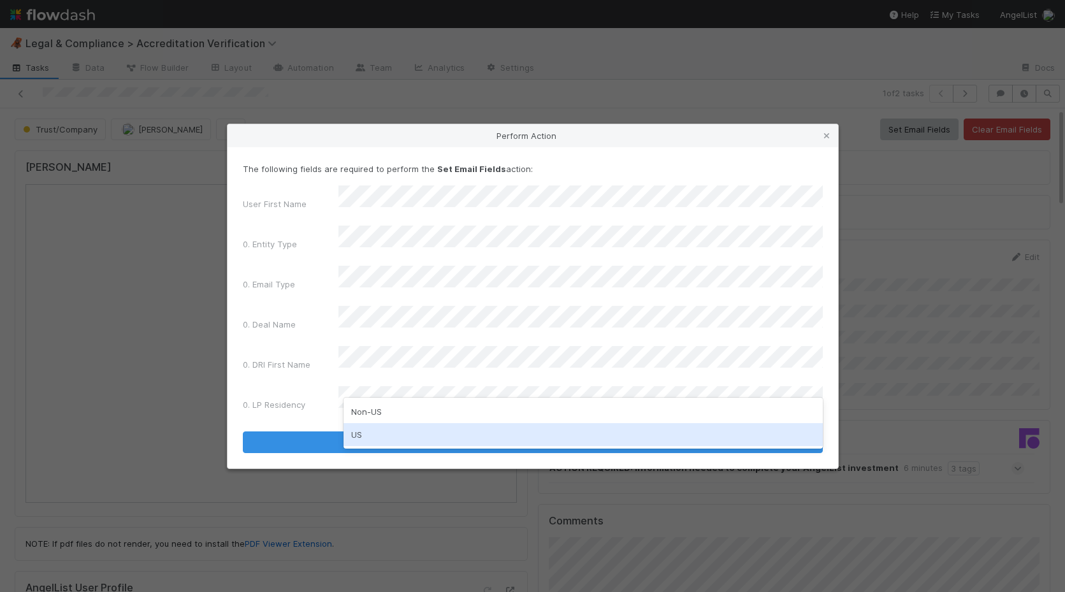
click at [409, 428] on div "US" at bounding box center [582, 434] width 479 height 23
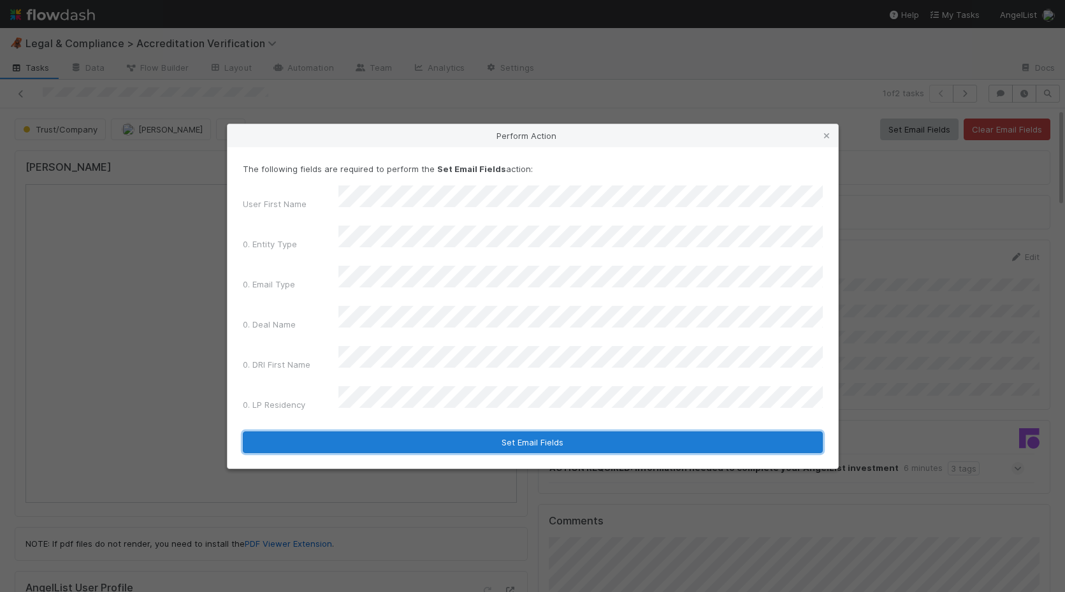
click at [428, 431] on button "Set Email Fields" at bounding box center [533, 442] width 580 height 22
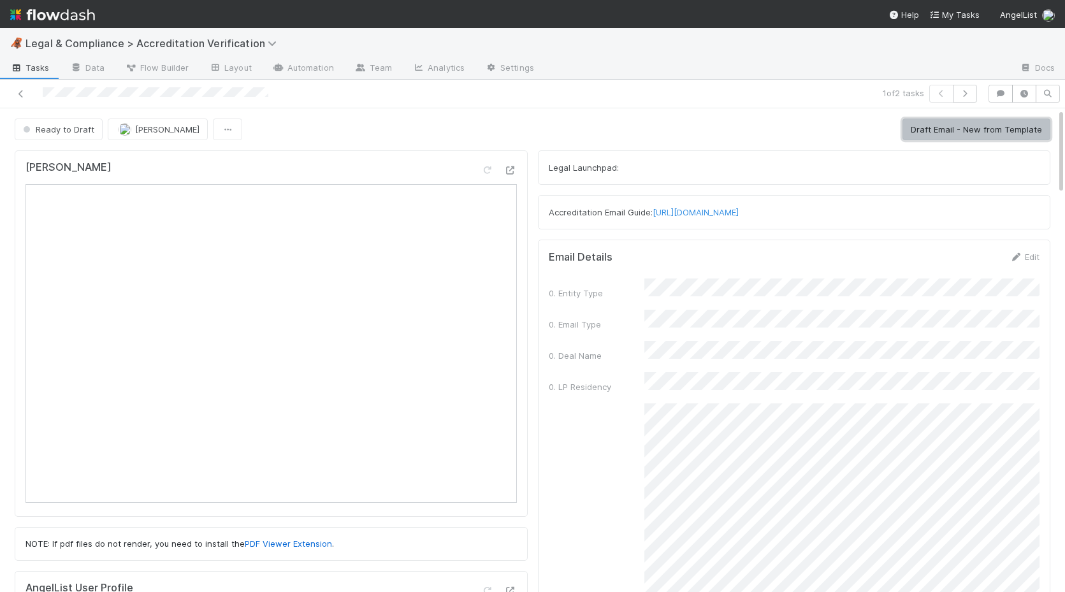
click at [944, 137] on button "Draft Email - New from Template" at bounding box center [976, 130] width 148 height 22
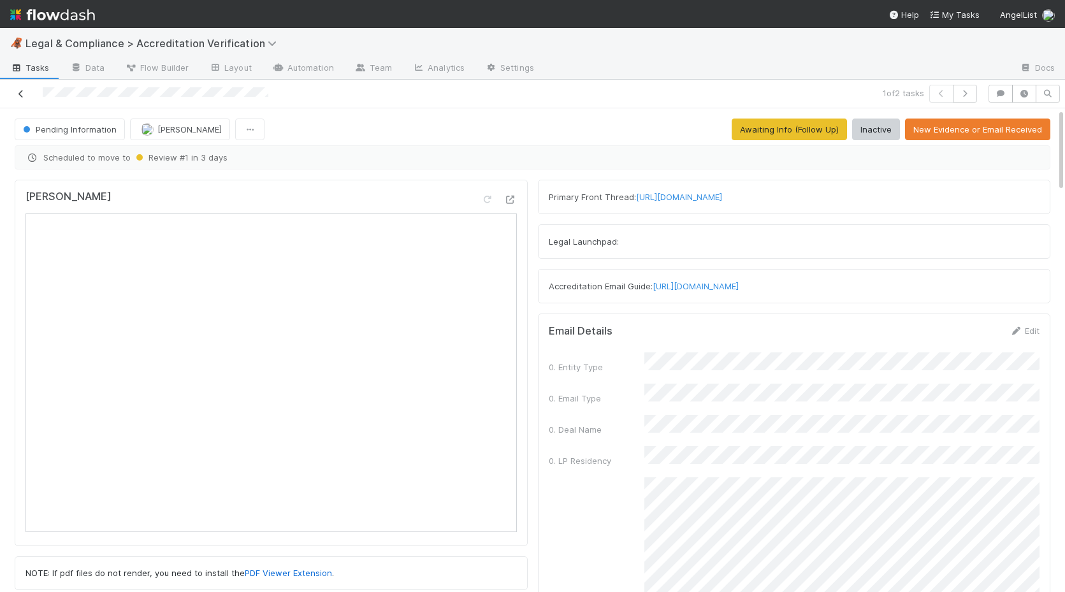
click at [20, 87] on link at bounding box center [21, 93] width 13 height 13
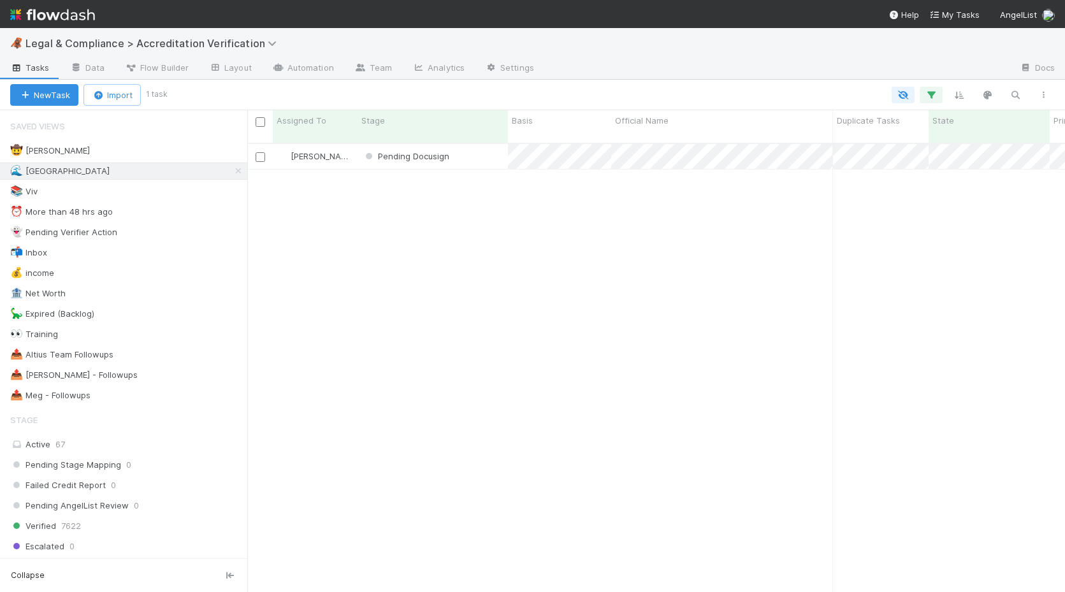
scroll to position [459, 818]
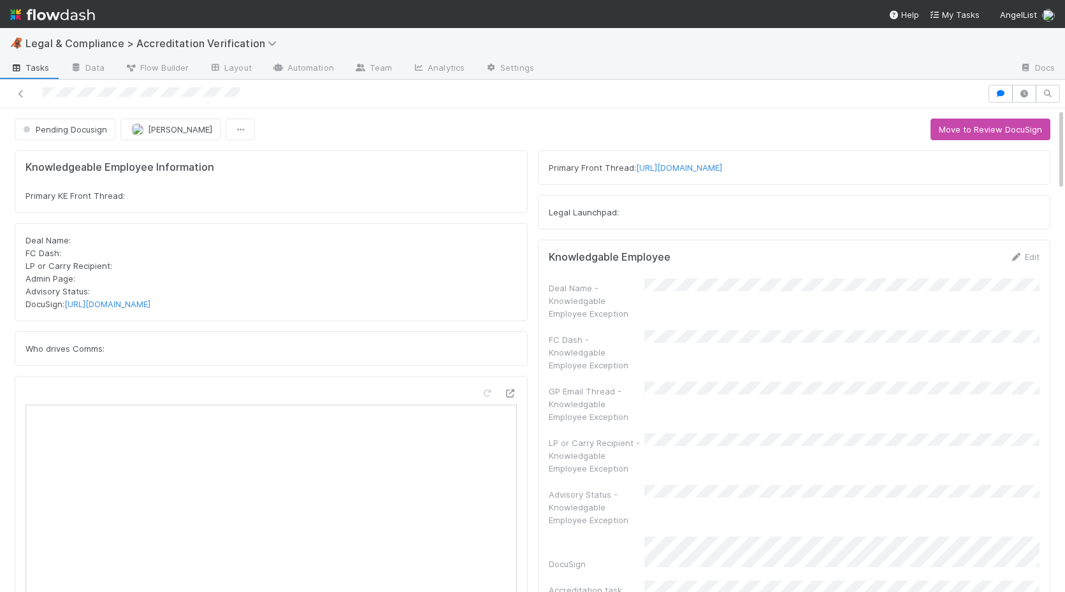
click at [369, 308] on div "Deal Name: FC Dash: LP or Carry Recipient: Admin Page: Advisory Status: DocuSig…" at bounding box center [270, 272] width 491 height 76
click at [150, 305] on link "https://apps.docusign.com/send/documents/details/9da06b88-2129-4205-aaf9-23bd26…" at bounding box center [107, 304] width 86 height 10
click at [971, 131] on button "Move to Review DocuSign" at bounding box center [990, 130] width 120 height 22
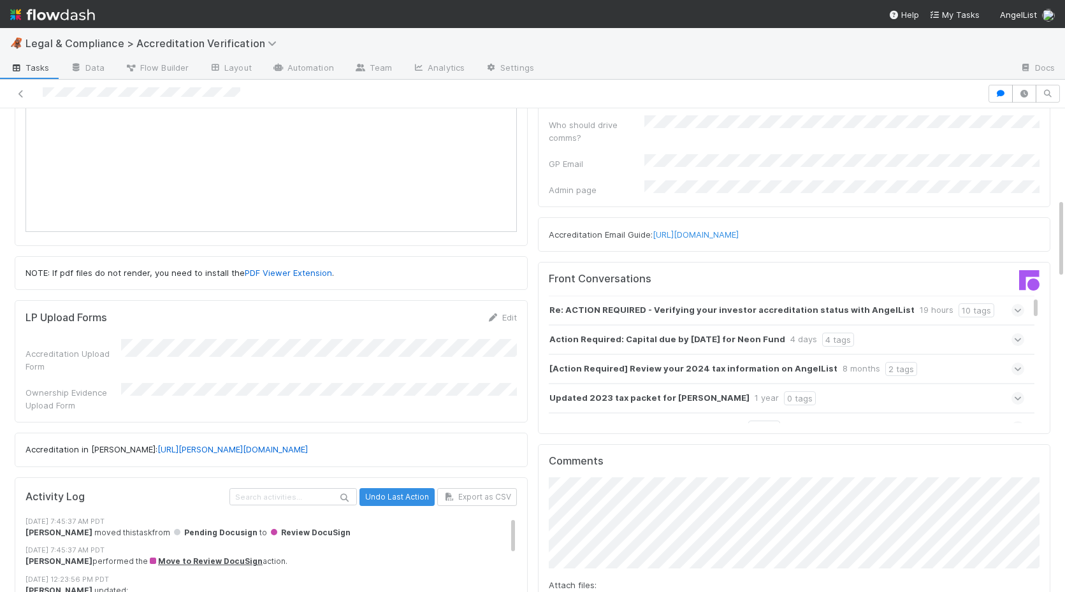
scroll to position [619, 0]
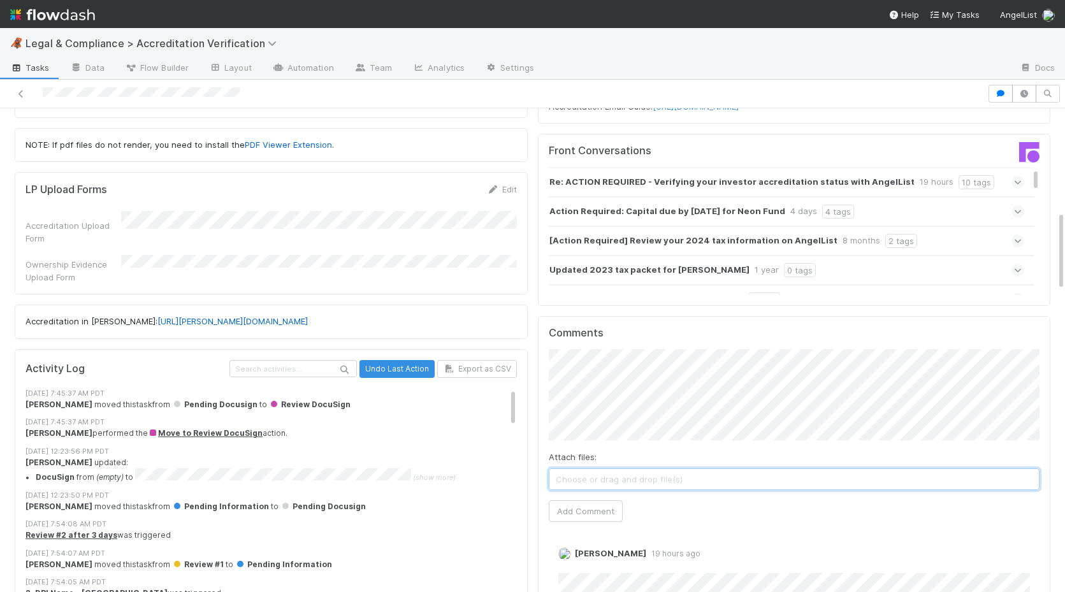
click at [584, 469] on span "Choose or drag and drop file(s)" at bounding box center [794, 479] width 490 height 20
click at [593, 501] on button "Add Comment" at bounding box center [586, 512] width 74 height 22
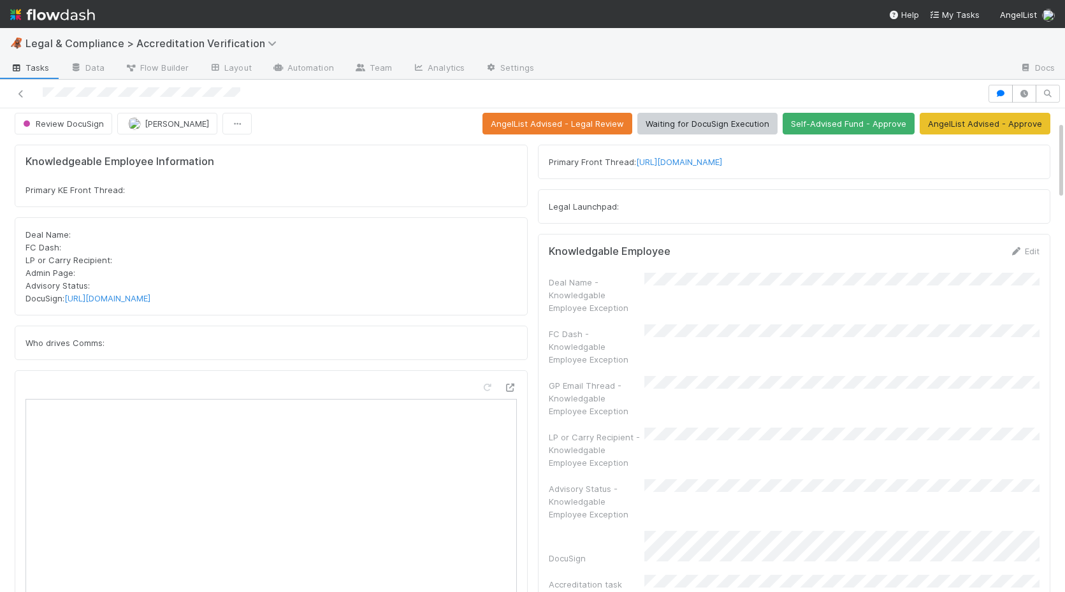
scroll to position [0, 0]
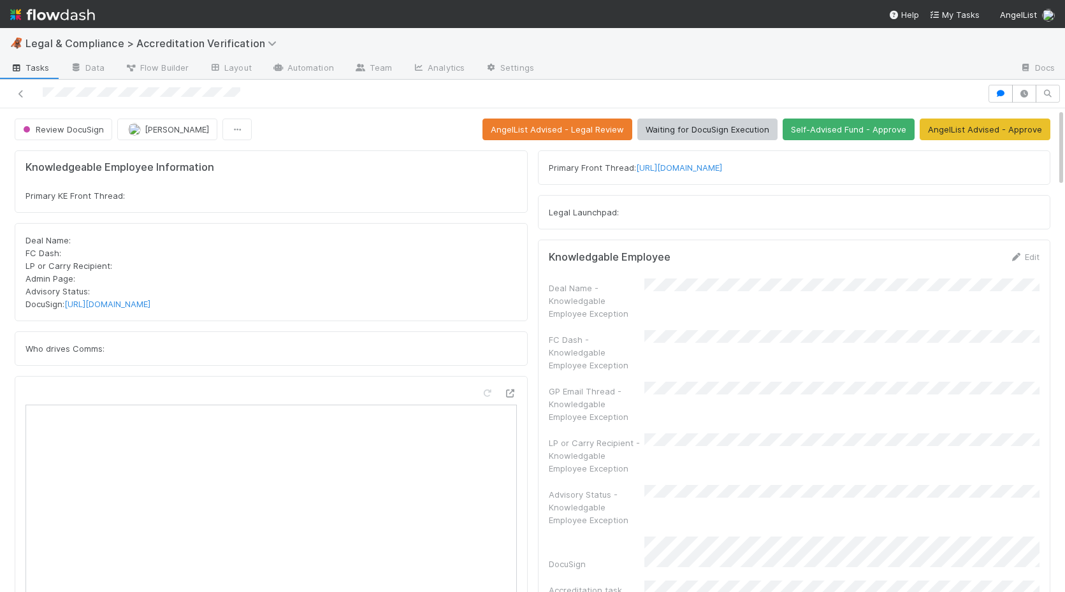
click at [660, 160] on div "Primary Front Thread: https://app.frontapp.com/open/cnv_qp855s7" at bounding box center [794, 167] width 513 height 34
click at [658, 169] on link "https://app.frontapp.com/open/cnv_qp855s7" at bounding box center [679, 167] width 86 height 10
click at [946, 136] on button "AngelList Advised - Approve" at bounding box center [985, 130] width 131 height 22
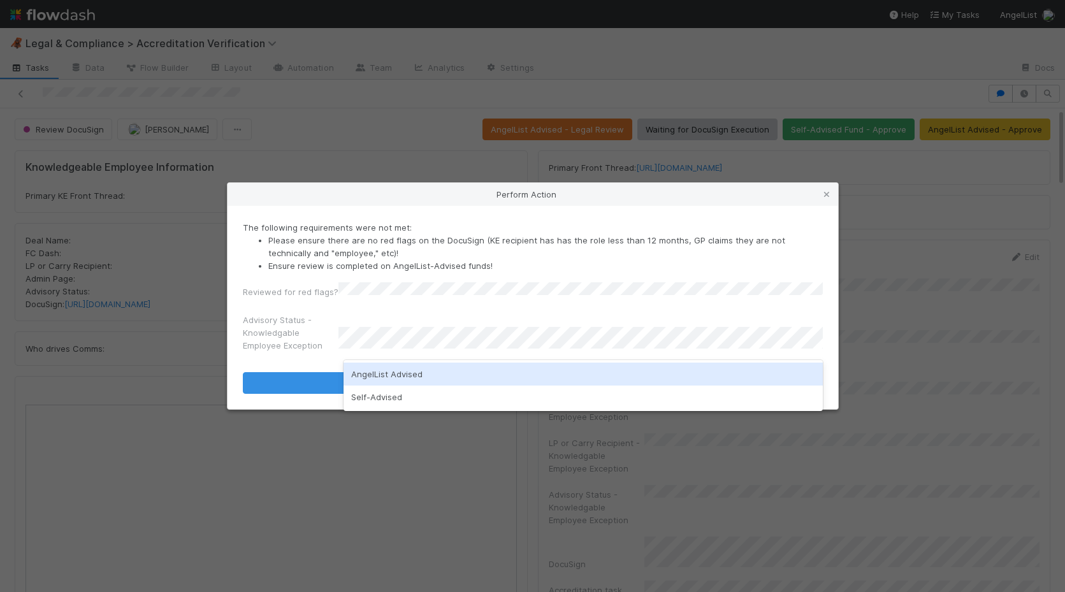
click at [385, 370] on div "AngelList Advised" at bounding box center [582, 374] width 479 height 23
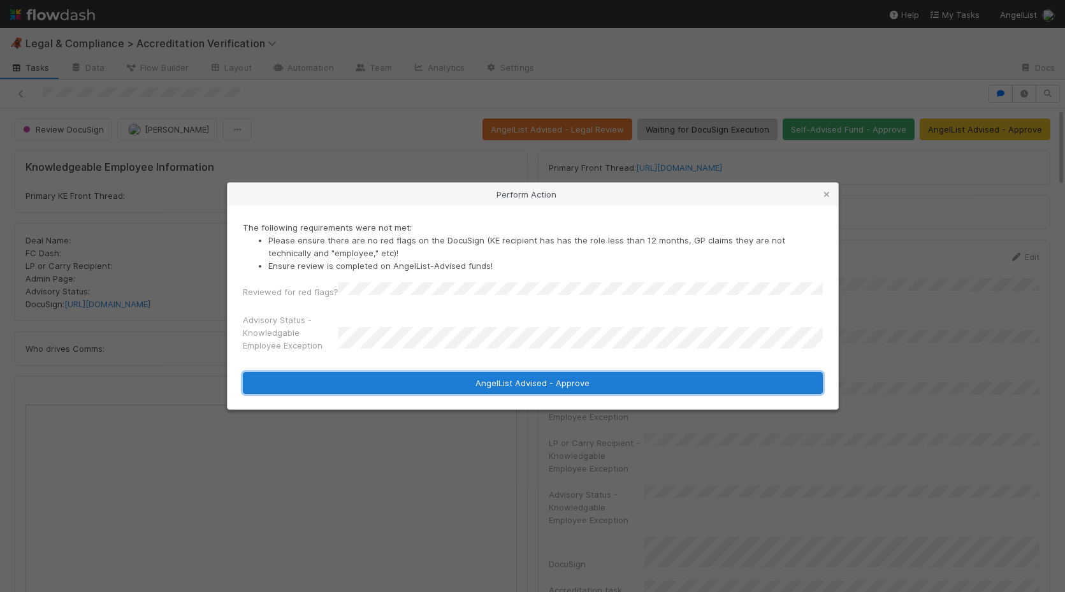
click at [414, 377] on button "AngelList Advised - Approve" at bounding box center [533, 383] width 580 height 22
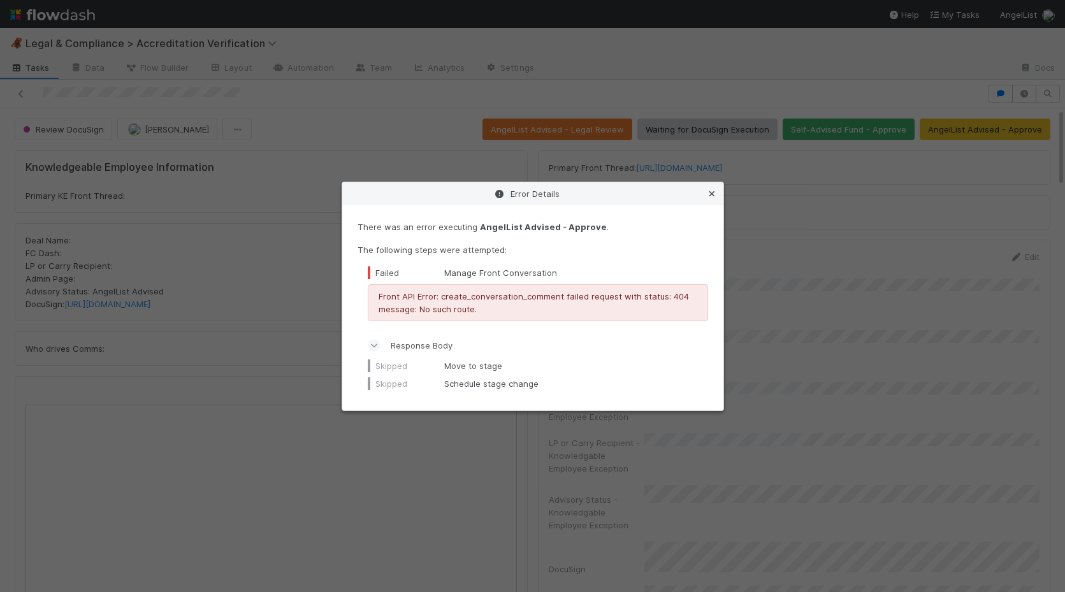
click at [707, 190] on icon at bounding box center [711, 194] width 13 height 8
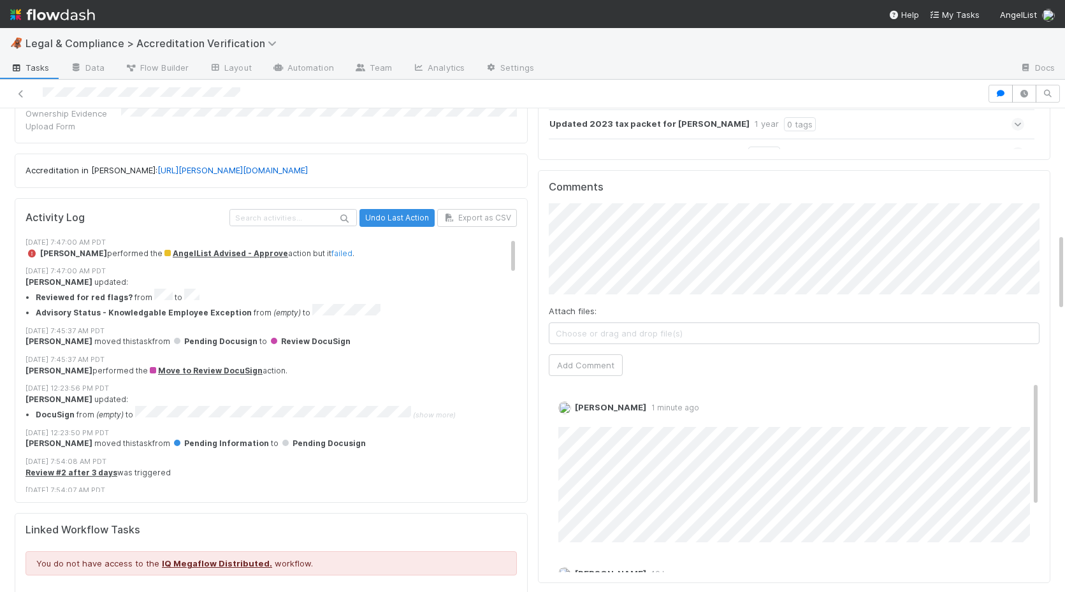
scroll to position [771, 0]
click at [343, 248] on link "failed" at bounding box center [341, 253] width 21 height 10
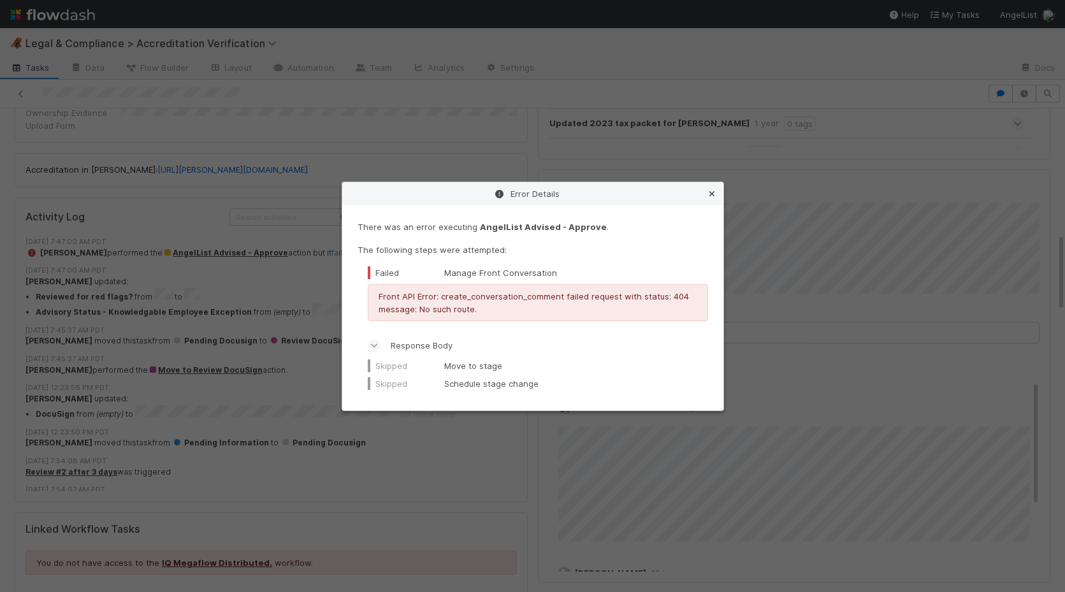
click at [713, 194] on icon at bounding box center [711, 194] width 13 height 8
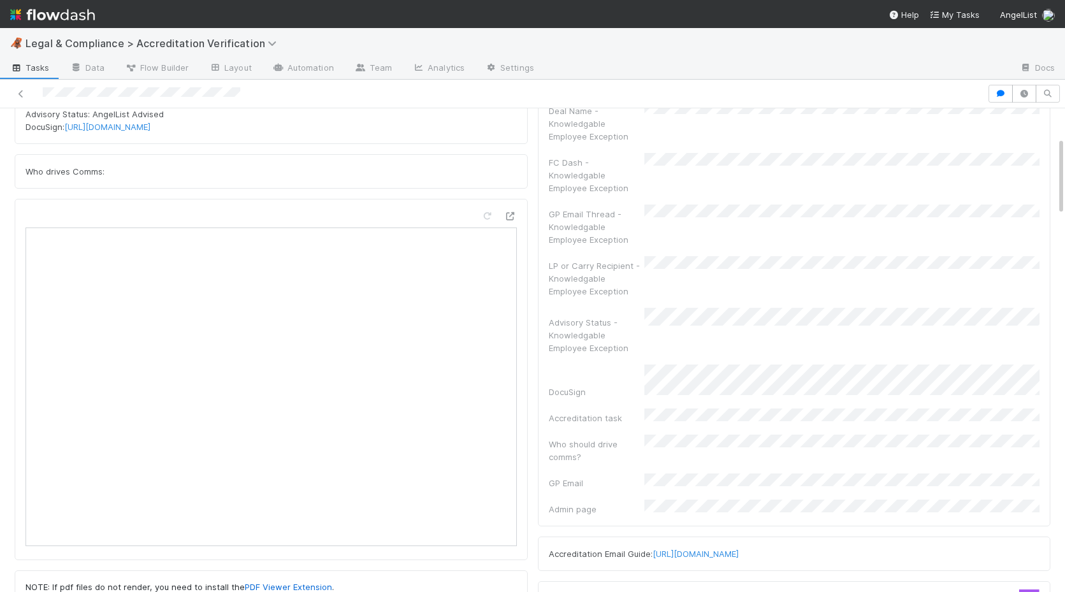
scroll to position [0, 0]
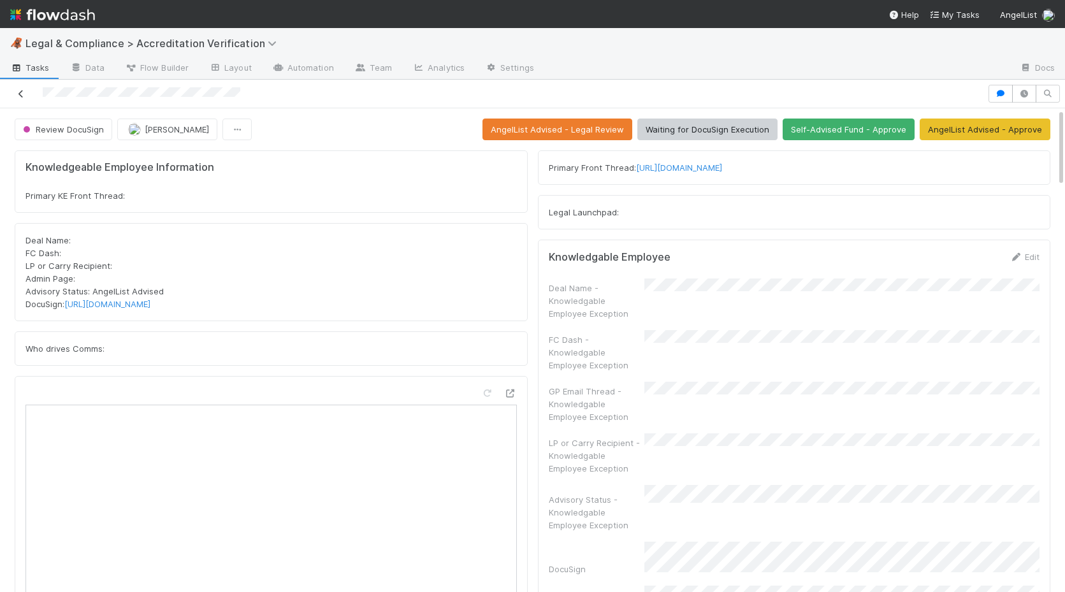
click at [24, 90] on icon at bounding box center [21, 94] width 13 height 8
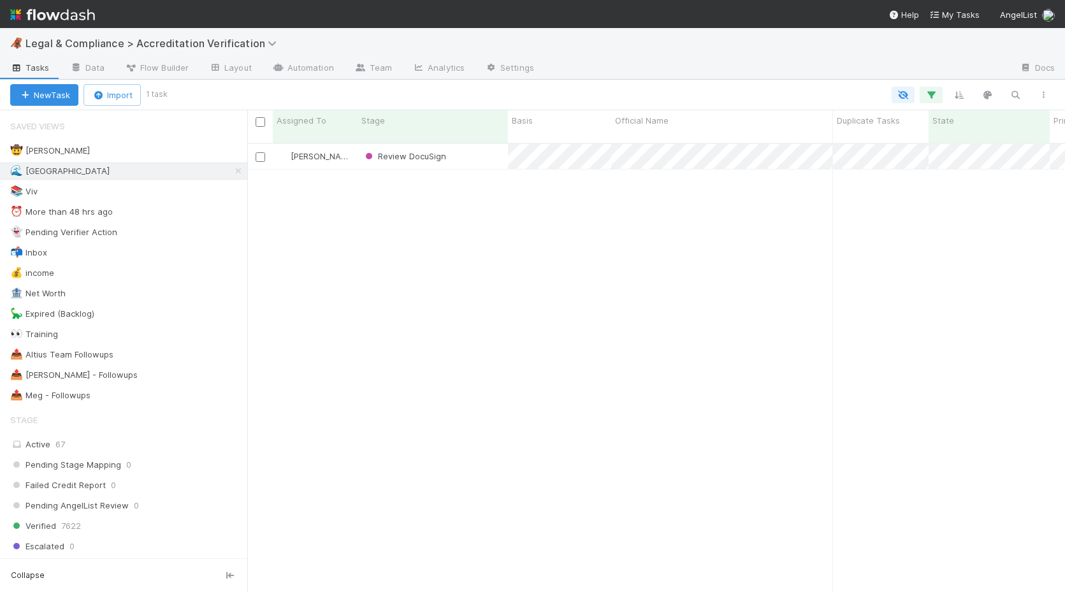
scroll to position [459, 818]
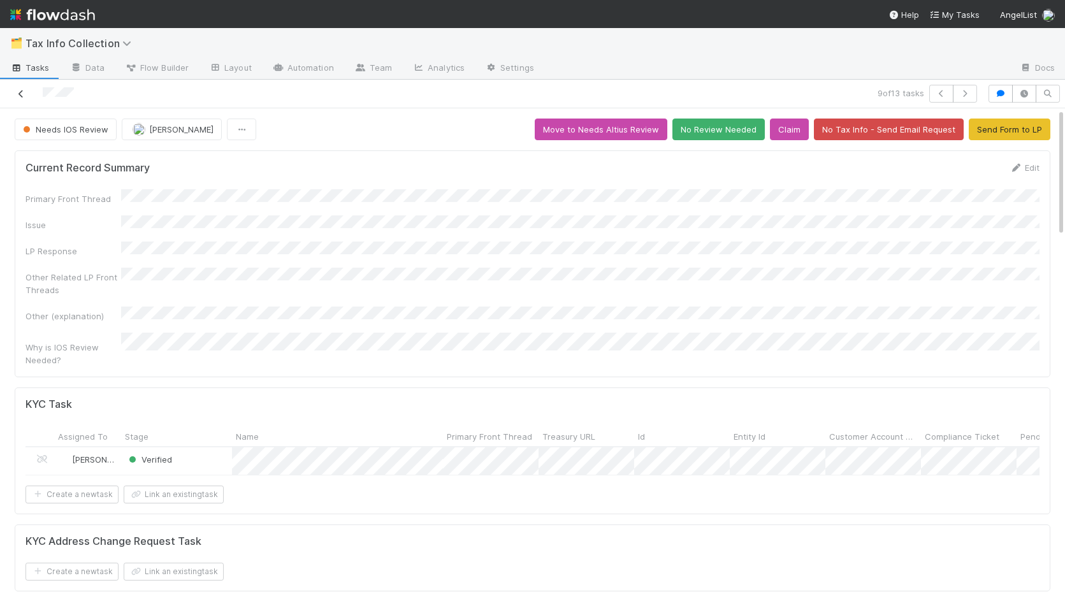
click at [26, 88] on link at bounding box center [21, 93] width 13 height 13
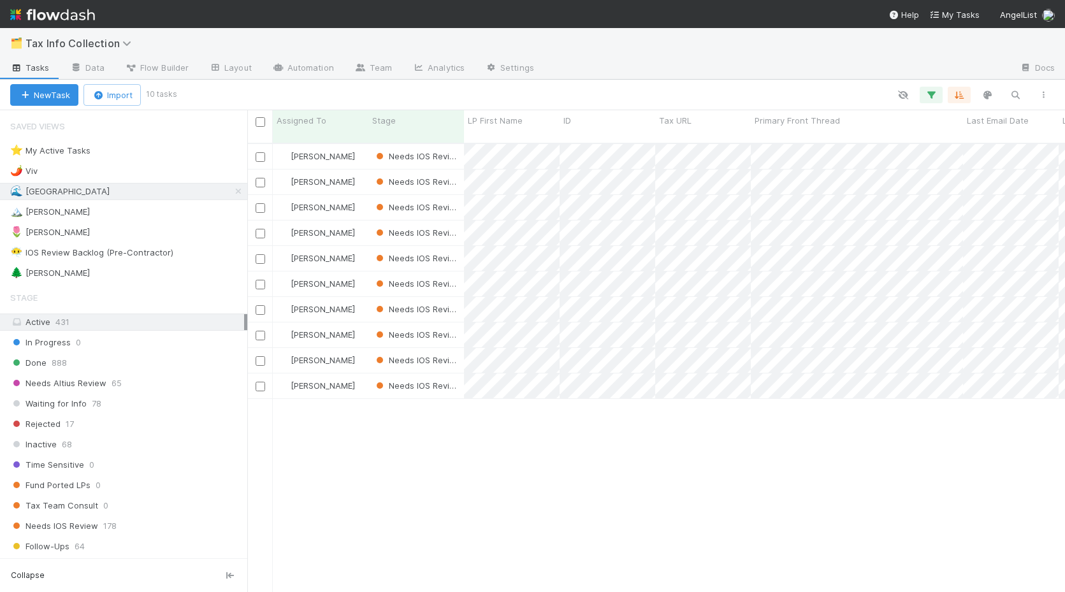
scroll to position [459, 818]
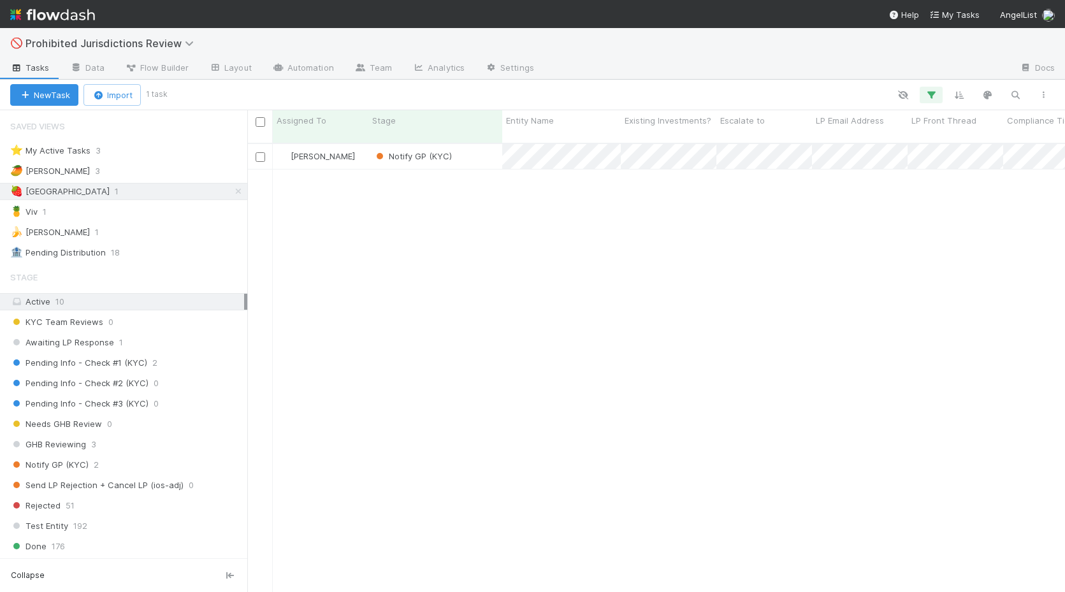
scroll to position [0, 1]
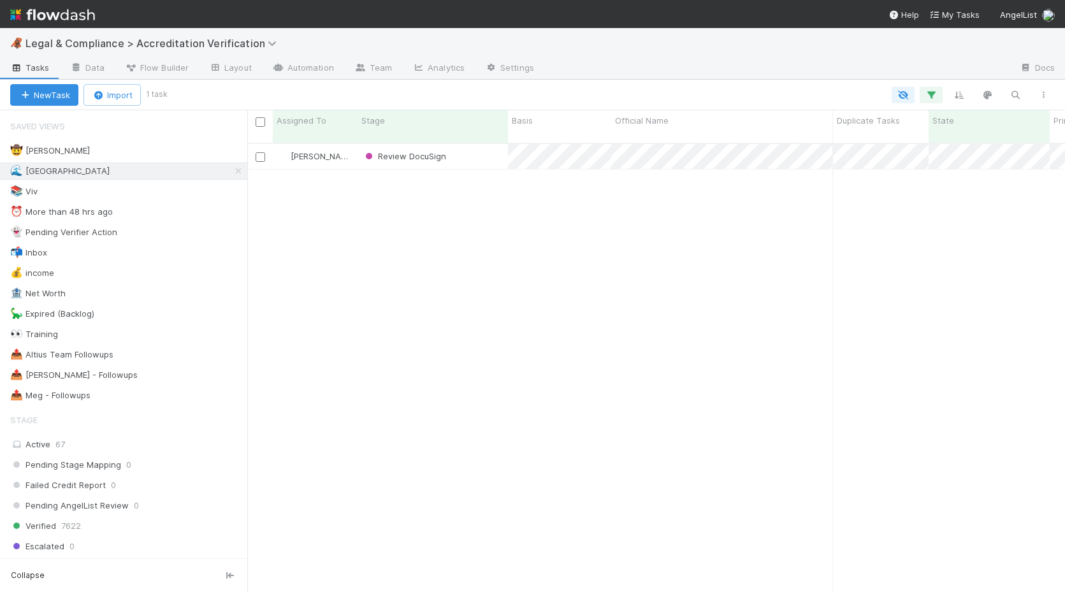
scroll to position [0, 1]
click at [236, 171] on icon at bounding box center [238, 171] width 13 height 8
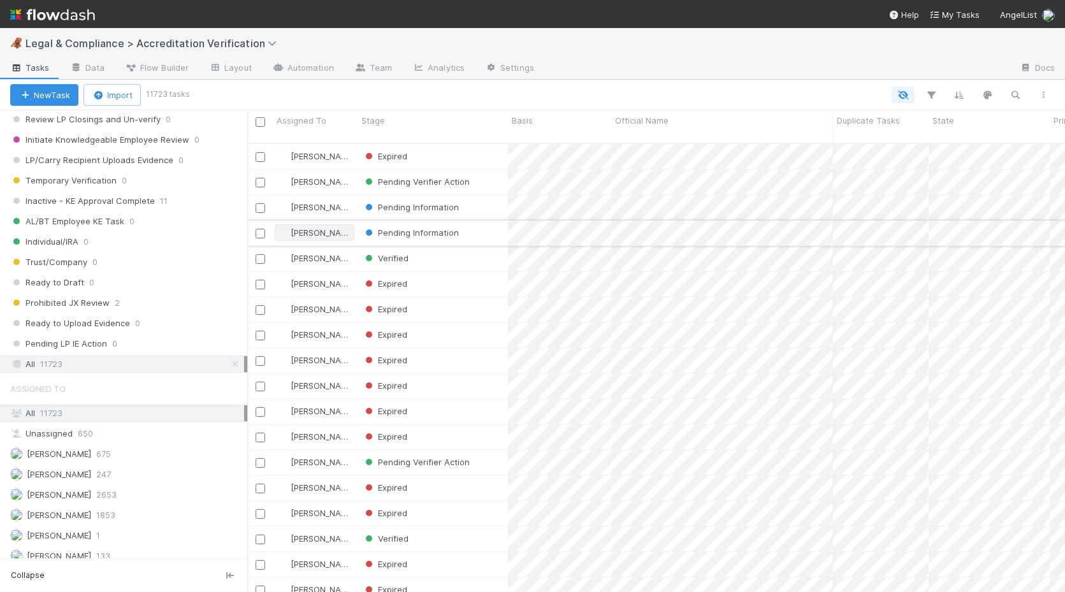
scroll to position [459, 818]
click at [1016, 94] on icon "button" at bounding box center [1015, 94] width 13 height 11
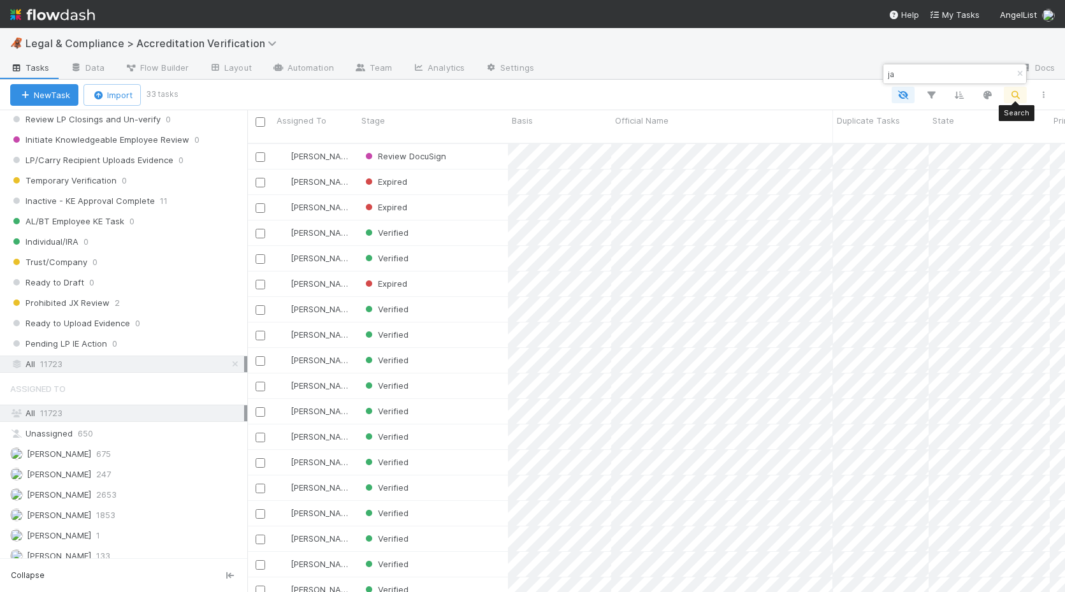
type input "j"
click at [895, 82] on div "ksh" at bounding box center [954, 73] width 143 height 19
click at [898, 76] on input "ksh" at bounding box center [948, 73] width 127 height 15
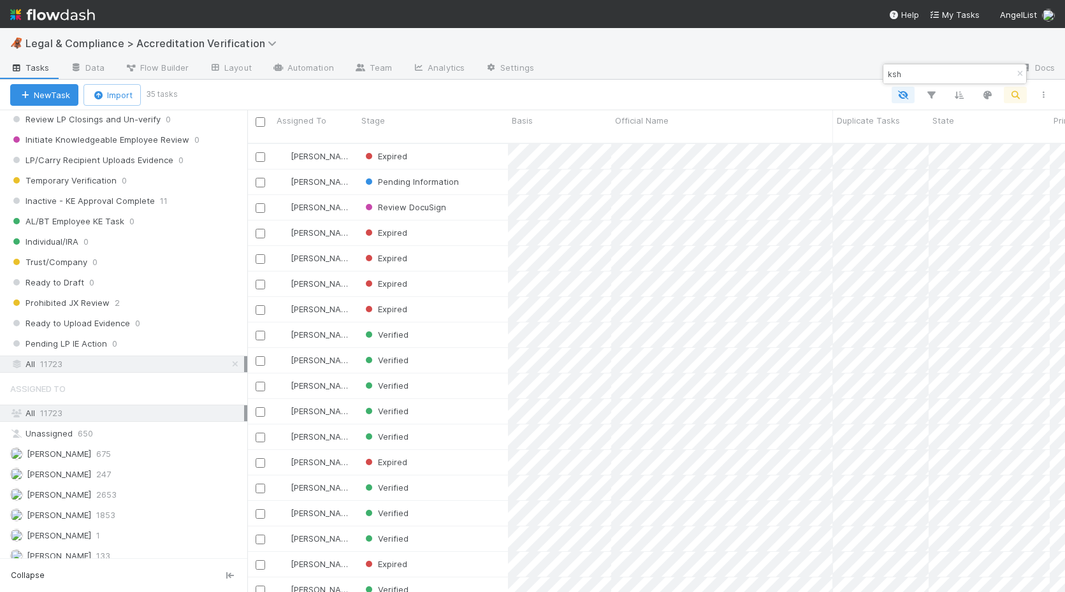
paste input "[PERSON_NAME]"
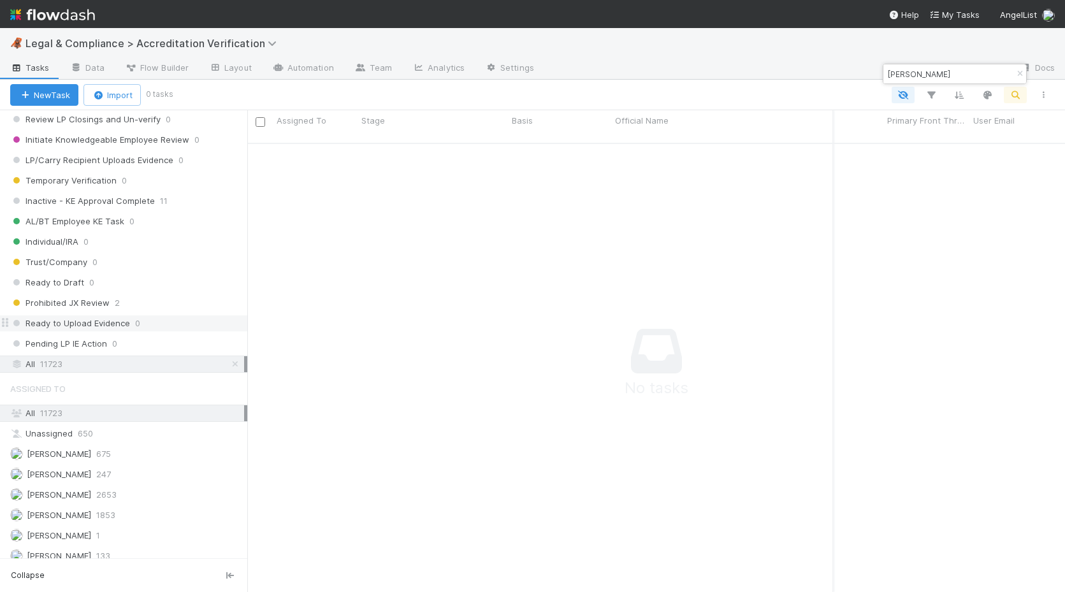
scroll to position [0, 168]
type input "Kshitij Jain"
click at [231, 366] on icon at bounding box center [235, 364] width 13 height 8
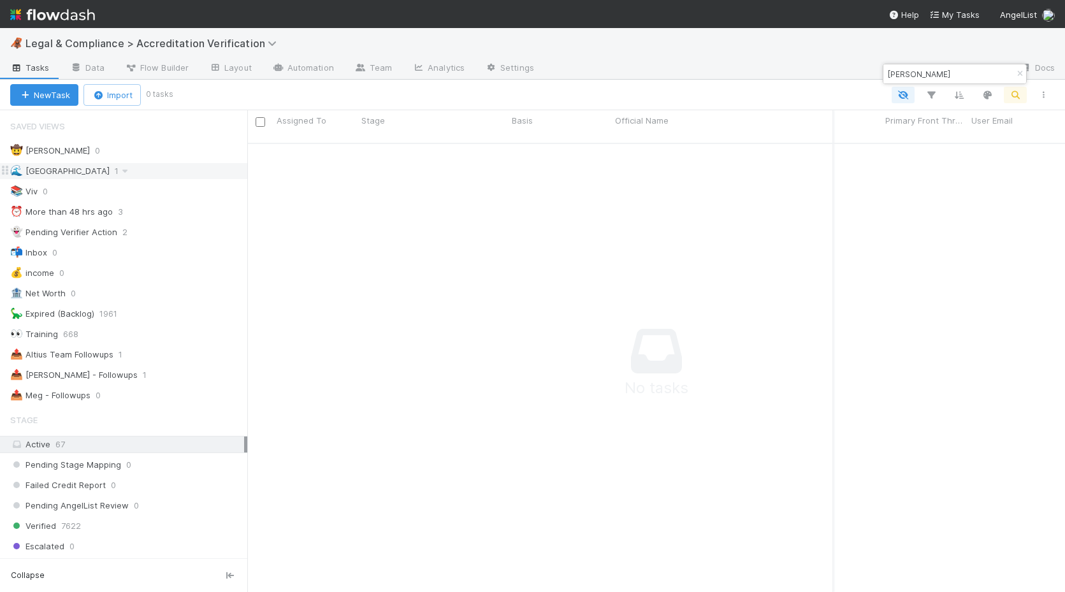
click at [141, 174] on div "🌊 Madison 1" at bounding box center [128, 171] width 237 height 16
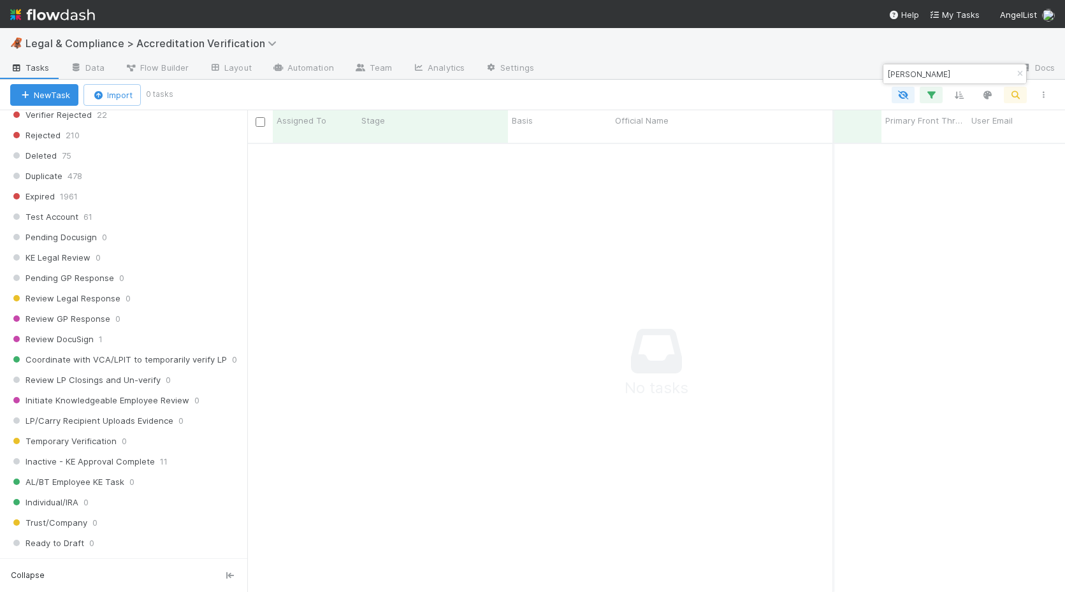
scroll to position [748, 0]
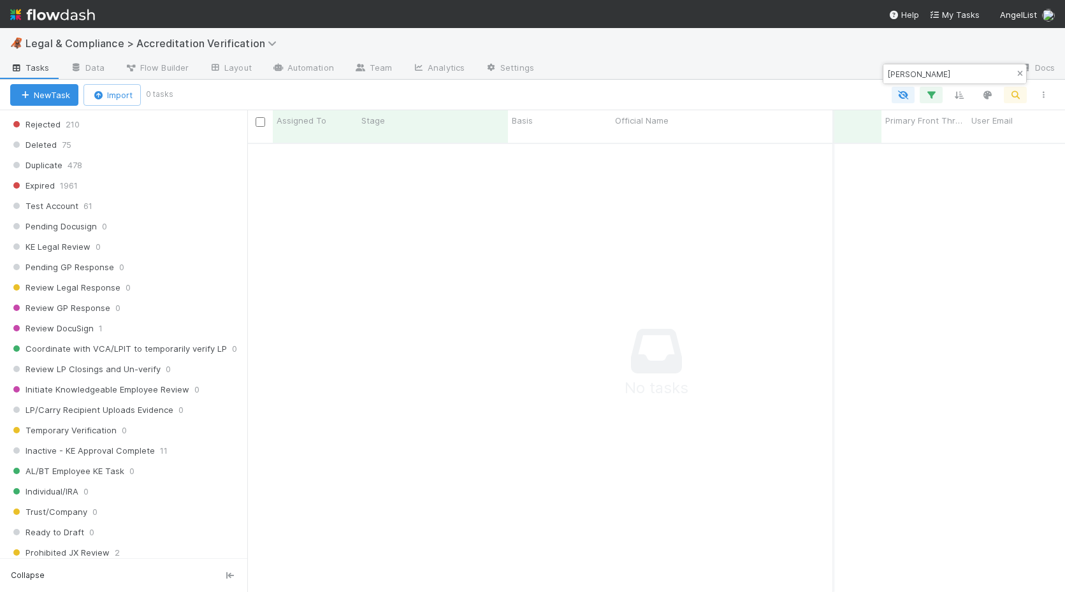
click at [1018, 75] on icon "button" at bounding box center [1019, 74] width 13 height 8
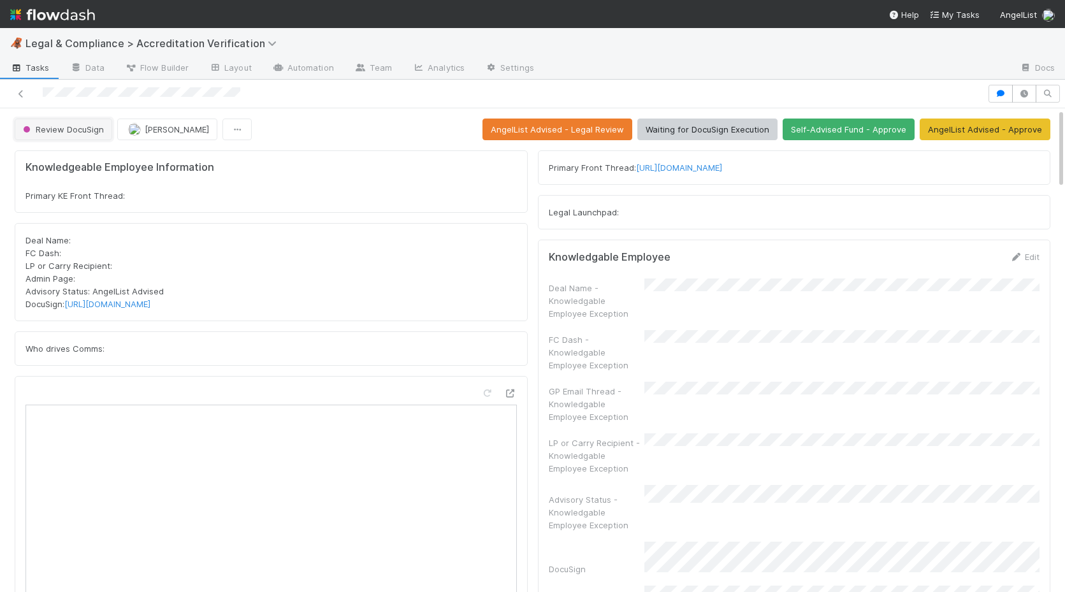
click at [64, 127] on span "Review DocuSign" at bounding box center [61, 129] width 83 height 10
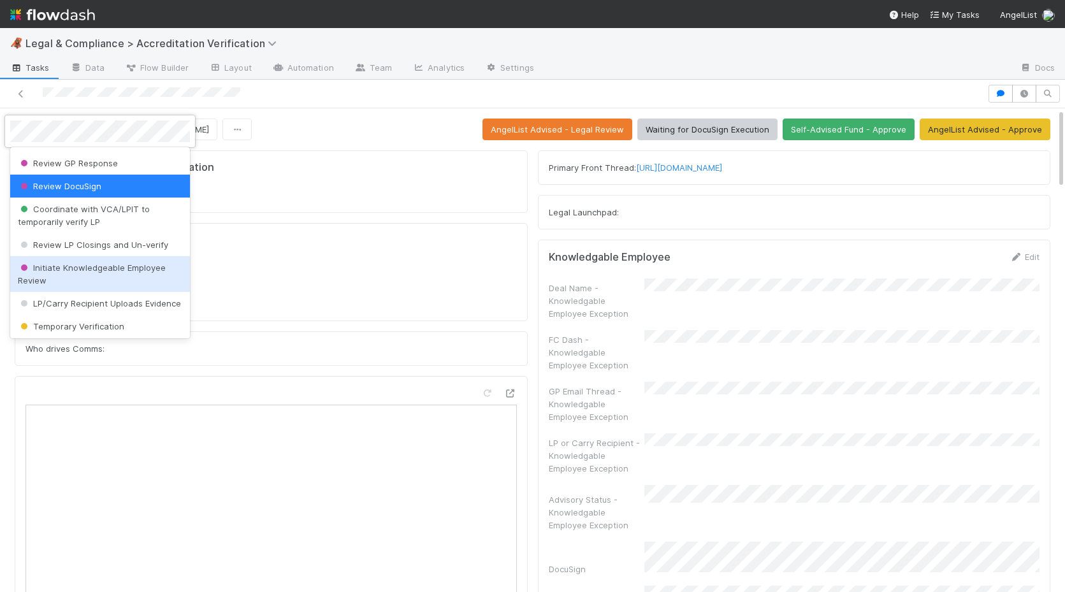
scroll to position [658, 0]
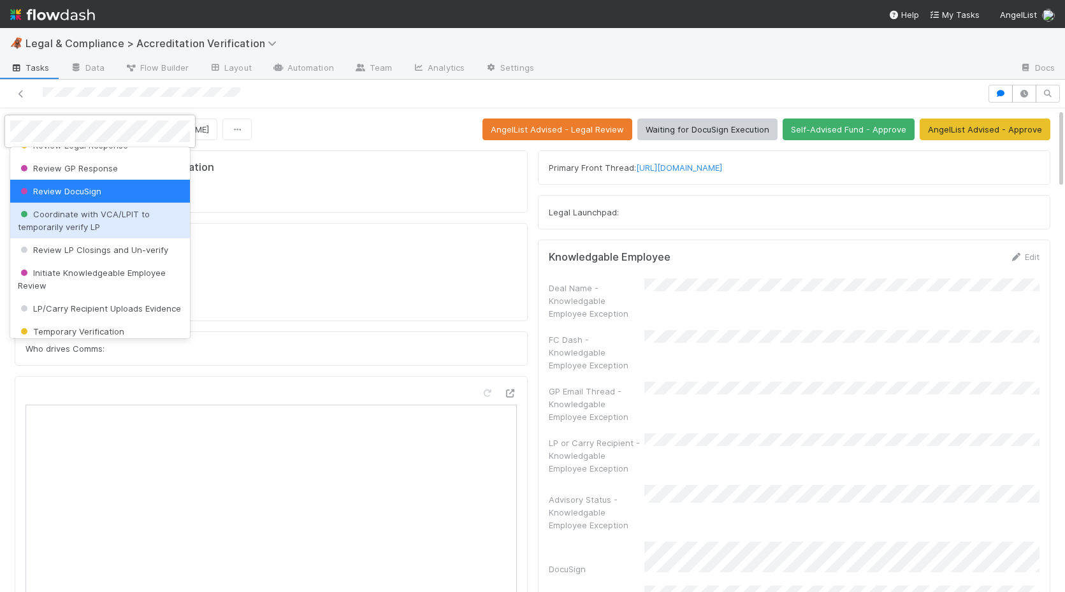
click at [92, 225] on span "Coordinate with VCA/LPIT to temporarily verify LP" at bounding box center [84, 220] width 132 height 23
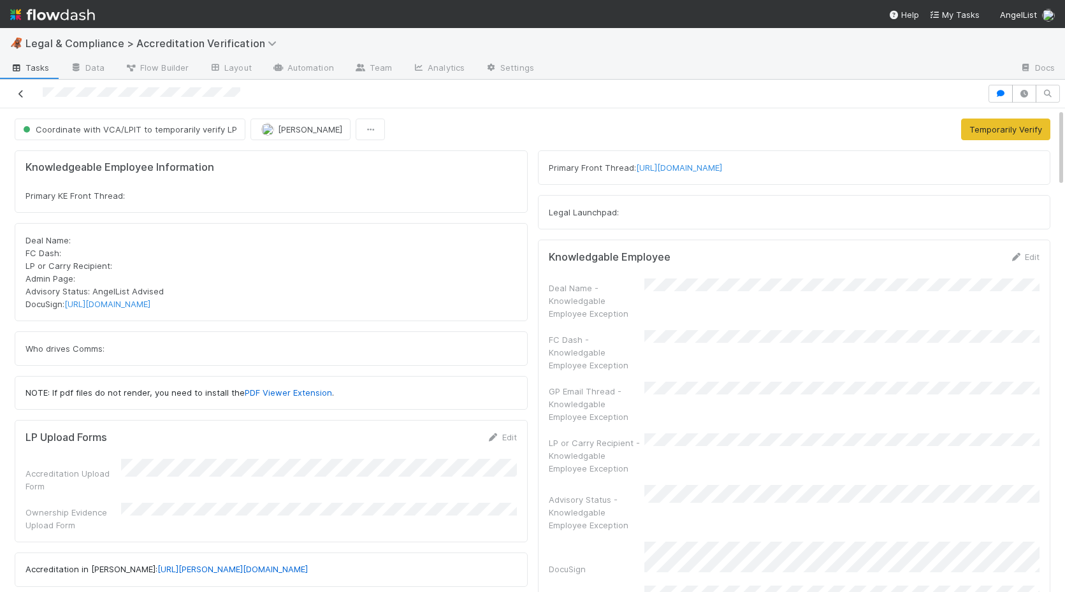
click at [20, 95] on icon at bounding box center [21, 94] width 13 height 8
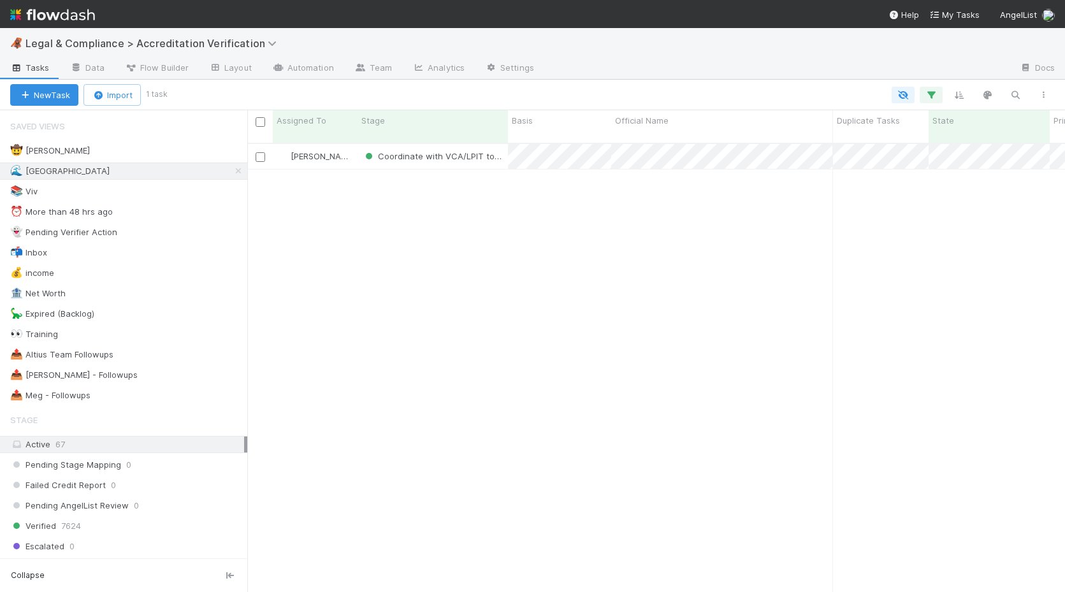
scroll to position [0, 1]
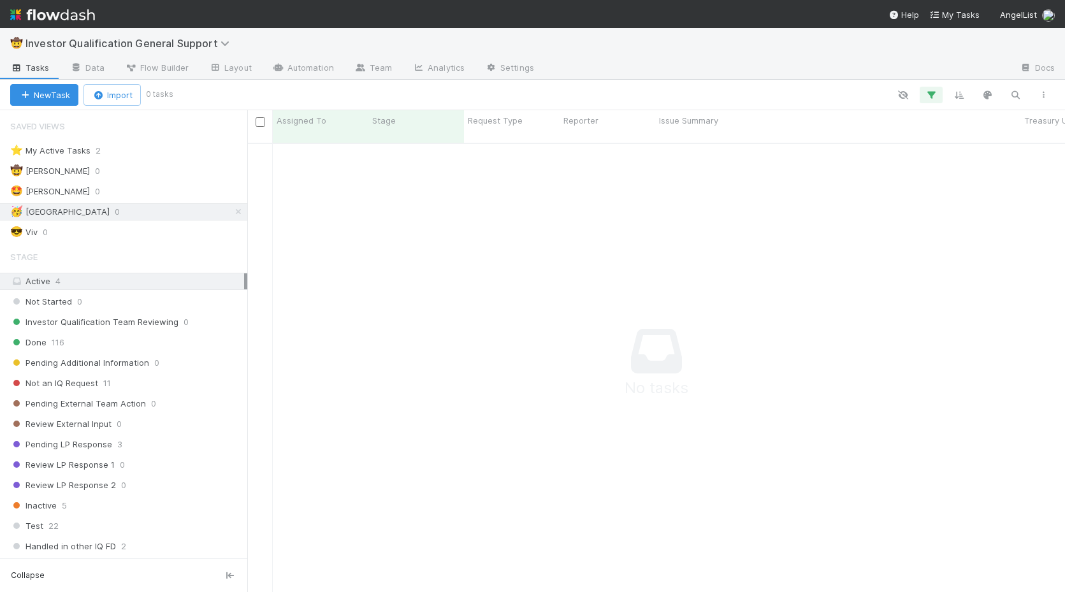
scroll to position [459, 818]
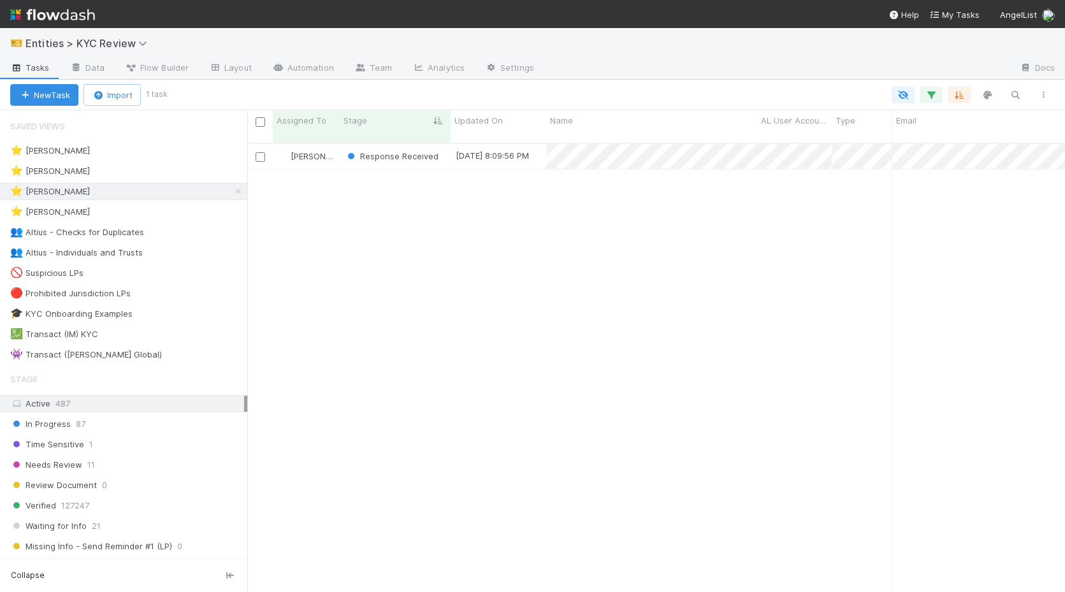
scroll to position [459, 818]
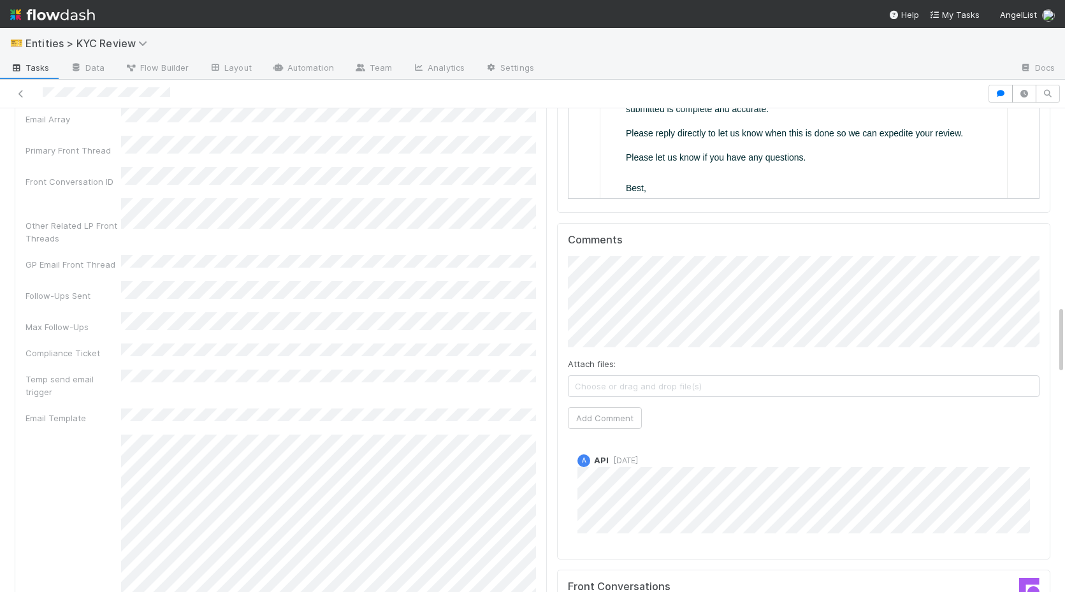
scroll to position [1385, 0]
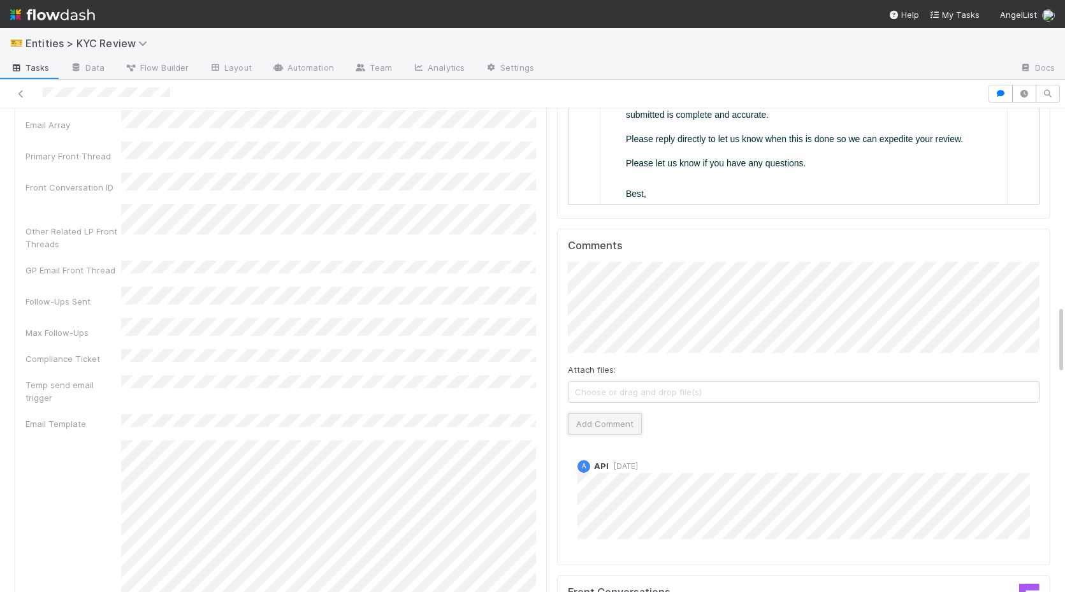
click at [578, 413] on button "Add Comment" at bounding box center [605, 424] width 74 height 22
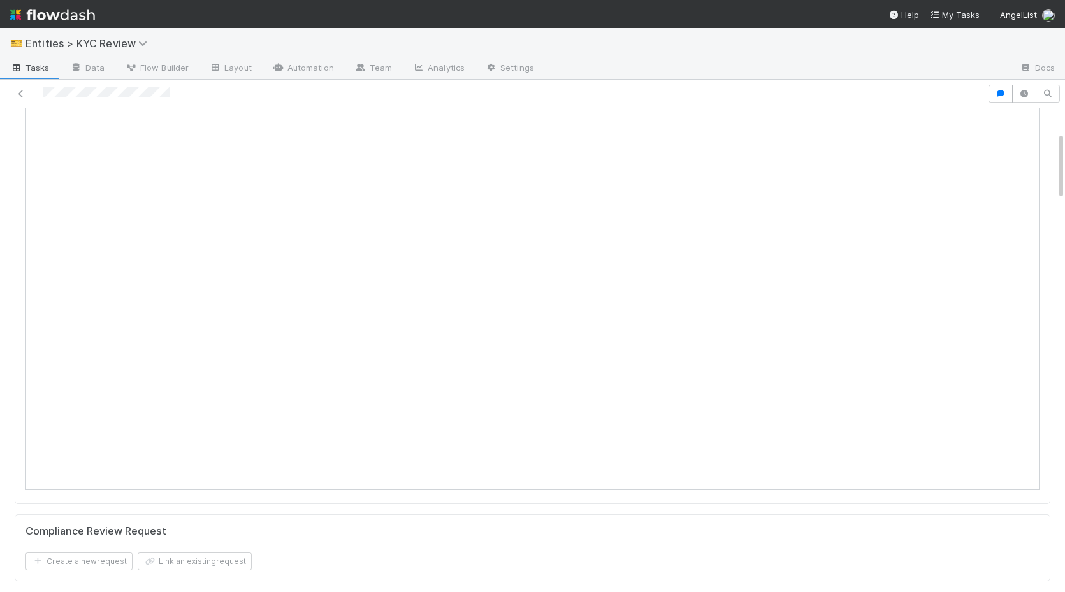
scroll to position [0, 0]
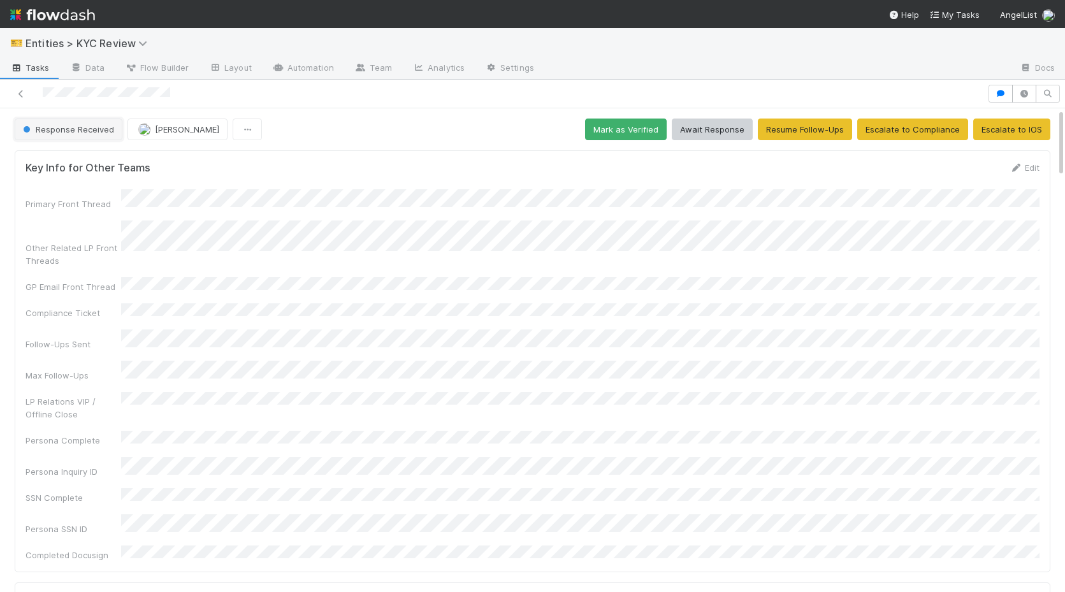
click at [74, 129] on span "Response Received" at bounding box center [67, 129] width 94 height 10
click at [77, 159] on span "Awaiting Info" at bounding box center [52, 161] width 68 height 10
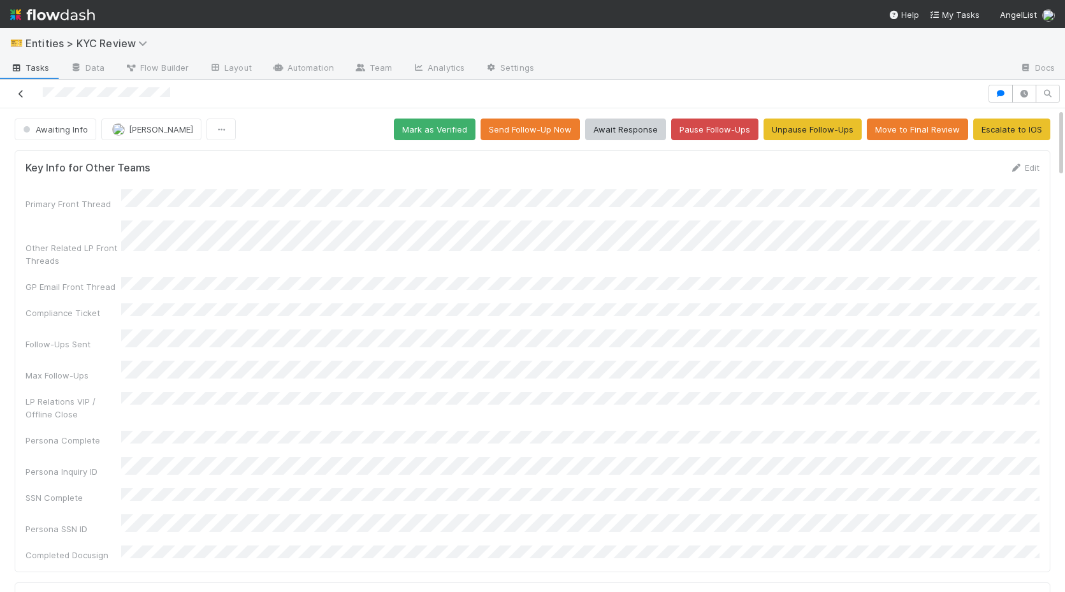
click at [22, 96] on icon at bounding box center [21, 94] width 13 height 8
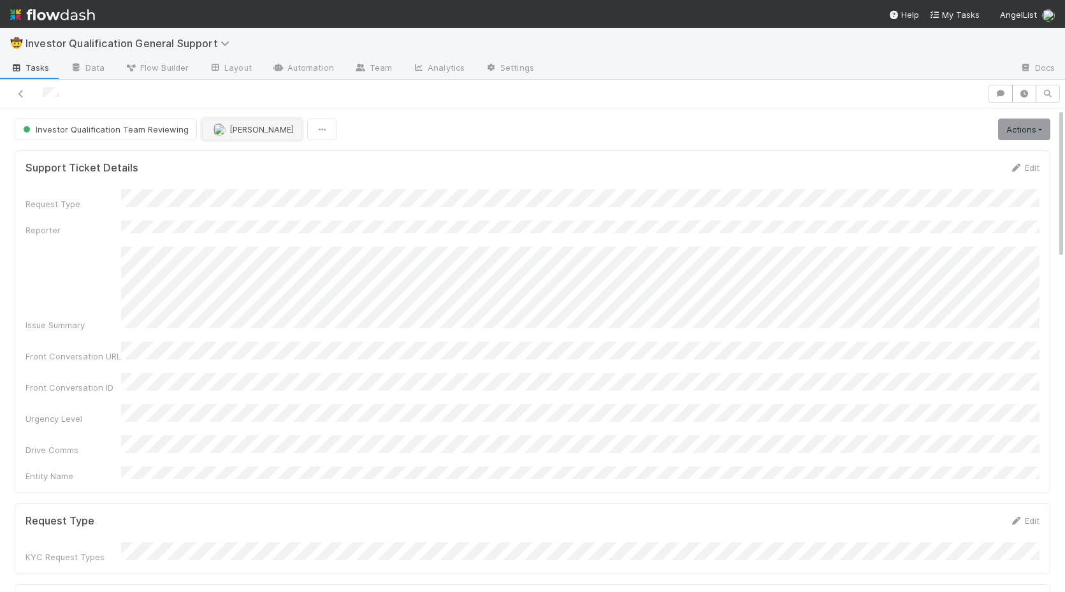
click at [217, 132] on img "button" at bounding box center [219, 129] width 13 height 13
click at [257, 169] on div "[PERSON_NAME] you" at bounding box center [283, 161] width 180 height 23
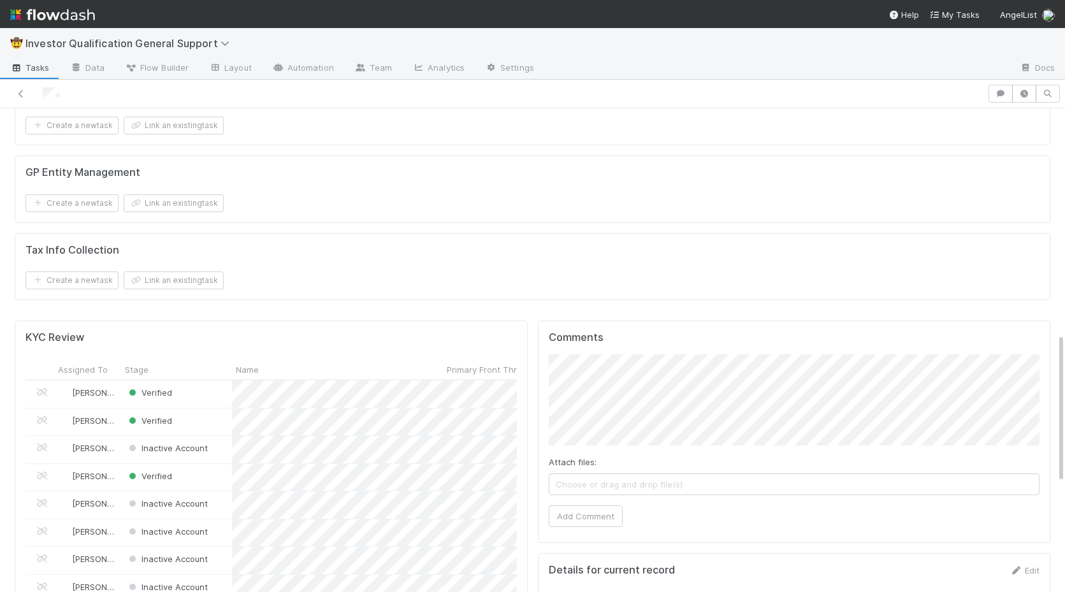
scroll to position [648, 0]
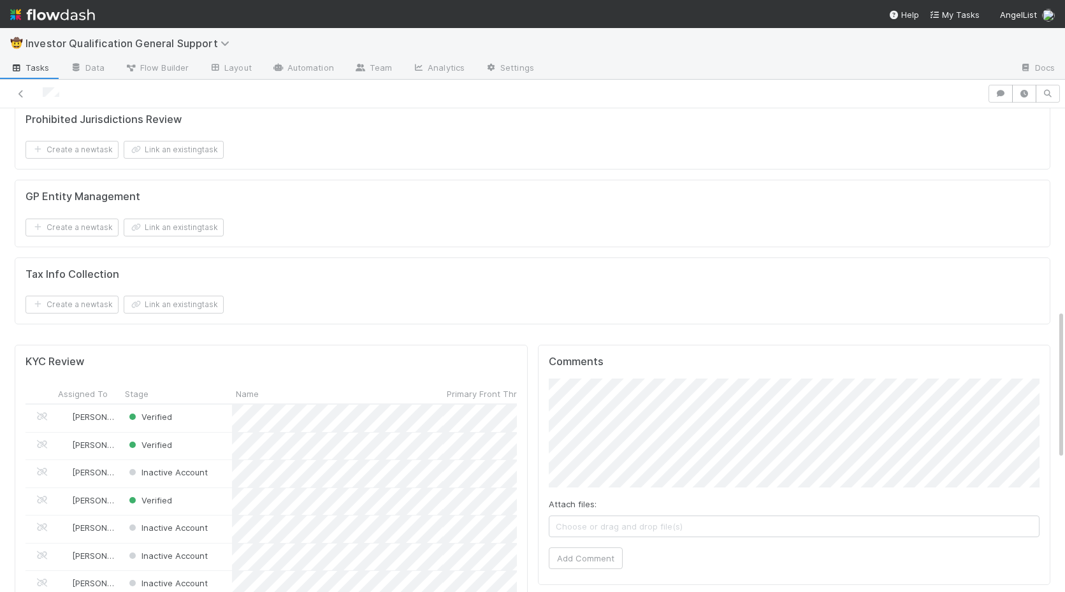
click at [577, 530] on button "Add Comment" at bounding box center [586, 541] width 74 height 22
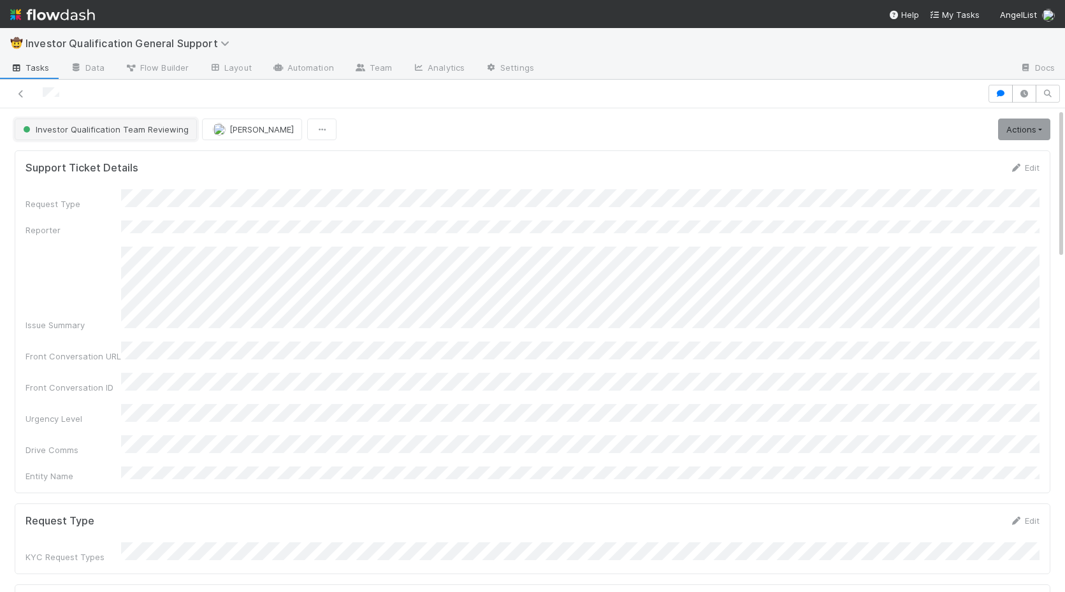
click at [148, 137] on button "Investor Qualification Team Reviewing" at bounding box center [106, 130] width 182 height 22
click at [547, 219] on div at bounding box center [532, 296] width 1065 height 592
click at [1004, 125] on link "Actions" at bounding box center [1024, 130] width 52 height 22
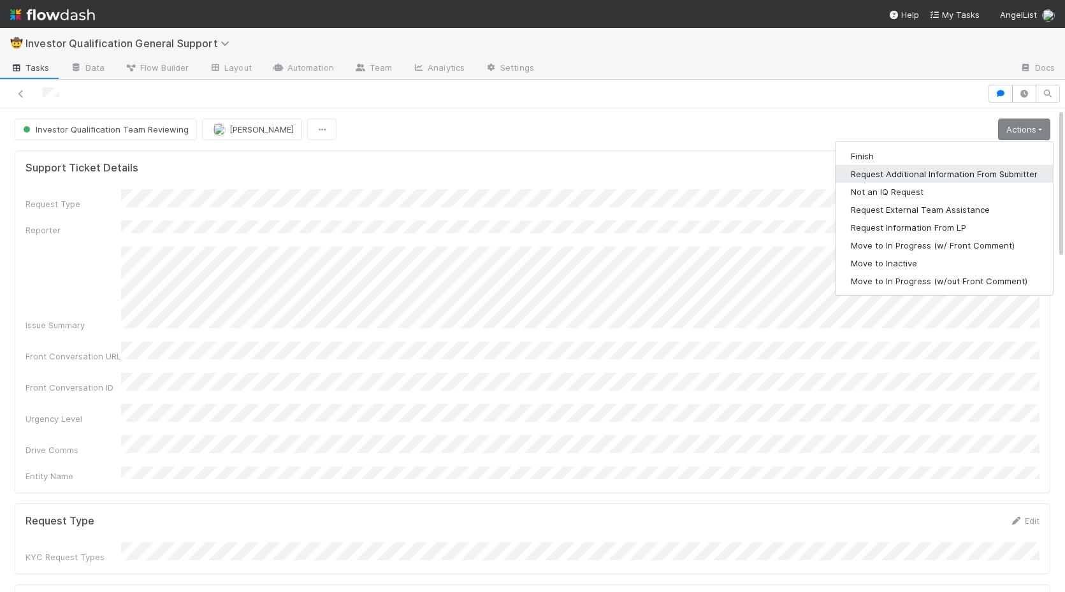
click at [930, 179] on button "Request Additional Information From Submitter" at bounding box center [943, 174] width 217 height 18
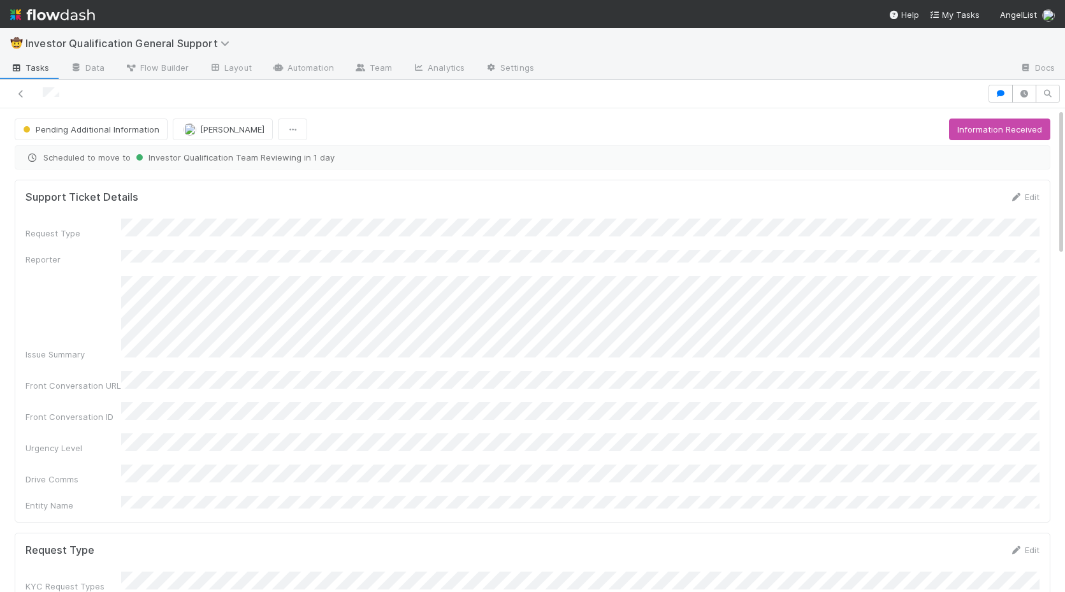
click at [20, 101] on div at bounding box center [493, 94] width 977 height 18
click at [21, 89] on link at bounding box center [21, 93] width 13 height 13
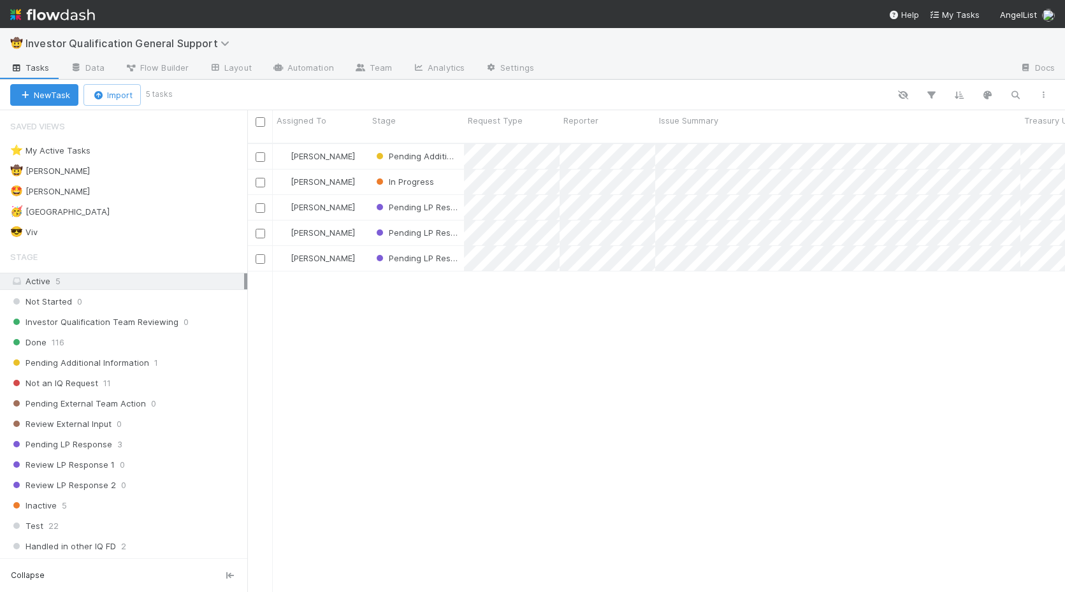
scroll to position [459, 818]
